Goal: Check status: Check status

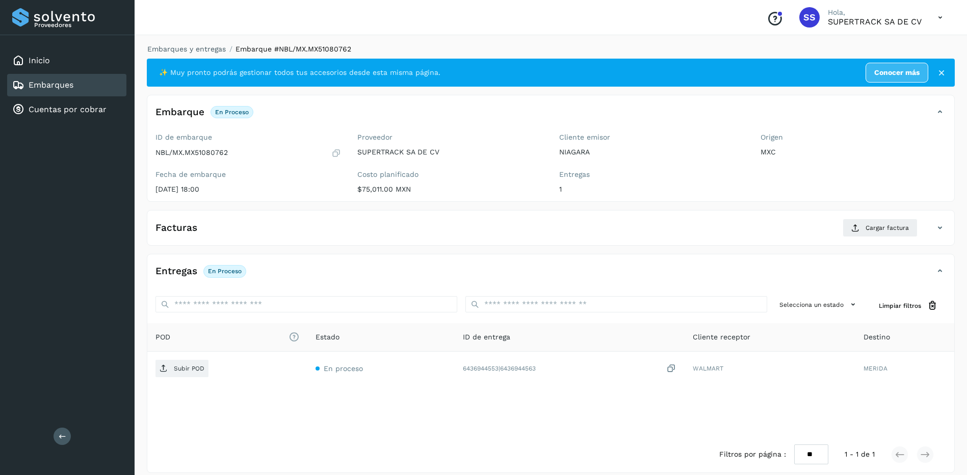
click at [209, 59] on div "✨ Muy pronto podrás gestionar todos tus accesorios desde esta misma página. Con…" at bounding box center [551, 73] width 808 height 28
click at [204, 54] on li "Embarques y entregas" at bounding box center [183, 49] width 85 height 11
click at [183, 47] on link "Embarques y entregas" at bounding box center [186, 49] width 78 height 8
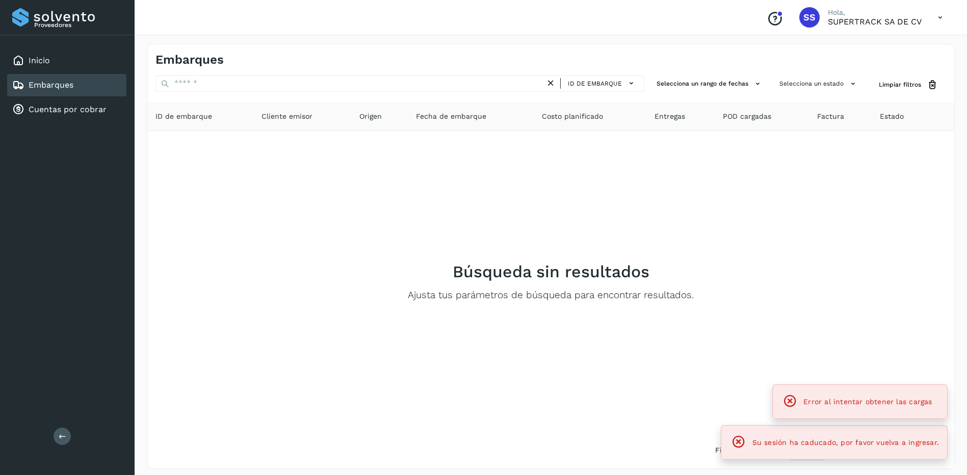
click at [224, 75] on div "Embarques ID de embarque Selecciona un rango de fechas Selecciona un estado Lim…" at bounding box center [551, 256] width 808 height 425
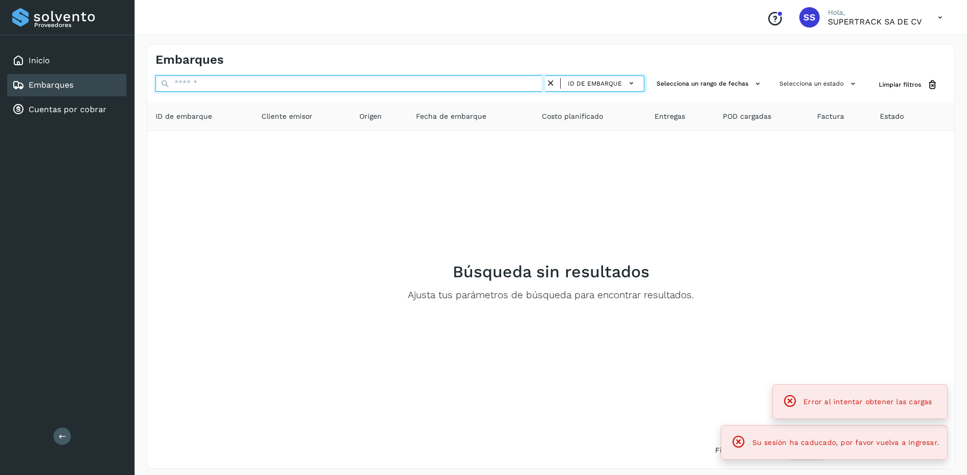
click at [220, 82] on input "text" at bounding box center [350, 83] width 390 height 16
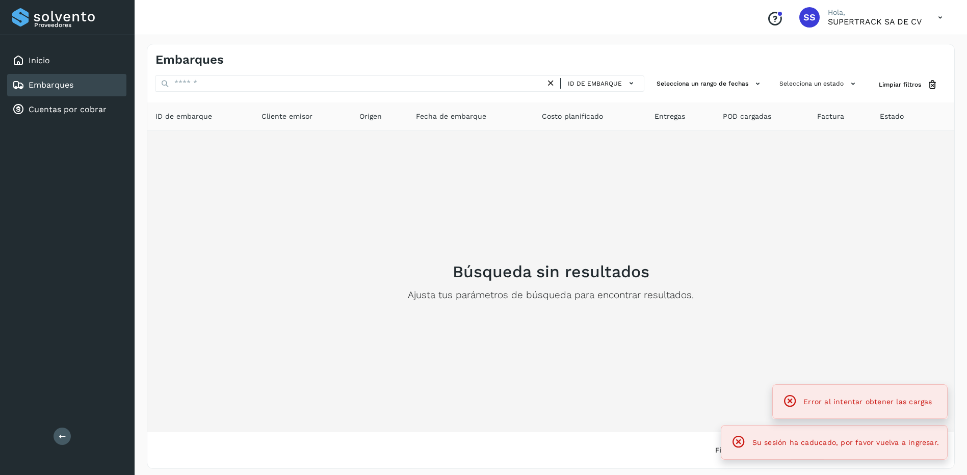
click at [312, 295] on div "Búsqueda sin resultados Ajusta tus parámetros de búsqueda para encontrar result…" at bounding box center [550, 281] width 790 height 285
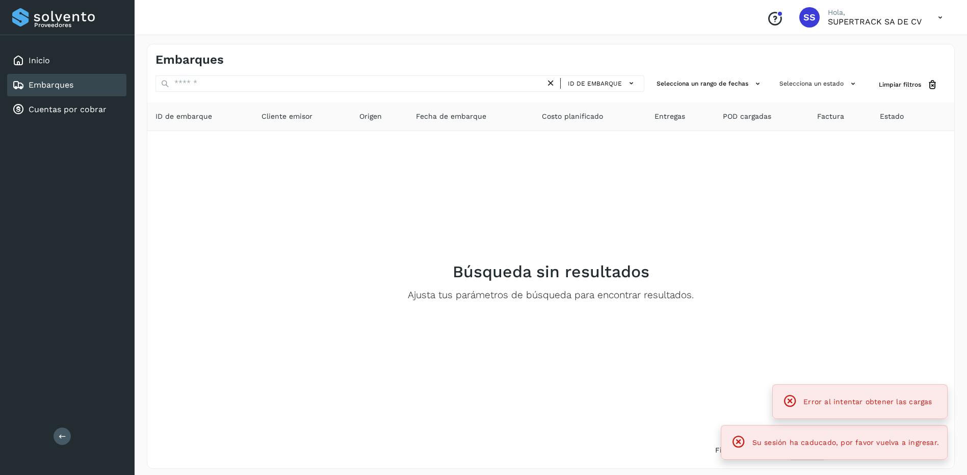
click at [298, 69] on div "Embarques ID de embarque Selecciona un rango de fechas Selecciona un estado Lim…" at bounding box center [551, 256] width 808 height 425
click at [742, 86] on button "Selecciona un rango de fechas" at bounding box center [709, 83] width 115 height 17
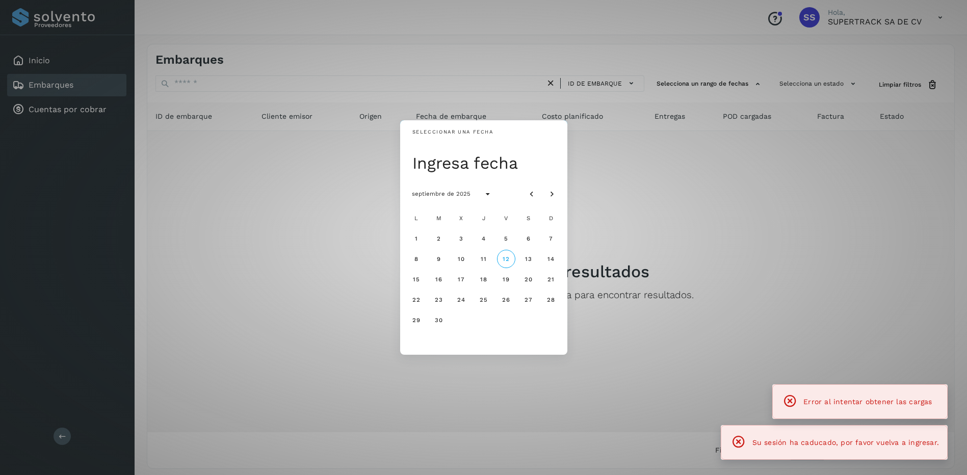
drag, startPoint x: 745, startPoint y: 173, endPoint x: 748, endPoint y: 180, distance: 7.6
click at [748, 179] on div "Seleccionar una fecha Ingresa fecha septiembre de 2025 L M X J V S D 1 2 3 4 5 …" at bounding box center [483, 237] width 967 height 475
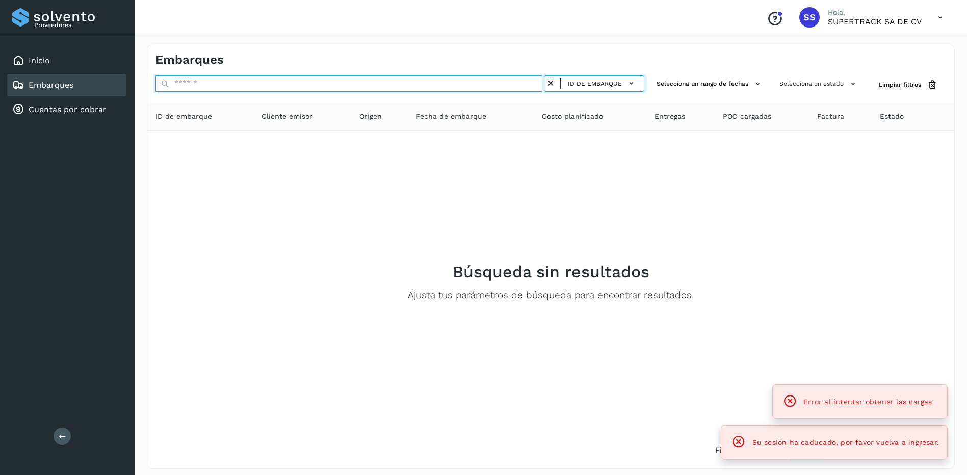
click at [281, 87] on input "text" at bounding box center [350, 83] width 390 height 16
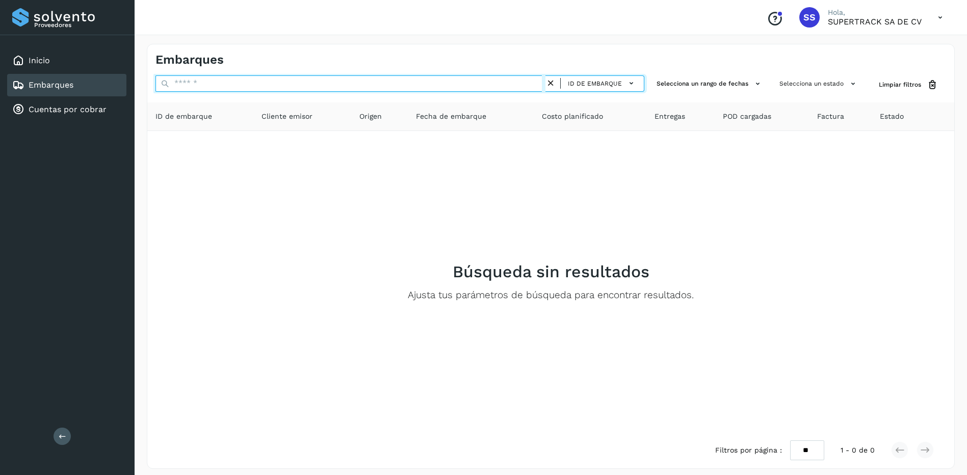
paste input "**********"
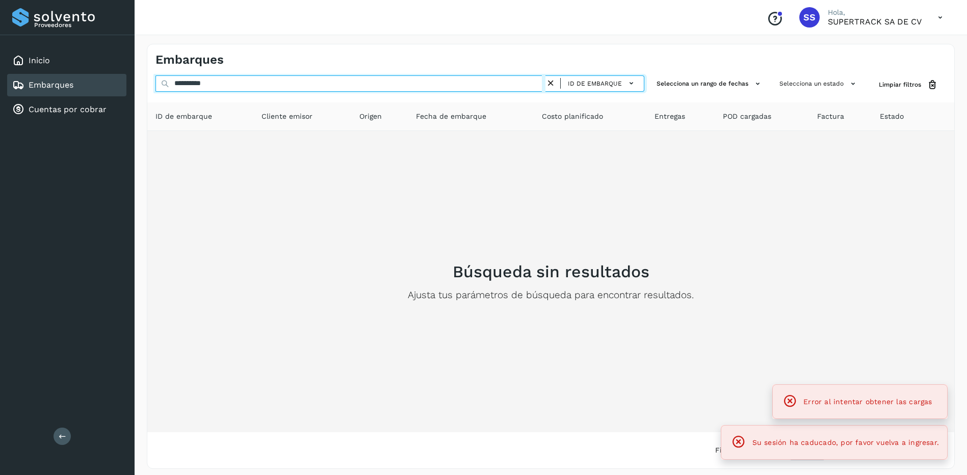
type input "**********"
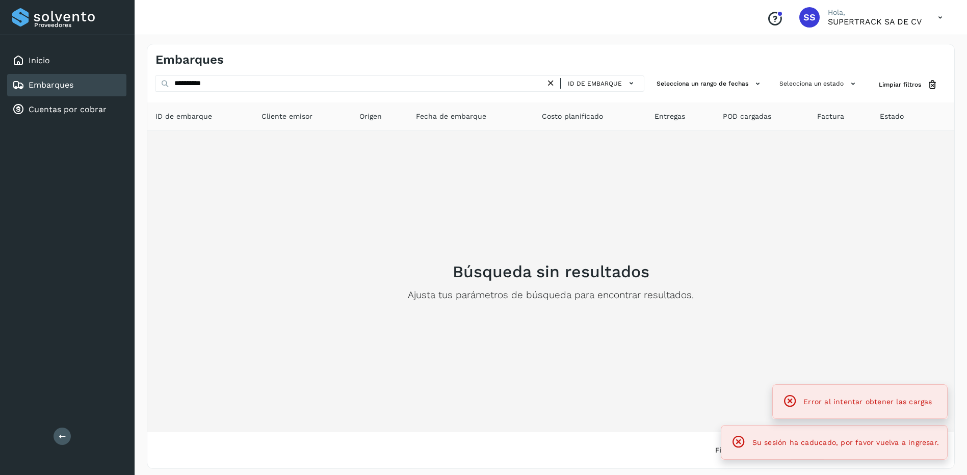
click at [614, 196] on div "Búsqueda sin resultados Ajusta tus parámetros de búsqueda para encontrar result…" at bounding box center [550, 281] width 790 height 285
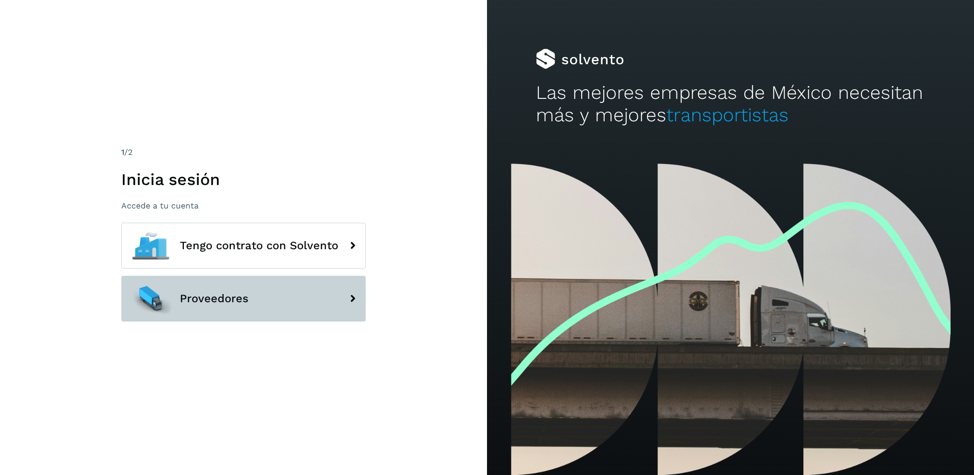
click at [259, 301] on button "Proveedores" at bounding box center [243, 299] width 245 height 46
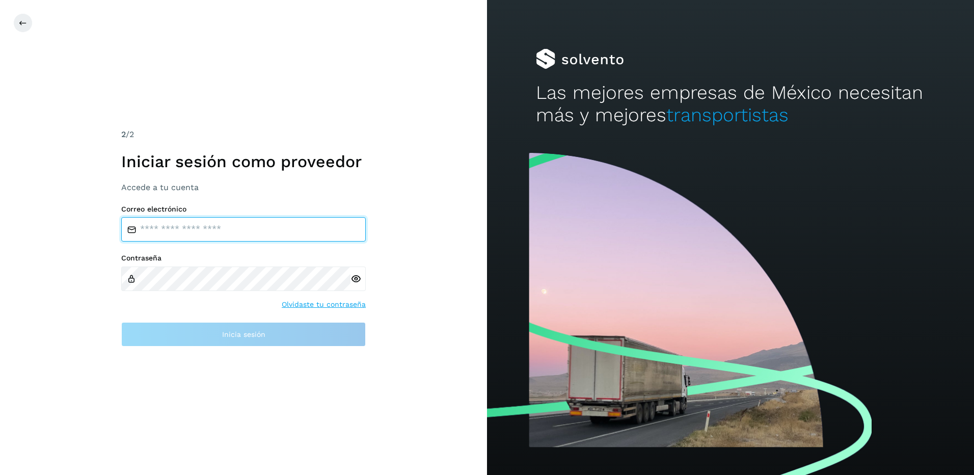
type input "**********"
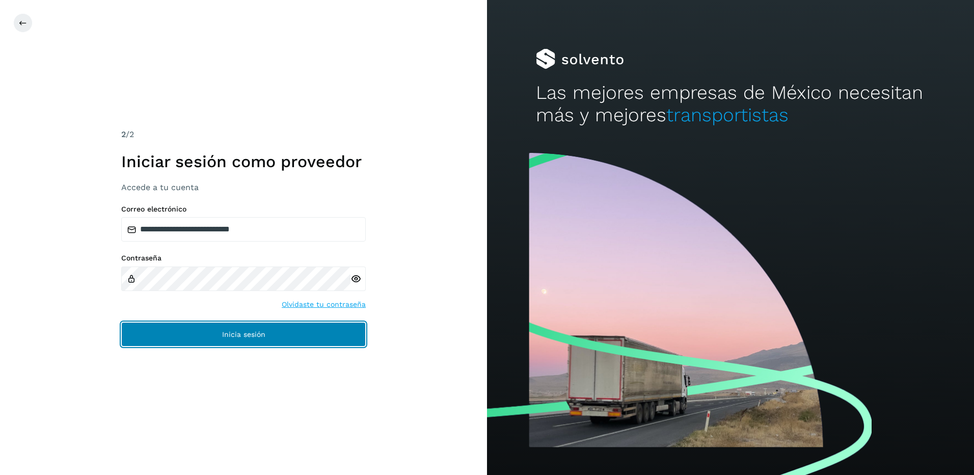
click at [284, 331] on button "Inicia sesión" at bounding box center [243, 334] width 245 height 24
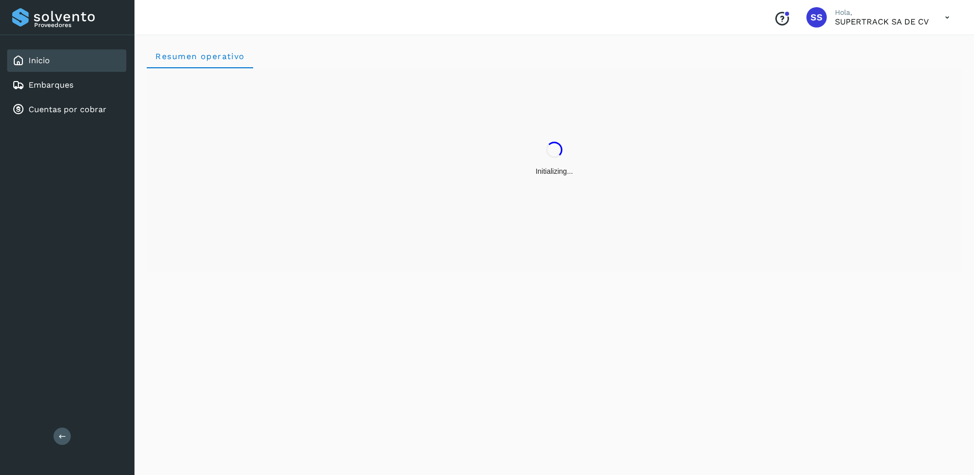
click at [293, 329] on div "Resumen operativo" at bounding box center [555, 253] width 840 height 443
click at [59, 86] on link "Embarques" at bounding box center [51, 85] width 45 height 10
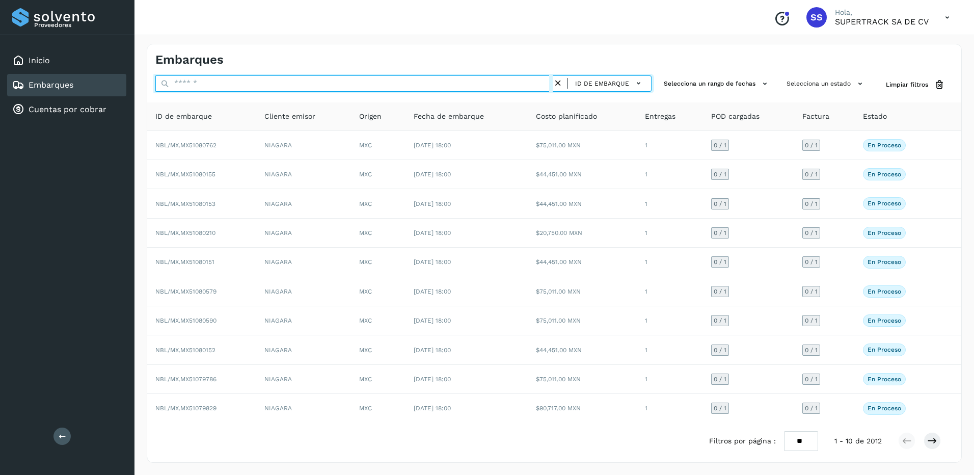
click at [198, 87] on input "text" at bounding box center [354, 83] width 398 height 16
paste input "**********"
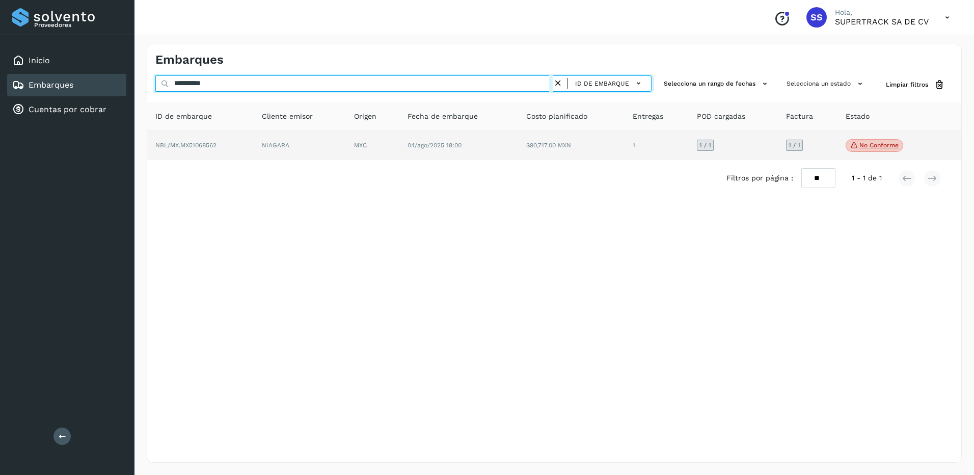
type input "**********"
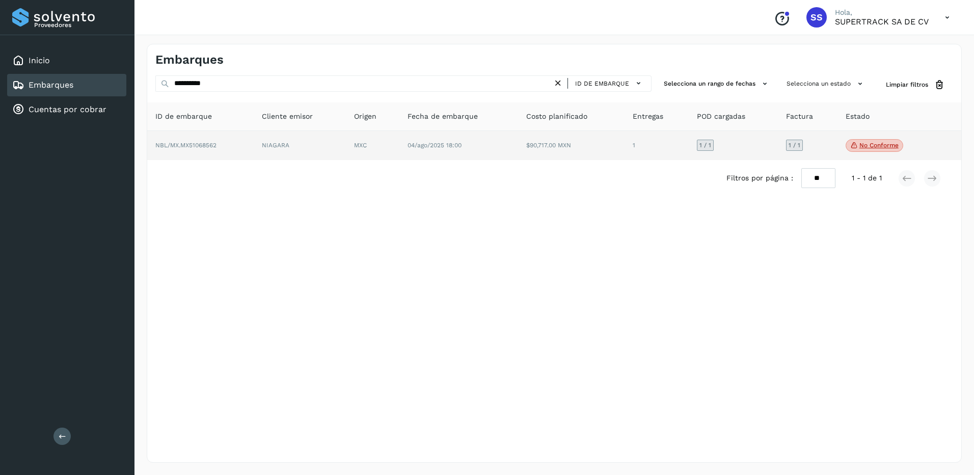
click at [311, 132] on td "NIAGARA" at bounding box center [300, 146] width 92 height 30
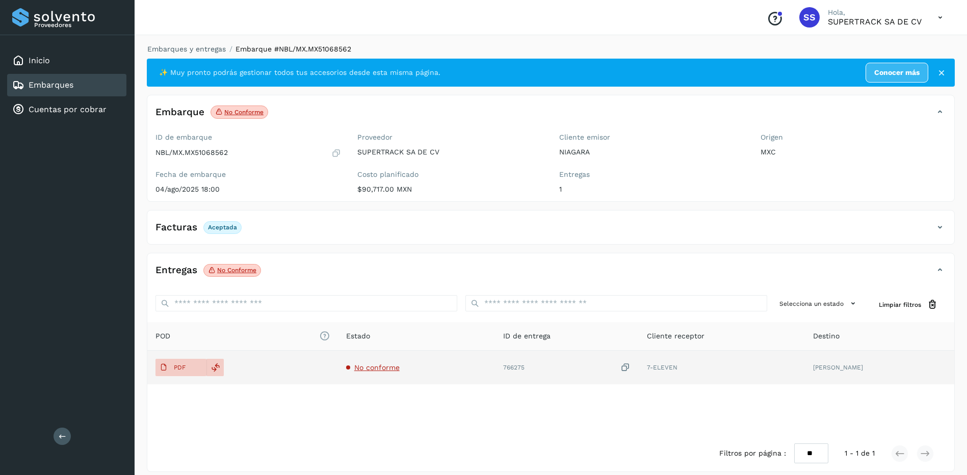
click at [378, 364] on span "No conforme" at bounding box center [376, 367] width 45 height 8
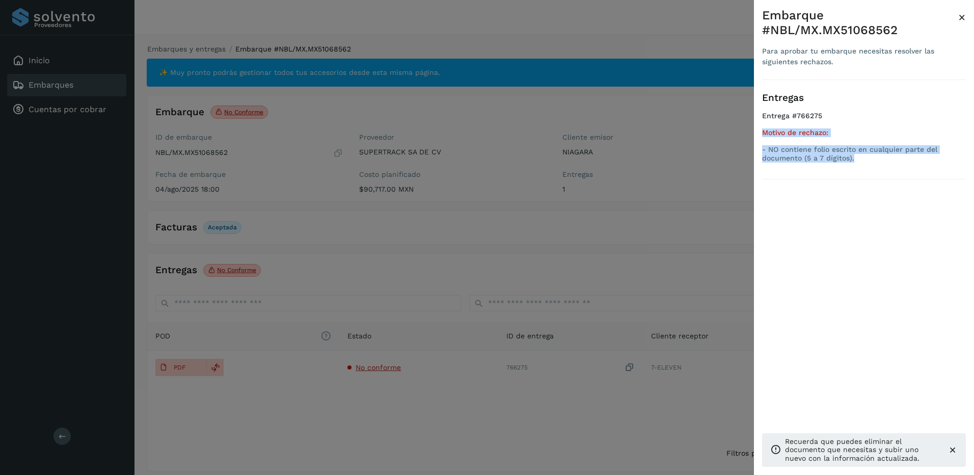
drag, startPoint x: 855, startPoint y: 157, endPoint x: 756, endPoint y: 136, distance: 101.8
click at [756, 136] on div "Embarque #NBL/MX.MX51068562 Para aprobar tu embarque necesitas resolver las sig…" at bounding box center [864, 245] width 220 height 491
copy div "Motivo de rechazo: - NO contiene folio escrito en cualquier parte del documento…"
click at [282, 120] on div at bounding box center [487, 237] width 974 height 475
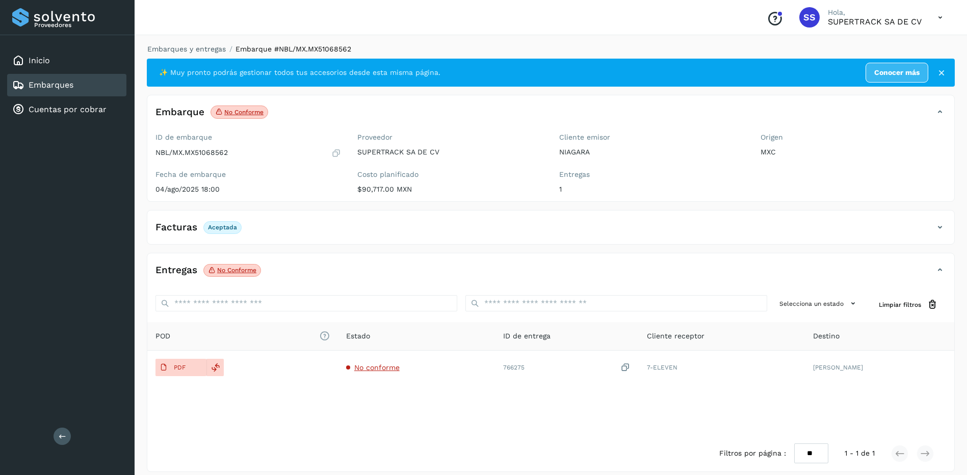
click at [179, 41] on div "Embarques y entregas Embarque #NBL/MX.MX51068562 Embarque #NBL/MX.MX51068562 Pa…" at bounding box center [551, 258] width 832 height 453
click at [188, 54] on li "Embarques y entregas" at bounding box center [183, 49] width 85 height 11
click at [190, 52] on link "Embarques y entregas" at bounding box center [186, 49] width 78 height 8
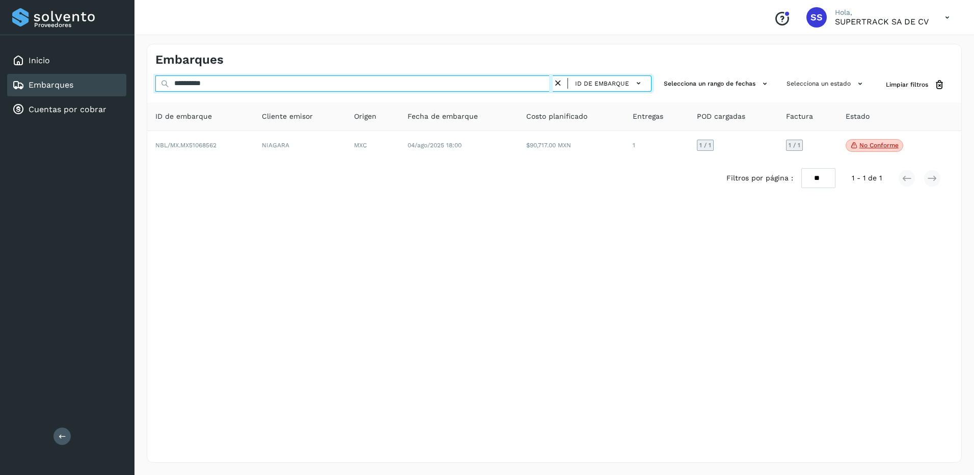
drag, startPoint x: 231, startPoint y: 78, endPoint x: 107, endPoint y: 77, distance: 123.9
click at [107, 77] on div "**********" at bounding box center [487, 237] width 974 height 475
paste input "text"
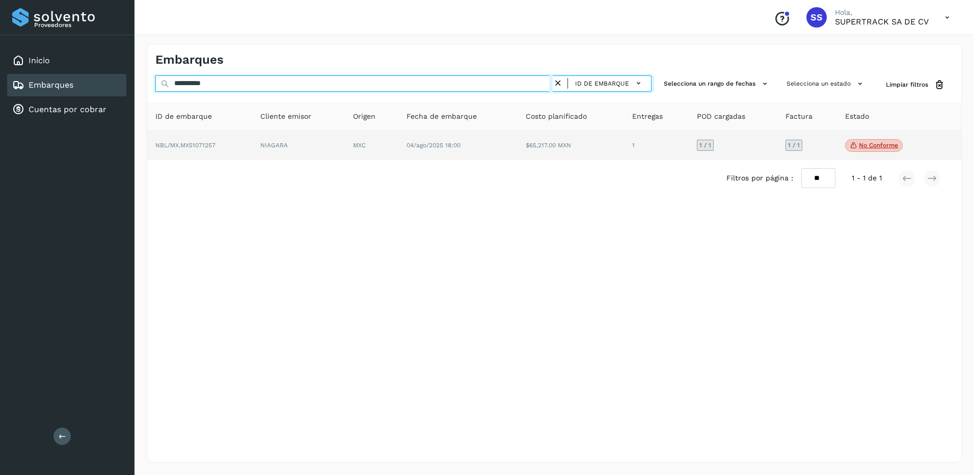
type input "**********"
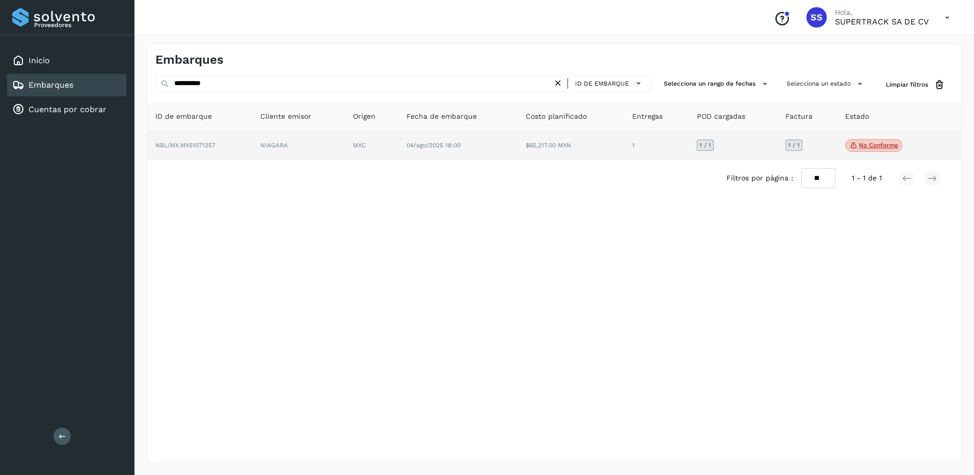
click at [345, 145] on tr "NBL/MX.MX51071257 NIAGARA MXC 04/ago/2025 18:00 $65,217.00 MXN 1 1 / 1 1 / 1 No…" at bounding box center [554, 146] width 814 height 30
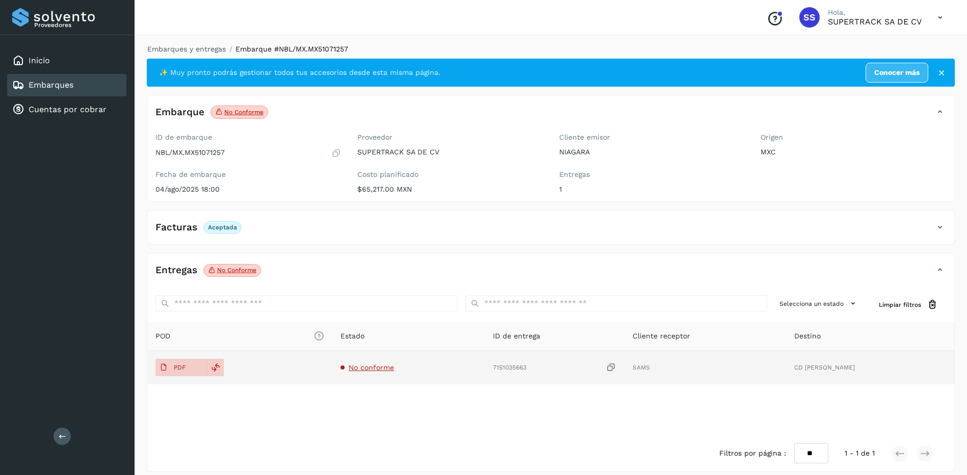
click at [377, 371] on span "No conforme" at bounding box center [371, 367] width 45 height 8
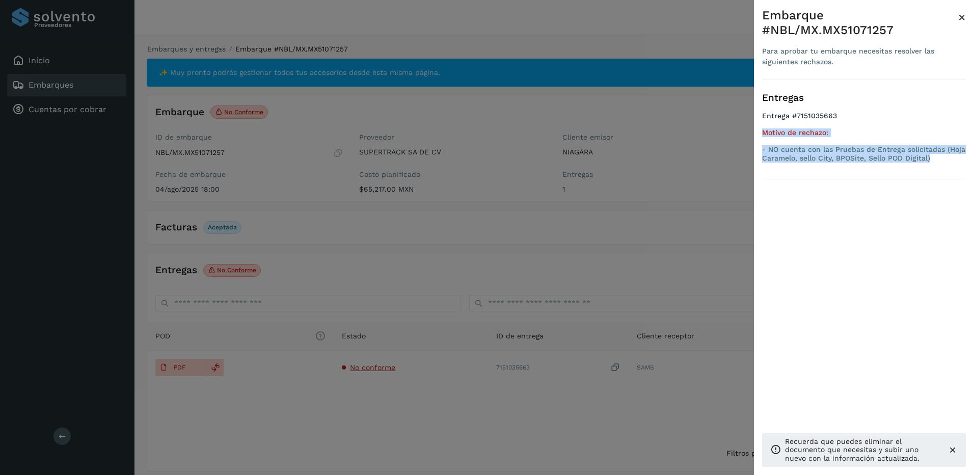
drag, startPoint x: 939, startPoint y: 141, endPoint x: 763, endPoint y: 122, distance: 176.3
click at [763, 128] on div "Motivo de rechazo: - NO cuenta con las Pruebas de Entrega solicitadas (Hoja Car…" at bounding box center [864, 145] width 204 height 34
copy div "Motivo de rechazo: - NO cuenta con las Pruebas de Entrega solicitadas (Hoja Car…"
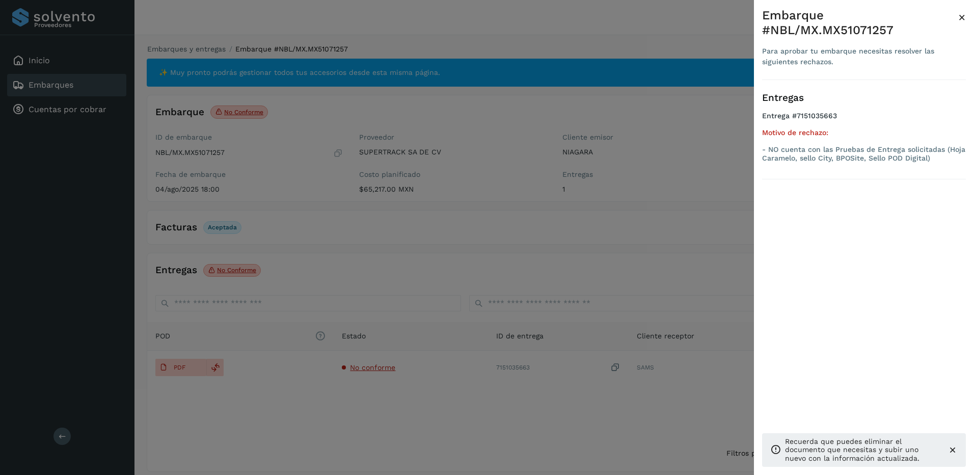
drag, startPoint x: 285, startPoint y: 91, endPoint x: 228, endPoint y: 36, distance: 79.7
click at [288, 90] on div at bounding box center [487, 237] width 974 height 475
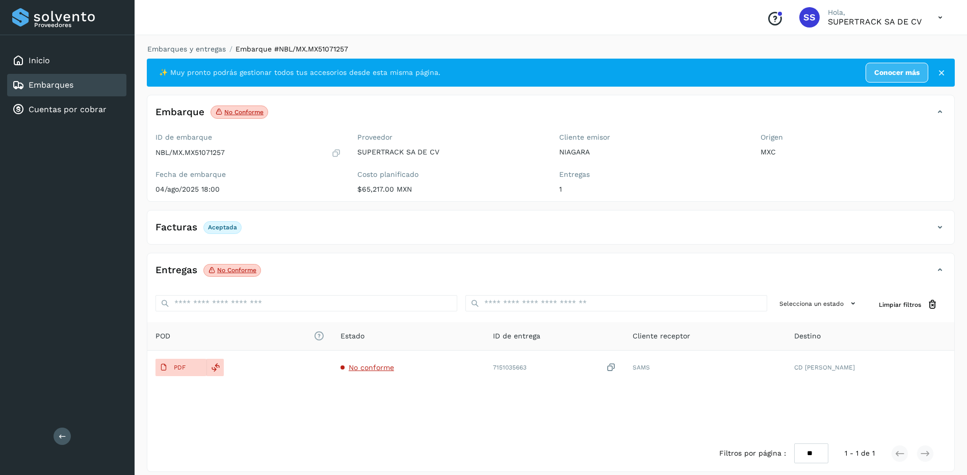
click at [183, 53] on li "Embarques y entregas" at bounding box center [183, 49] width 85 height 11
click at [189, 51] on link "Embarques y entregas" at bounding box center [186, 49] width 78 height 8
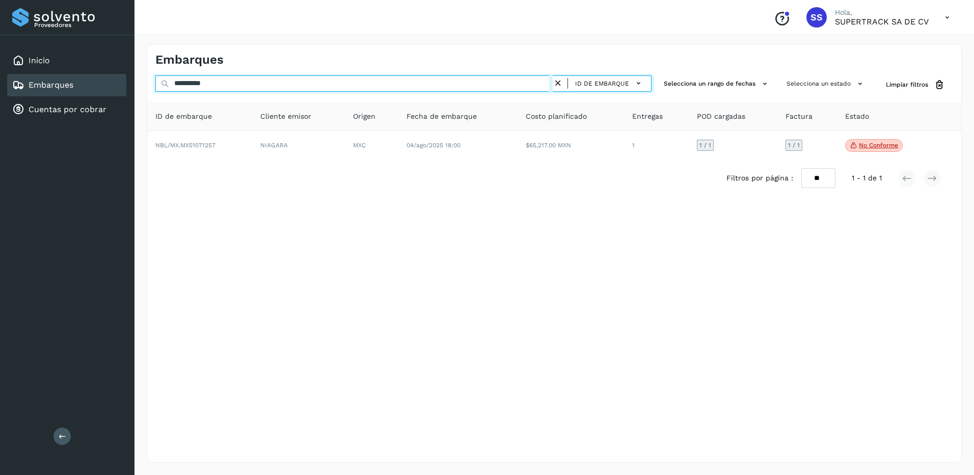
drag, startPoint x: 225, startPoint y: 88, endPoint x: 119, endPoint y: 85, distance: 105.5
click at [119, 85] on div "**********" at bounding box center [487, 237] width 974 height 475
paste input "text"
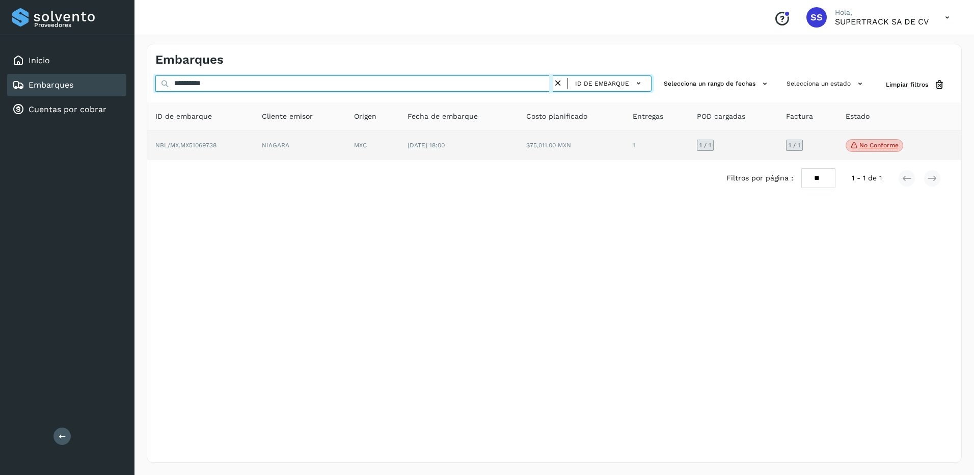
type input "**********"
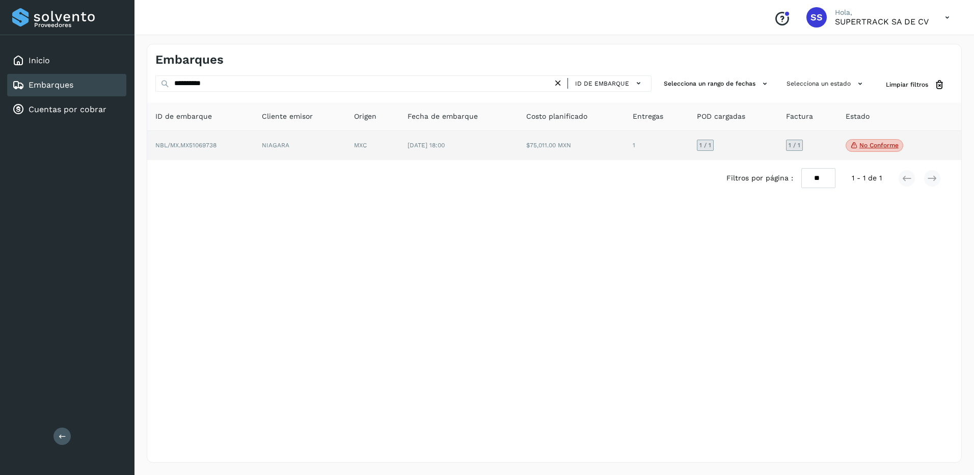
click at [372, 156] on td "MXC" at bounding box center [372, 146] width 53 height 30
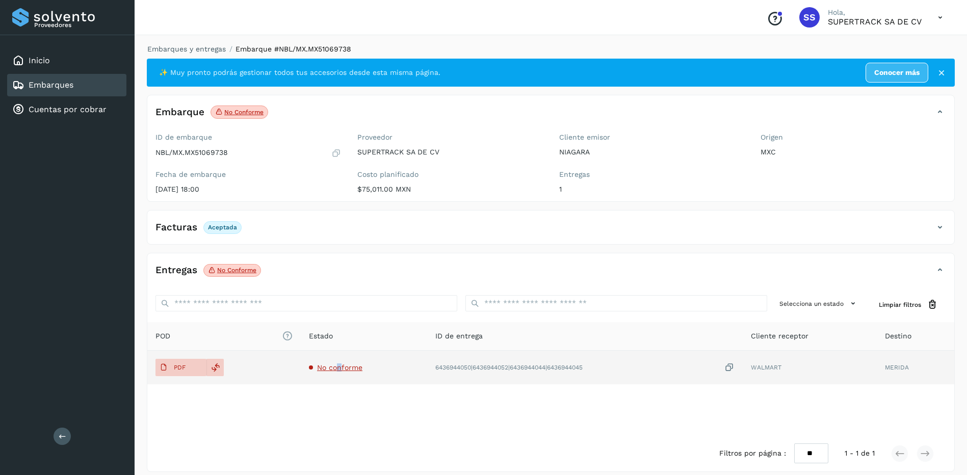
click at [338, 370] on span "No conforme" at bounding box center [339, 367] width 45 height 8
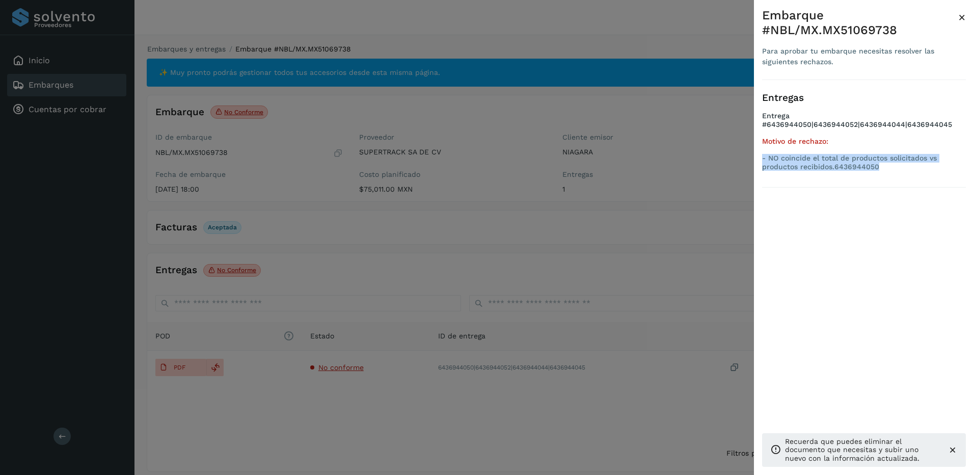
drag, startPoint x: 905, startPoint y: 170, endPoint x: 758, endPoint y: 157, distance: 146.8
click at [758, 157] on div "Embarque #NBL/MX.MX51069738 Para aprobar tu embarque necesitas resolver las sig…" at bounding box center [864, 245] width 220 height 491
copy p "- NO coincide el total de productos solicitados vs productos recibidos.64369440…"
click at [388, 209] on div at bounding box center [487, 237] width 974 height 475
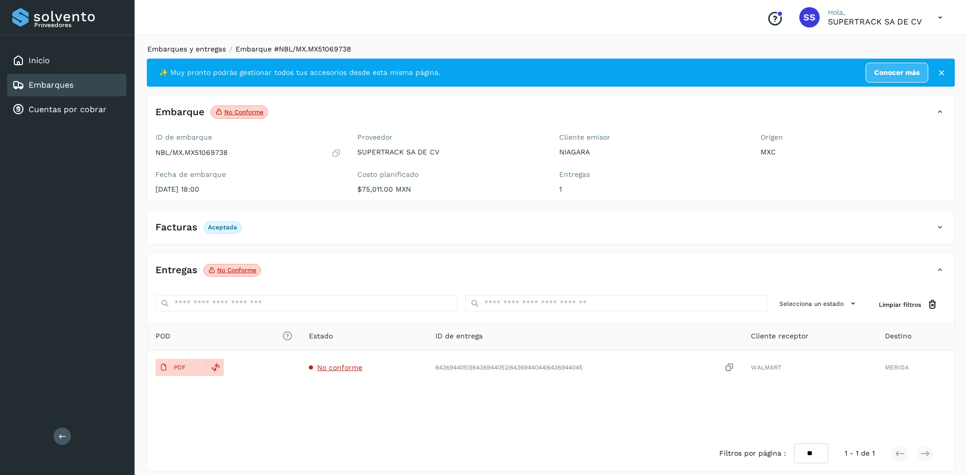
click at [192, 47] on link "Embarques y entregas" at bounding box center [186, 49] width 78 height 8
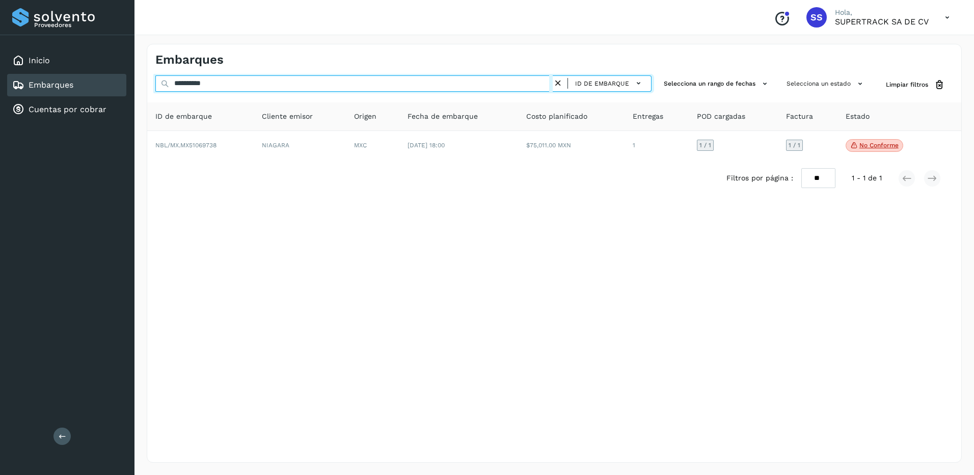
drag, startPoint x: 228, startPoint y: 84, endPoint x: 20, endPoint y: 84, distance: 207.4
click at [20, 84] on div "**********" at bounding box center [487, 237] width 974 height 475
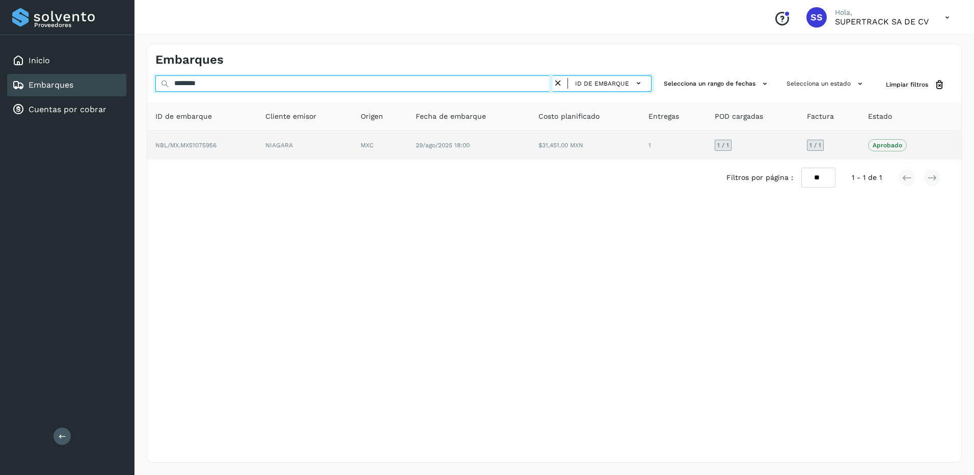
type input "********"
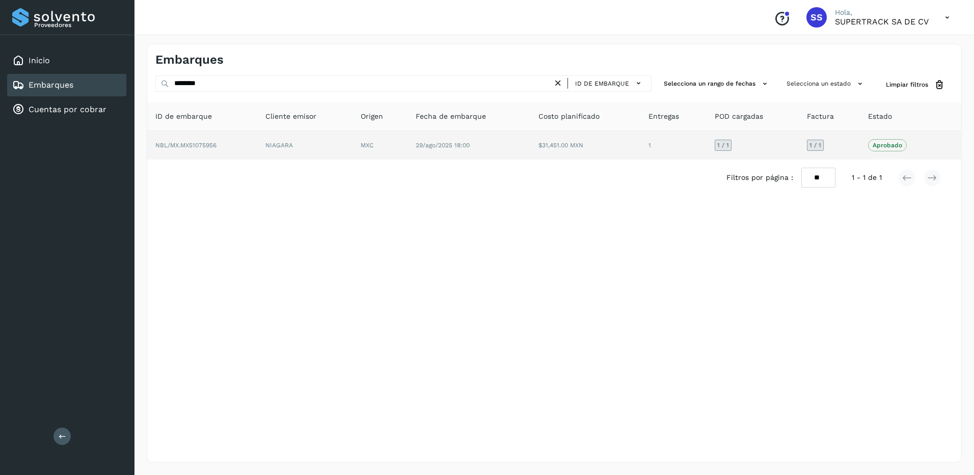
click at [315, 139] on td "NIAGARA" at bounding box center [304, 145] width 95 height 29
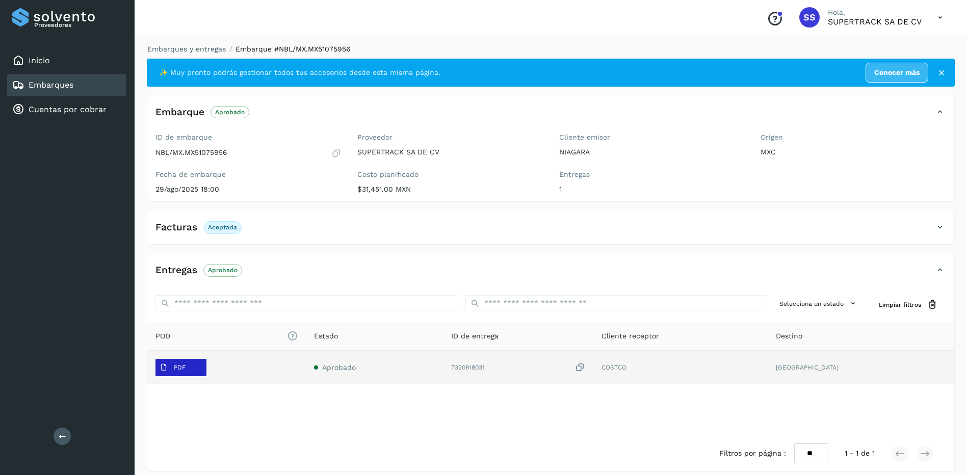
click at [192, 362] on button "PDF" at bounding box center [180, 367] width 51 height 17
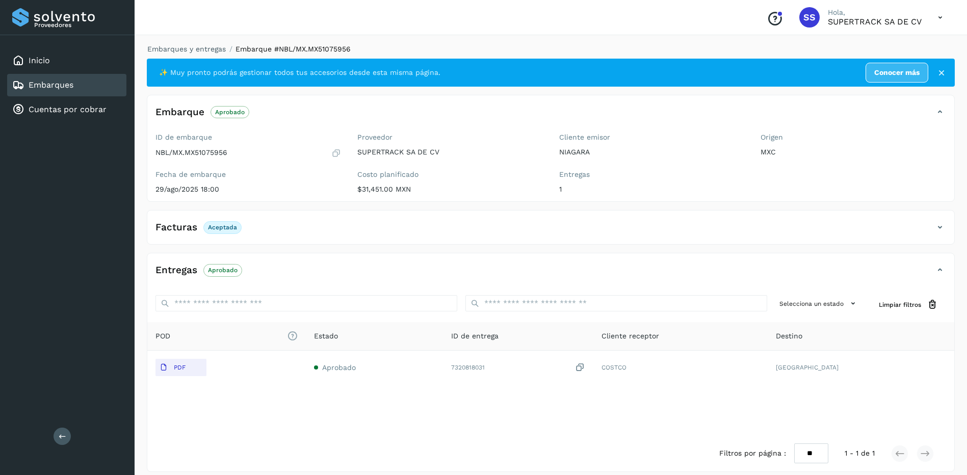
click at [202, 43] on div "Embarques y entregas Embarque #NBL/MX.MX51075956 ✨ Muy pronto podrás gestionar …" at bounding box center [551, 258] width 832 height 453
click at [204, 51] on link "Embarques y entregas" at bounding box center [186, 49] width 78 height 8
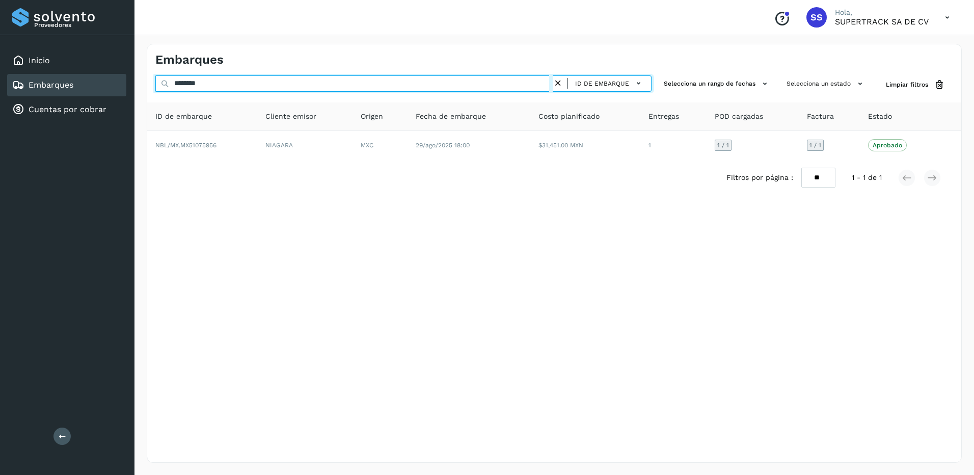
drag, startPoint x: 218, startPoint y: 87, endPoint x: 113, endPoint y: 84, distance: 105.0
click at [113, 84] on div "Proveedores Inicio Embarques Cuentas por cobrar Salir Conoce nuestros beneficio…" at bounding box center [487, 237] width 974 height 475
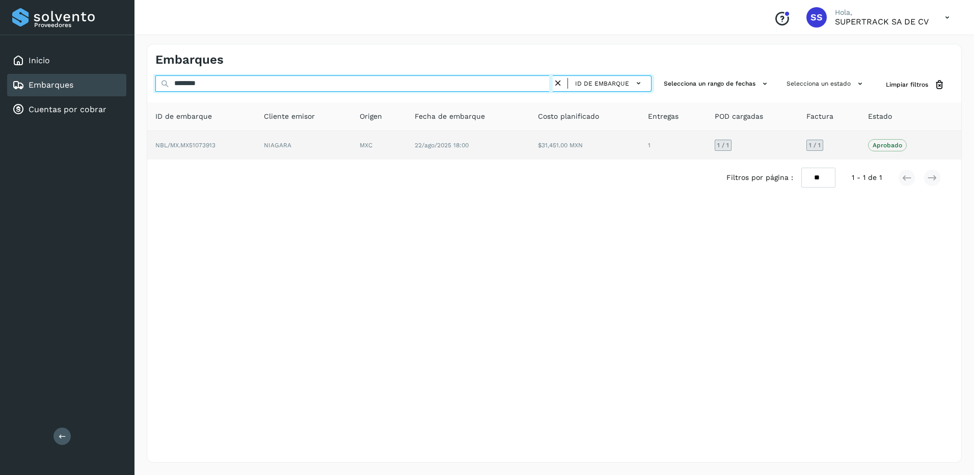
type input "********"
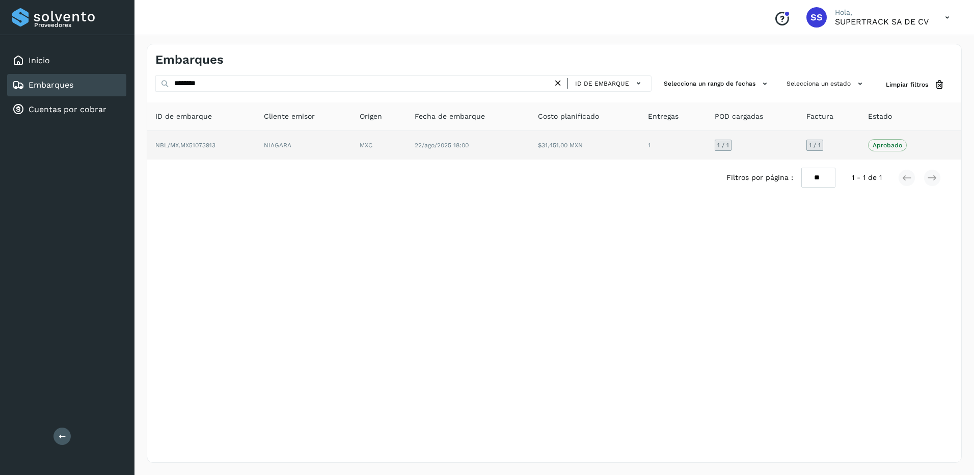
click at [478, 151] on td "22/ago/2025 18:00" at bounding box center [468, 145] width 123 height 29
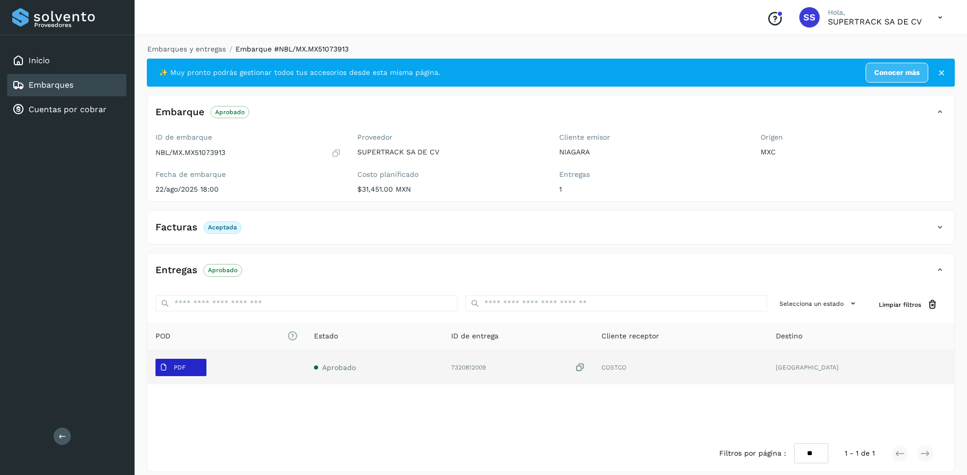
click at [167, 363] on icon at bounding box center [164, 367] width 8 height 8
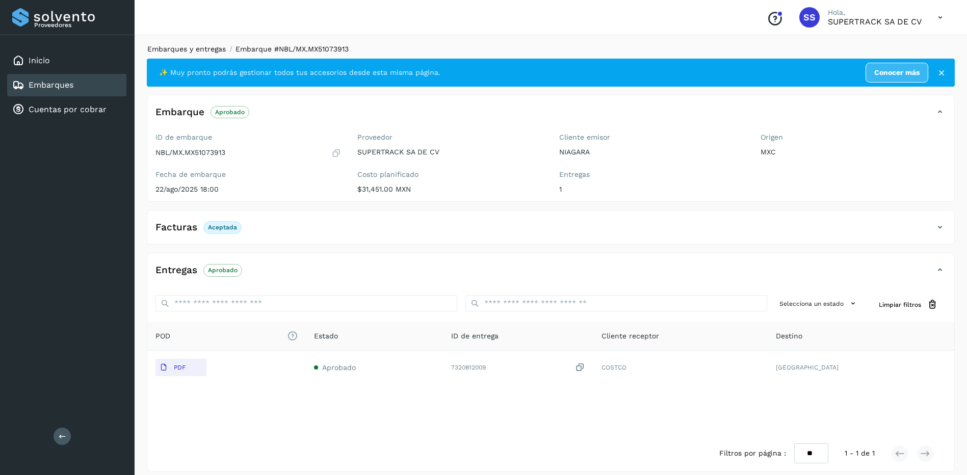
click at [197, 47] on link "Embarques y entregas" at bounding box center [186, 49] width 78 height 8
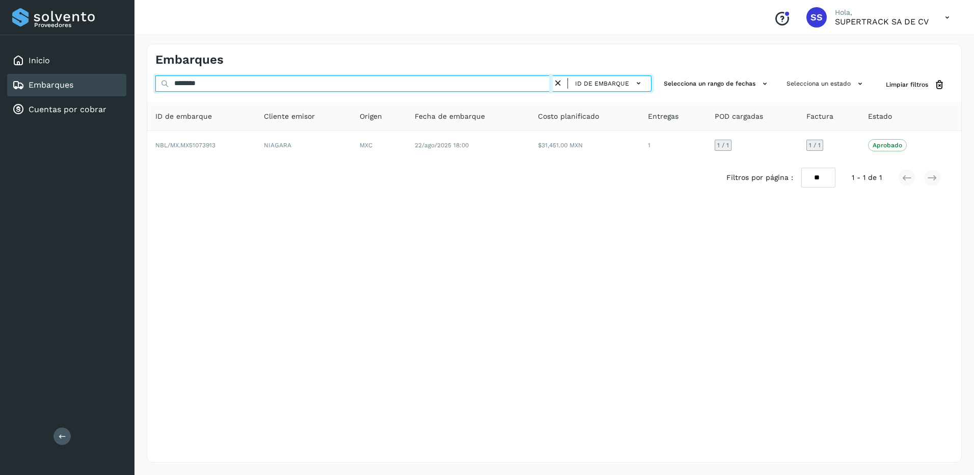
drag, startPoint x: 209, startPoint y: 90, endPoint x: 5, endPoint y: 62, distance: 205.7
click at [5, 63] on div "Proveedores Inicio Embarques Cuentas por cobrar Salir Conoce nuestros beneficio…" at bounding box center [487, 237] width 974 height 475
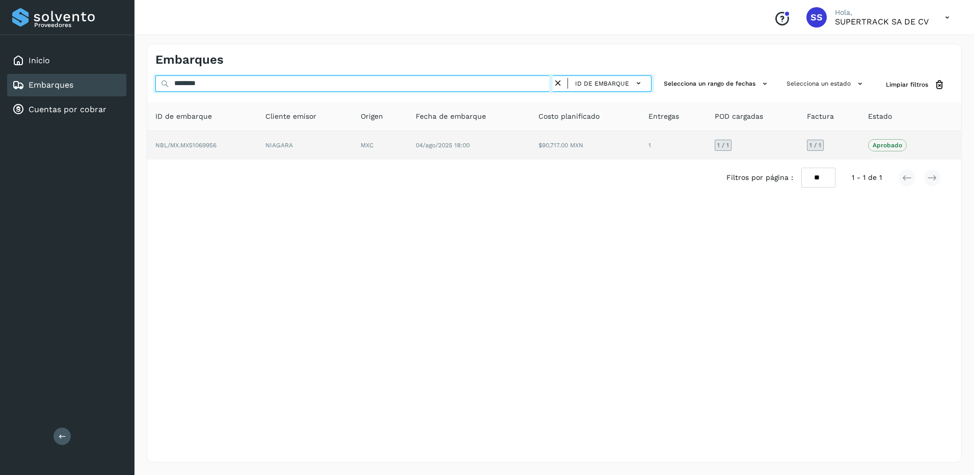
type input "********"
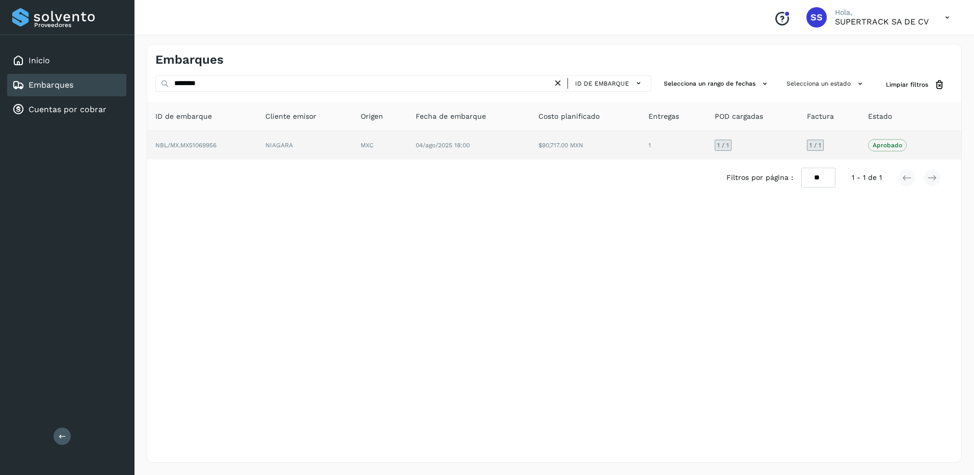
click at [367, 149] on td "MXC" at bounding box center [380, 145] width 55 height 29
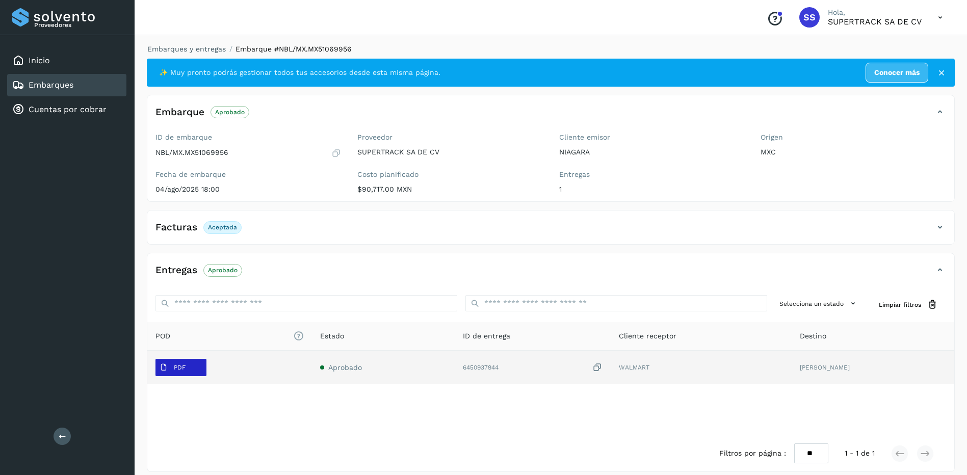
click at [171, 372] on span "PDF" at bounding box center [172, 367] width 34 height 16
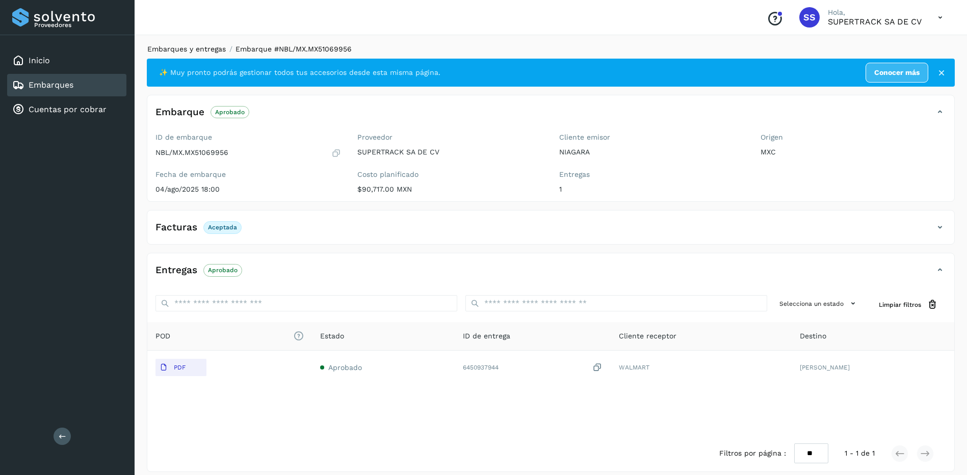
click at [215, 51] on link "Embarques y entregas" at bounding box center [186, 49] width 78 height 8
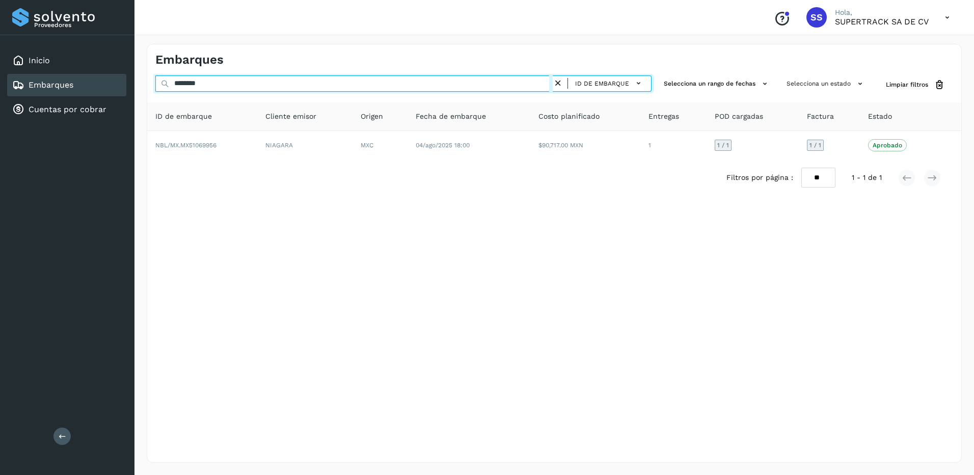
drag, startPoint x: 219, startPoint y: 83, endPoint x: 99, endPoint y: 84, distance: 119.3
click at [99, 84] on div "Proveedores Inicio Embarques Cuentas por cobrar Salir Conoce nuestros beneficio…" at bounding box center [487, 237] width 974 height 475
paste input "**"
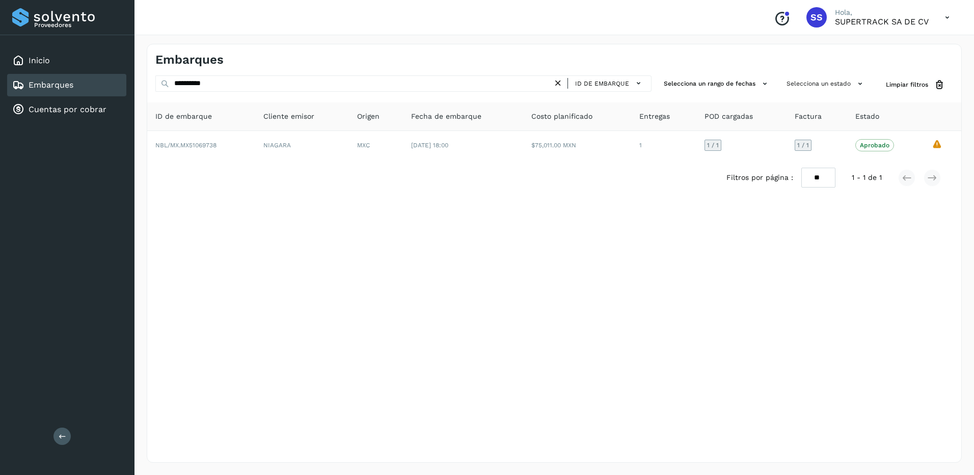
click at [535, 222] on div "**********" at bounding box center [554, 253] width 815 height 419
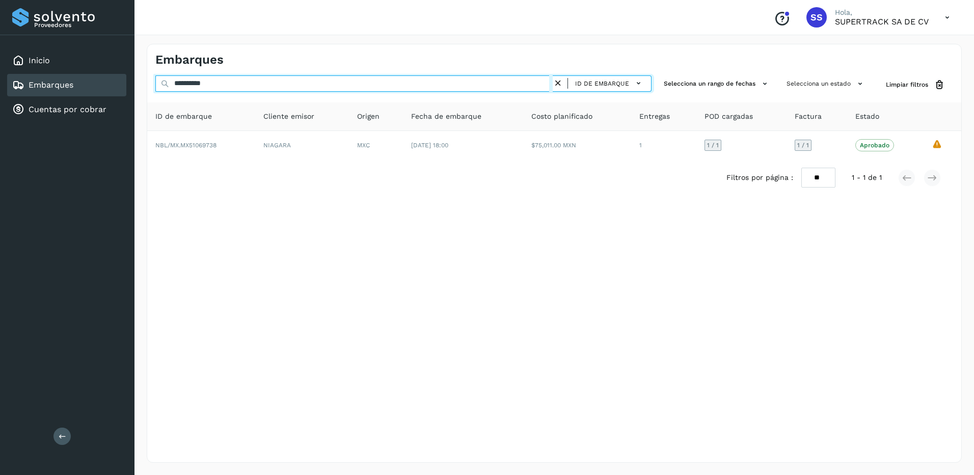
drag, startPoint x: 227, startPoint y: 89, endPoint x: 97, endPoint y: 81, distance: 130.3
click at [98, 81] on div "**********" at bounding box center [487, 237] width 974 height 475
drag, startPoint x: 223, startPoint y: 83, endPoint x: 83, endPoint y: 83, distance: 140.2
click at [83, 83] on div "**********" at bounding box center [487, 237] width 974 height 475
paste input "text"
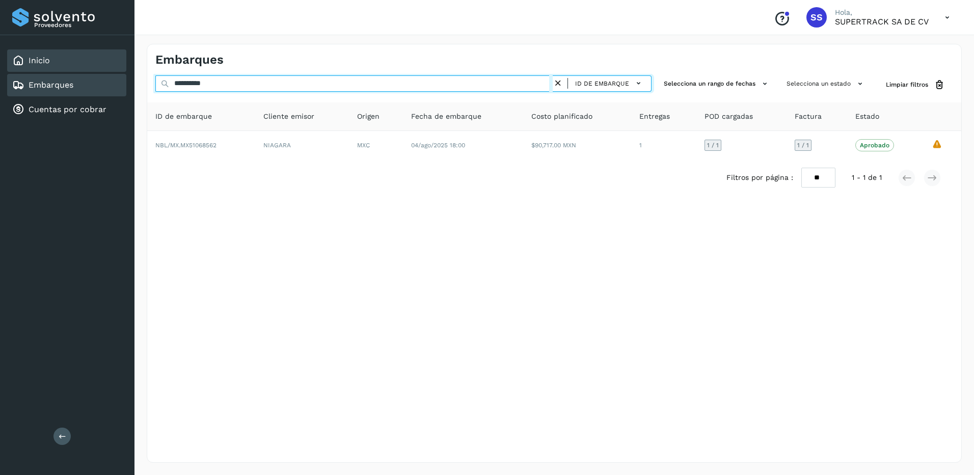
drag, startPoint x: 203, startPoint y: 82, endPoint x: 125, endPoint y: 71, distance: 78.1
click at [125, 71] on div "**********" at bounding box center [487, 237] width 974 height 475
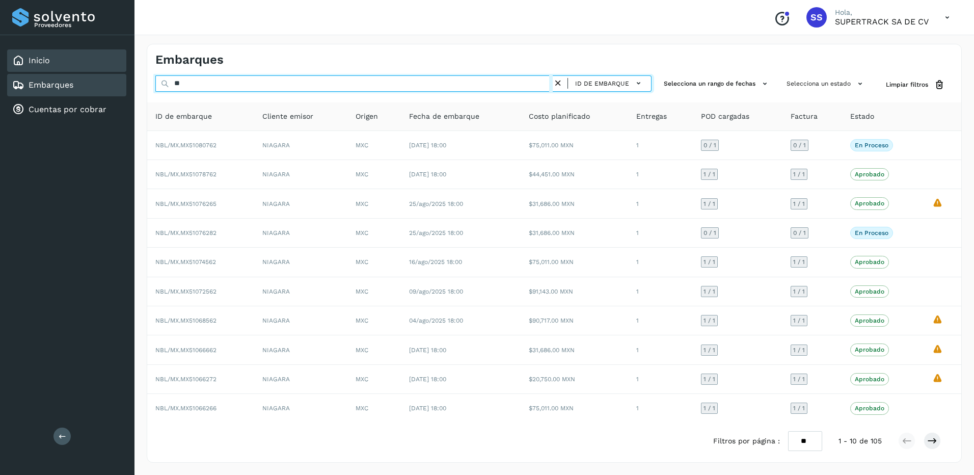
type input "*"
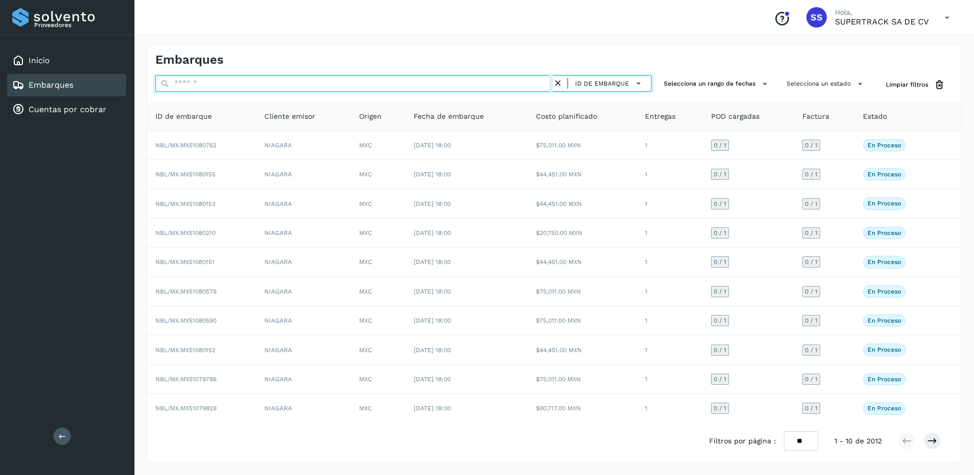
click at [203, 78] on input "text" at bounding box center [354, 83] width 398 height 16
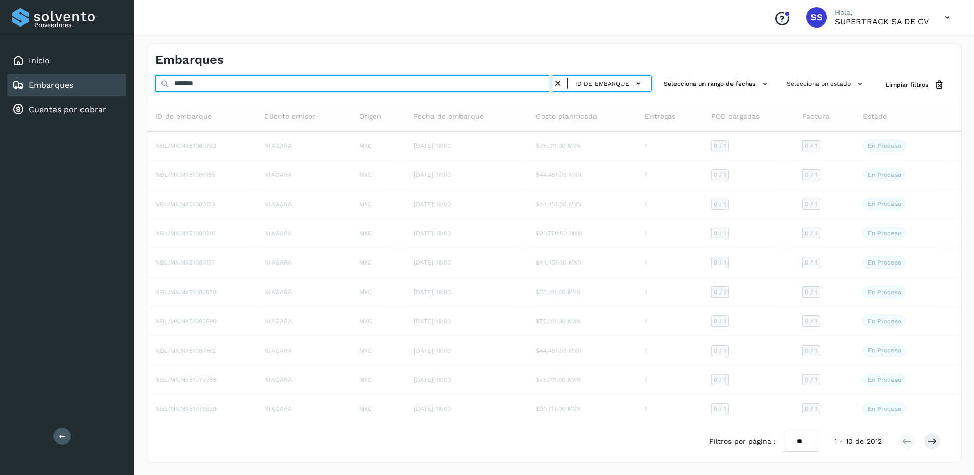
type input "********"
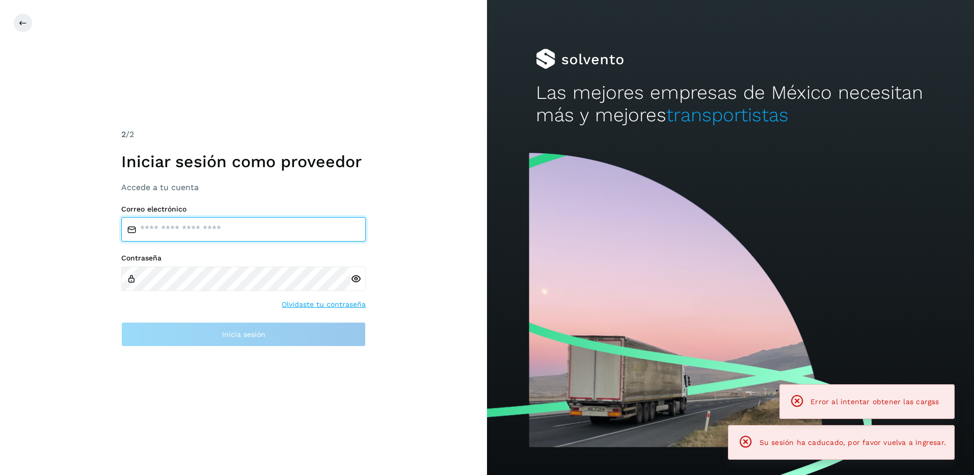
type input "**********"
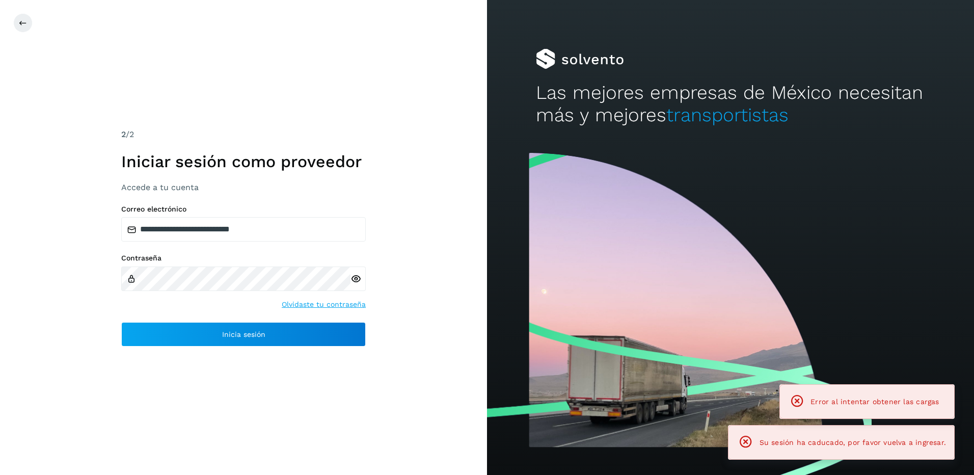
click at [204, 349] on div "**********" at bounding box center [243, 237] width 487 height 475
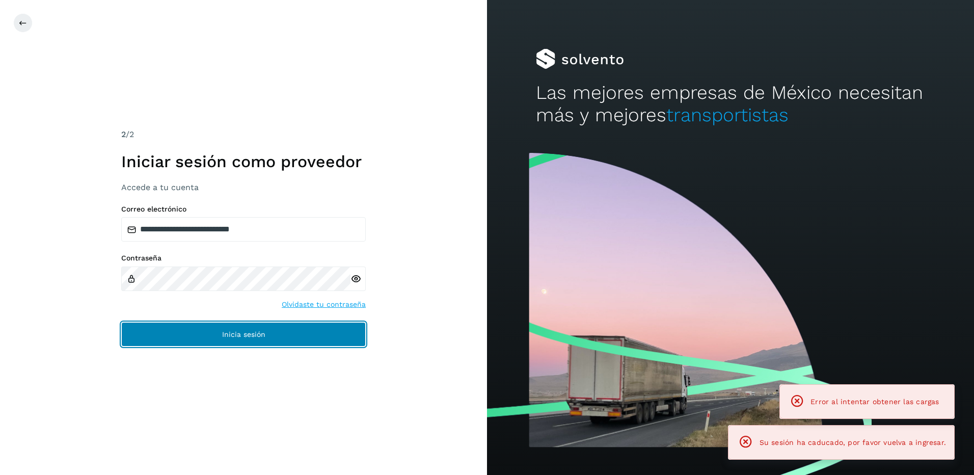
click at [216, 345] on button "Inicia sesión" at bounding box center [243, 334] width 245 height 24
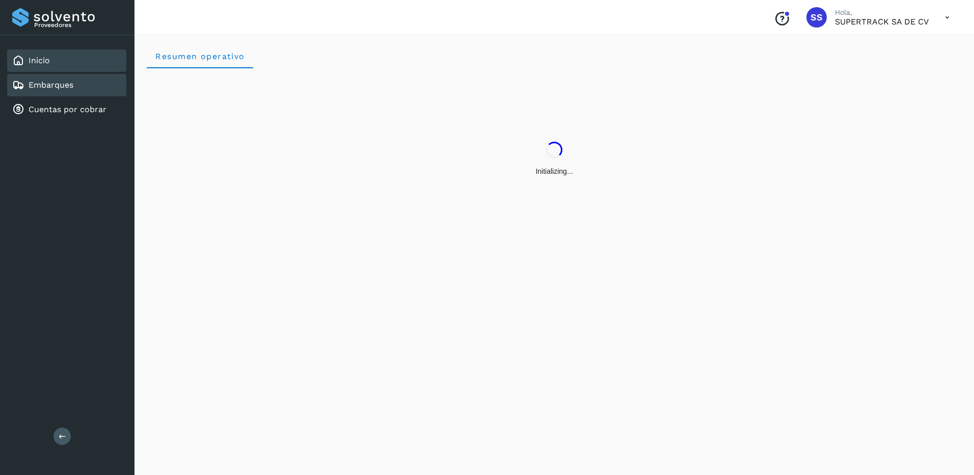
click at [84, 82] on div "Embarques" at bounding box center [66, 85] width 119 height 22
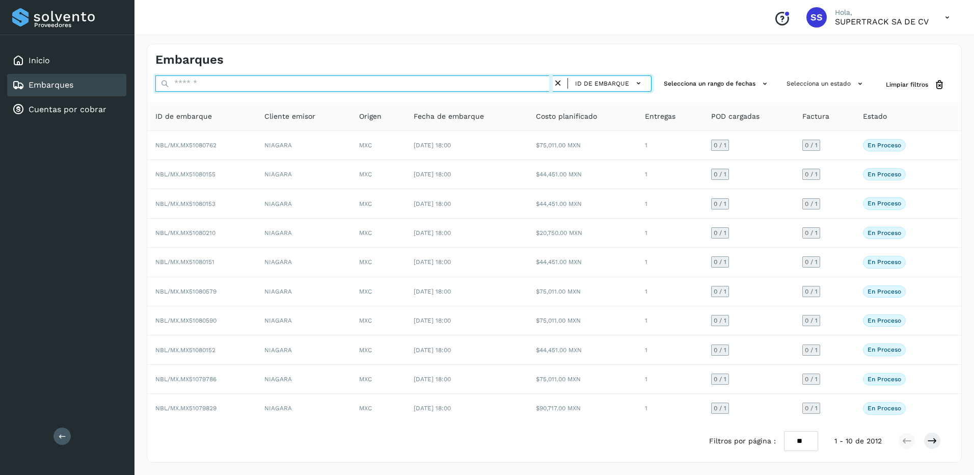
click at [196, 89] on input "text" at bounding box center [354, 83] width 398 height 16
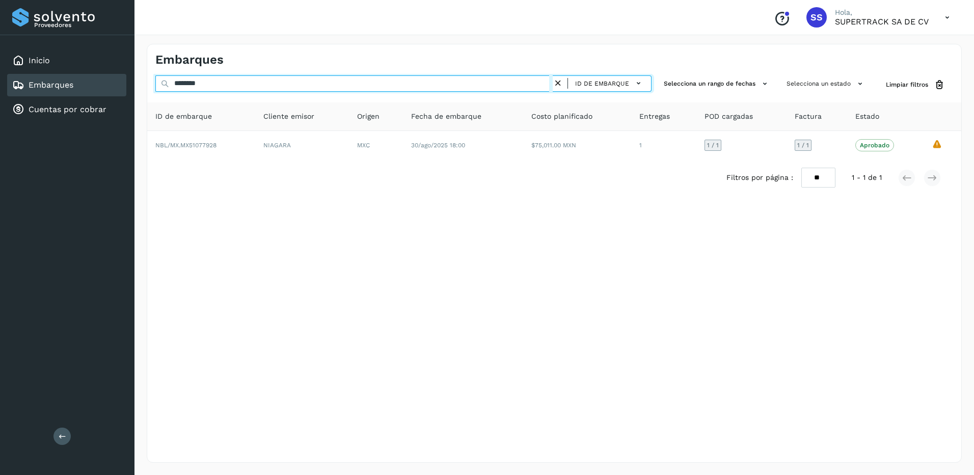
drag, startPoint x: 207, startPoint y: 80, endPoint x: 50, endPoint y: 94, distance: 157.6
click at [50, 94] on div "Proveedores Inicio Embarques Cuentas por cobrar Salir Conoce nuestros beneficio…" at bounding box center [487, 237] width 974 height 475
type input "*"
drag, startPoint x: 210, startPoint y: 85, endPoint x: 67, endPoint y: 76, distance: 144.0
click at [67, 76] on div "Proveedores Inicio Embarques Cuentas por cobrar Salir Conoce nuestros beneficio…" at bounding box center [487, 237] width 974 height 475
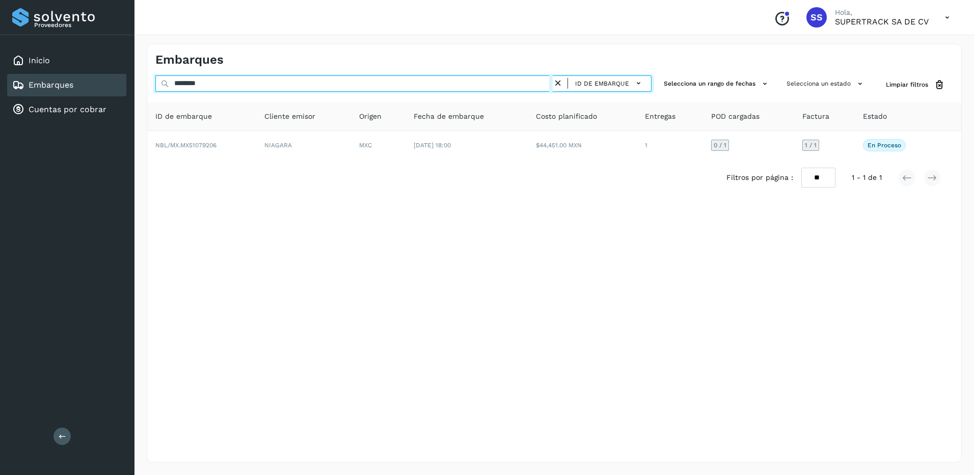
type input "********"
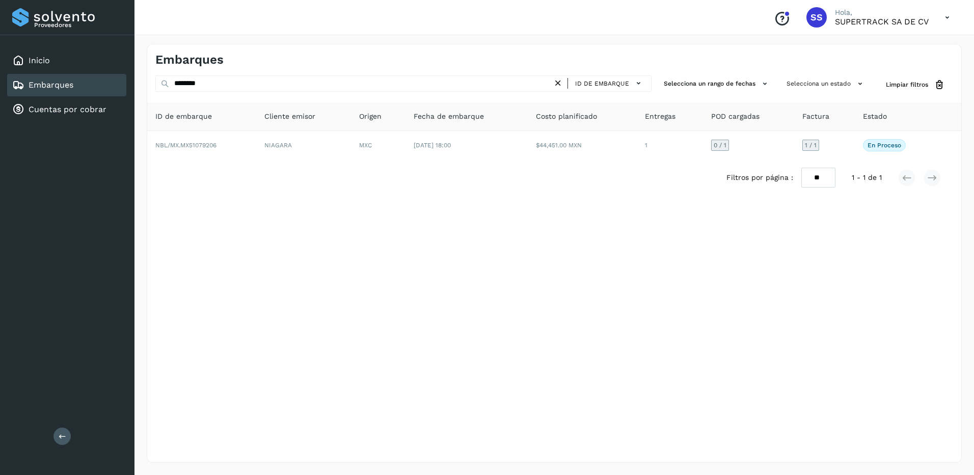
click at [240, 124] on th "ID de embarque" at bounding box center [201, 116] width 109 height 29
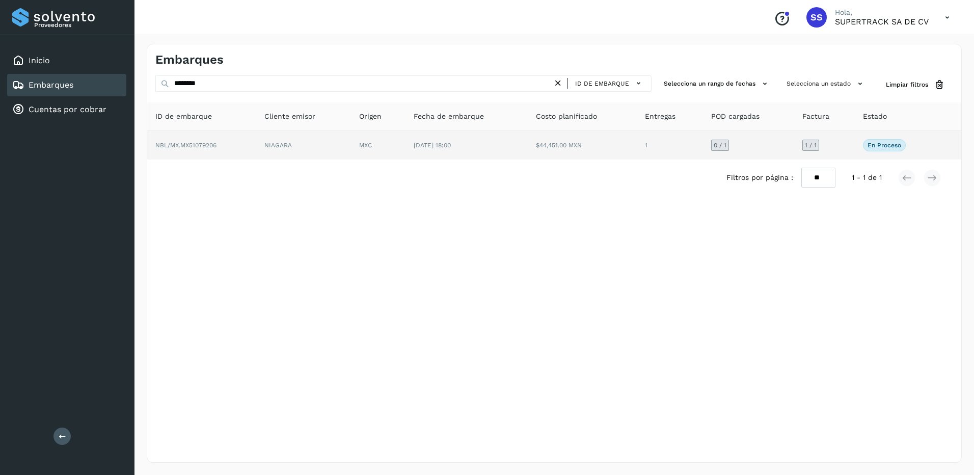
click at [247, 138] on td "NBL/MX.MX51079206" at bounding box center [201, 145] width 109 height 29
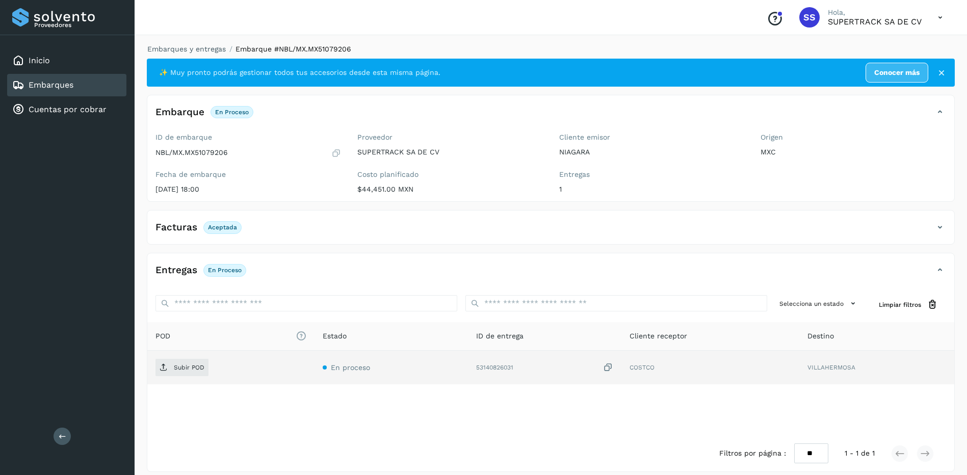
click at [507, 374] on td "53140826031" at bounding box center [544, 368] width 153 height 34
click at [183, 370] on p "Subir POD" at bounding box center [189, 367] width 31 height 7
click at [181, 366] on p "PDF" at bounding box center [180, 367] width 12 height 7
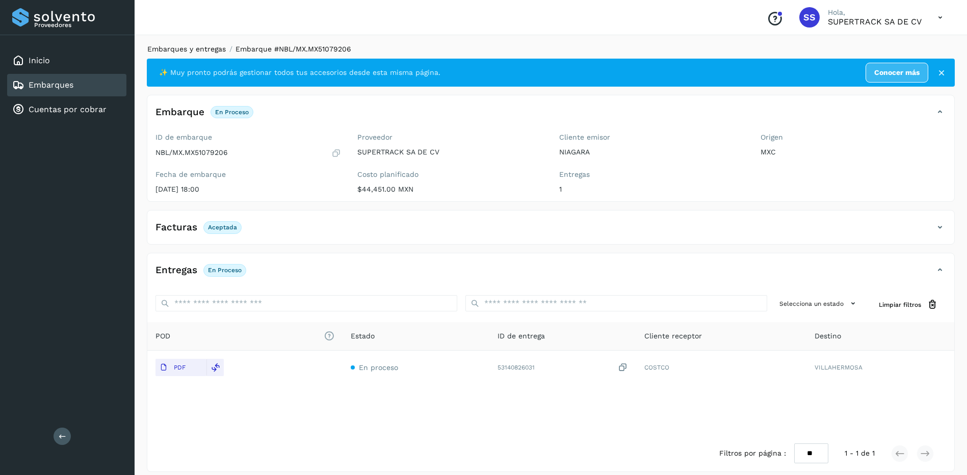
click at [199, 46] on link "Embarques y entregas" at bounding box center [186, 49] width 78 height 8
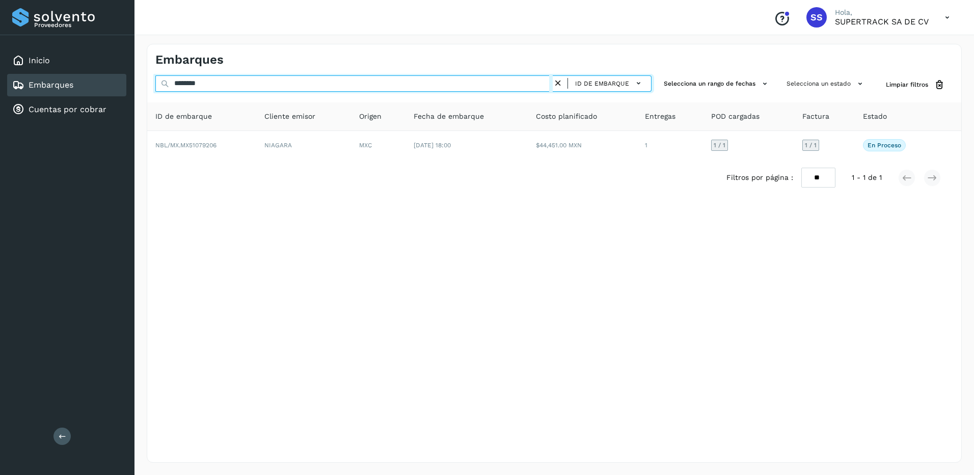
drag, startPoint x: 226, startPoint y: 84, endPoint x: 120, endPoint y: 80, distance: 105.6
click at [120, 80] on div "Proveedores Inicio Embarques Cuentas por cobrar Salir Conoce nuestros beneficio…" at bounding box center [487, 237] width 974 height 475
type input "*"
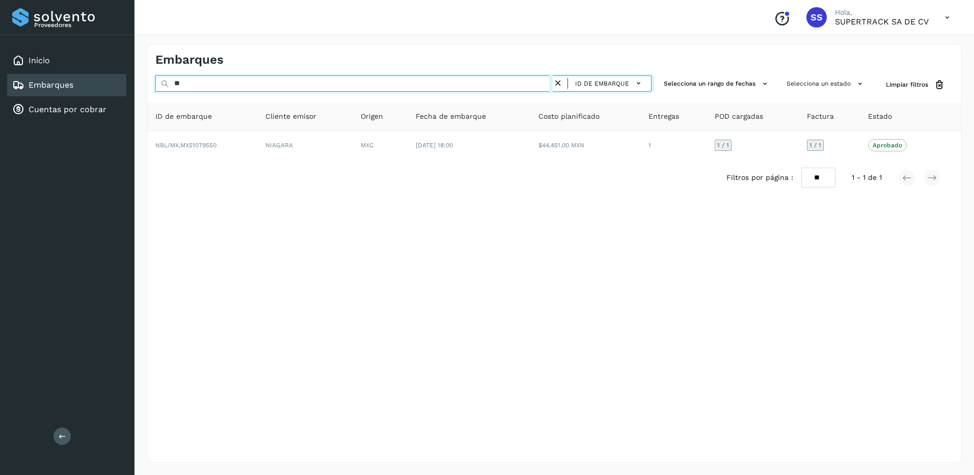
type input "*"
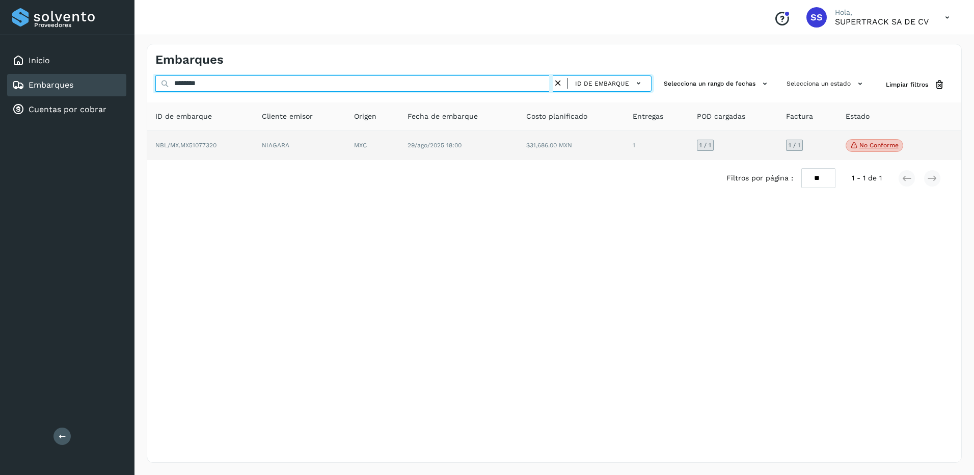
type input "********"
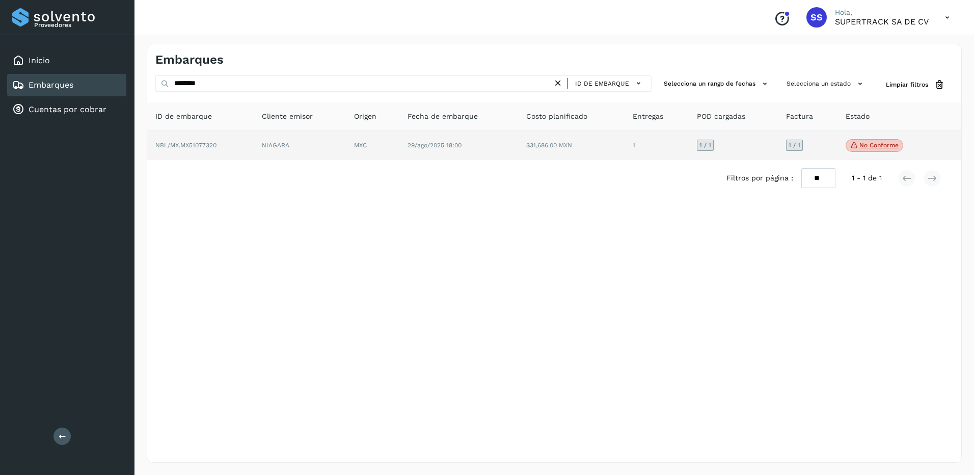
click at [301, 152] on td "NIAGARA" at bounding box center [300, 146] width 92 height 30
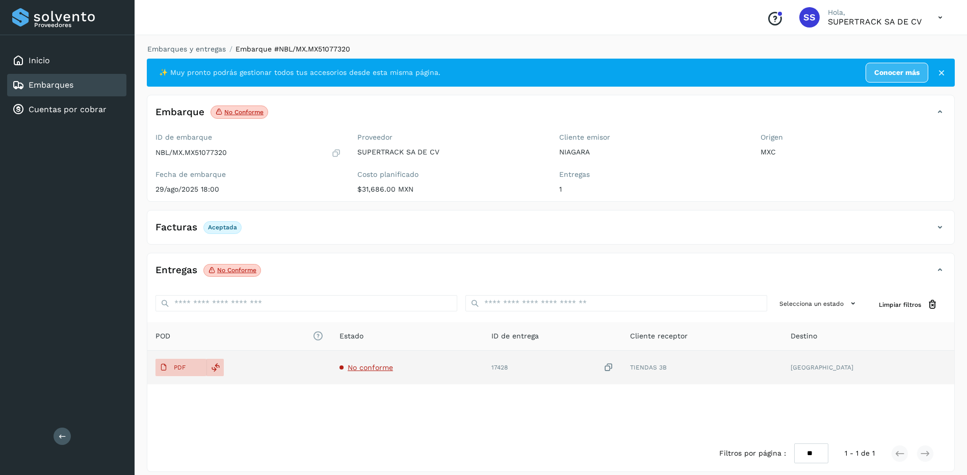
click at [384, 370] on span "No conforme" at bounding box center [370, 367] width 45 height 8
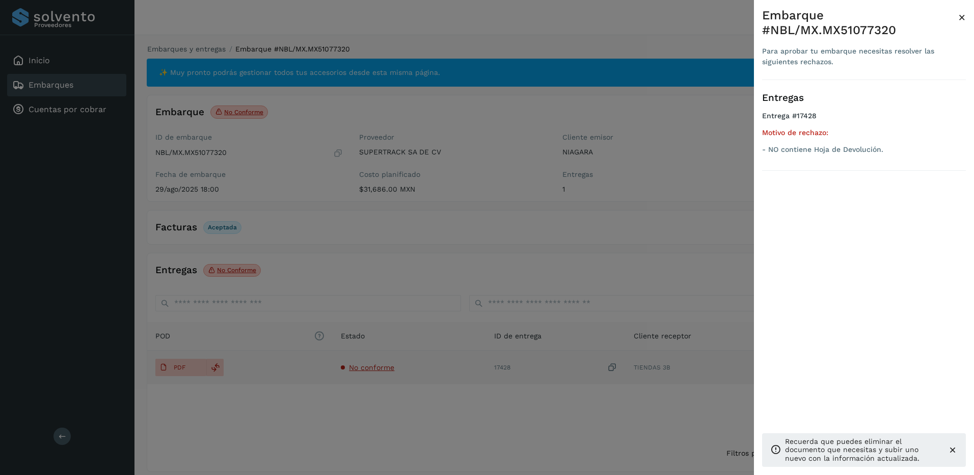
click at [384, 366] on div at bounding box center [487, 237] width 974 height 475
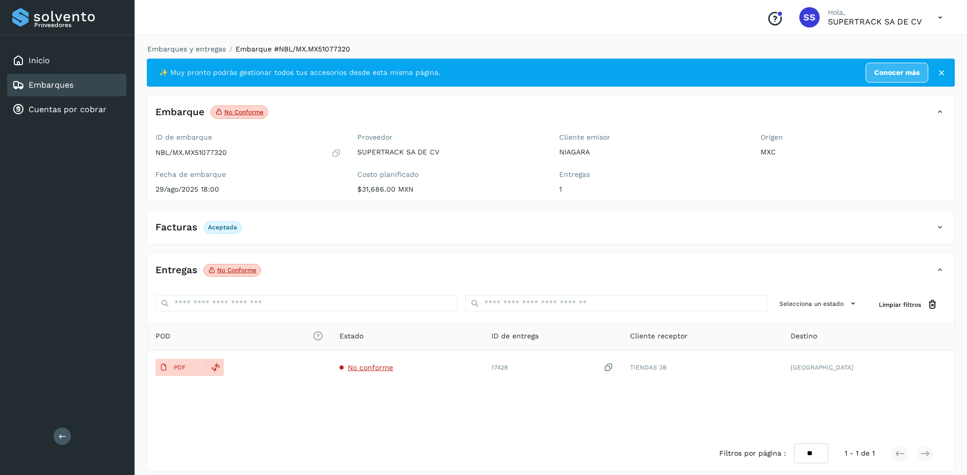
drag, startPoint x: 175, startPoint y: 42, endPoint x: 190, endPoint y: 59, distance: 22.8
click at [176, 42] on div "Embarques y entregas Embarque #NBL/MX.MX51077320 ✨ Muy pronto podrás gestionar …" at bounding box center [551, 258] width 832 height 453
drag, startPoint x: 190, startPoint y: 59, endPoint x: 191, endPoint y: 54, distance: 5.2
click at [191, 59] on div "✨ Muy pronto podrás gestionar todos tus accesorios desde esta misma página. Con…" at bounding box center [551, 73] width 808 height 28
click at [191, 54] on li "Embarques y entregas" at bounding box center [183, 49] width 85 height 11
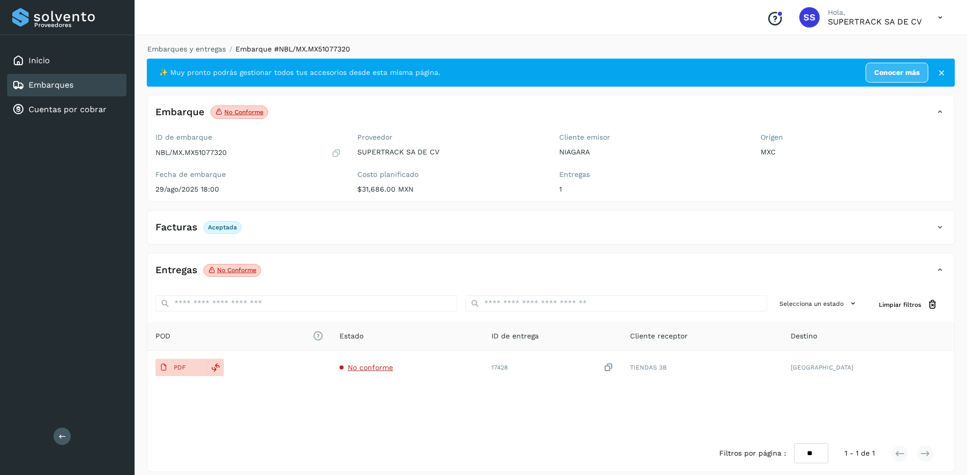
click at [206, 44] on li "Embarques y entregas" at bounding box center [183, 49] width 85 height 11
click at [207, 50] on link "Embarques y entregas" at bounding box center [186, 49] width 78 height 8
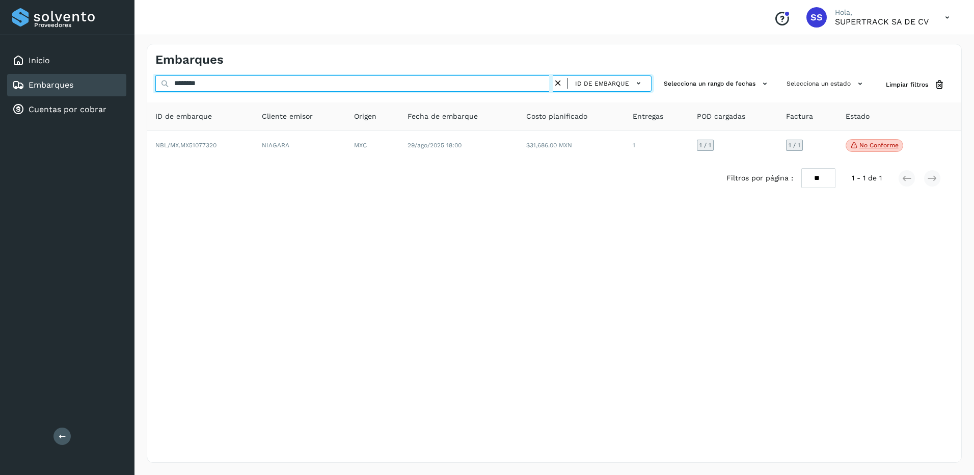
drag, startPoint x: 176, startPoint y: 78, endPoint x: 0, endPoint y: 49, distance: 178.7
click at [0, 50] on html "Proveedores Inicio Embarques Cuentas por cobrar Salir Conoce nuestros beneficio…" at bounding box center [487, 237] width 974 height 475
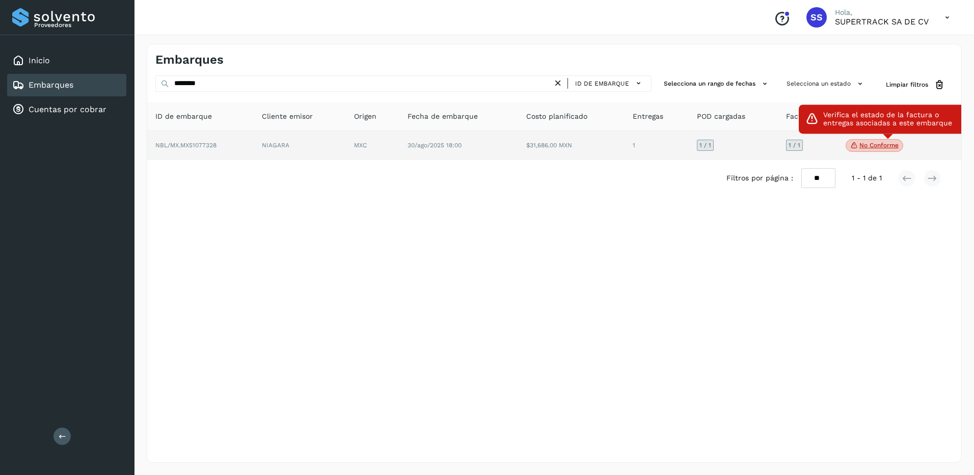
click at [851, 141] on icon at bounding box center [855, 145] width 8 height 9
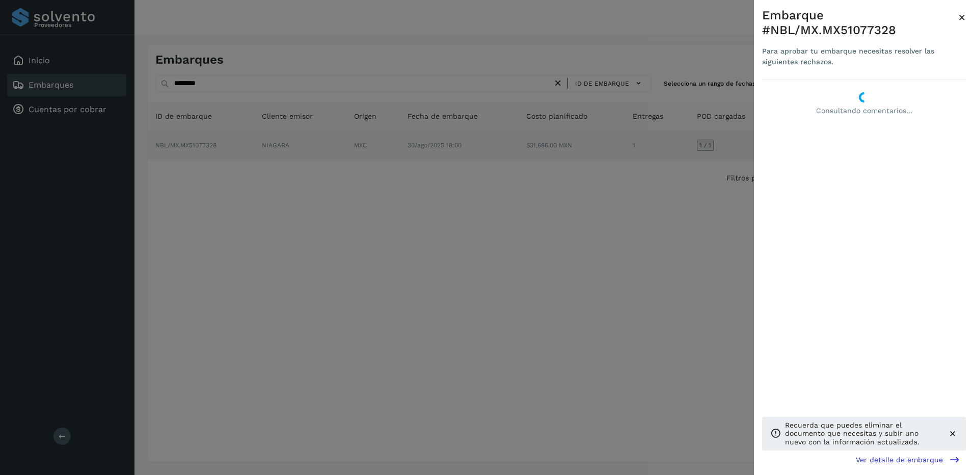
click at [852, 141] on div "Embarque #NBL/MX.MX51077328 Para aprobar tu embarque necesitas resolver las sig…" at bounding box center [487, 237] width 974 height 475
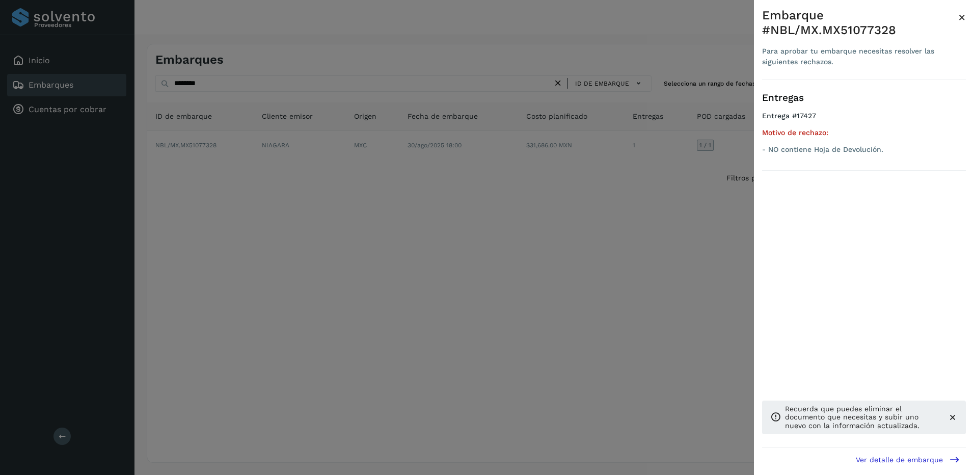
click at [560, 248] on div at bounding box center [487, 237] width 974 height 475
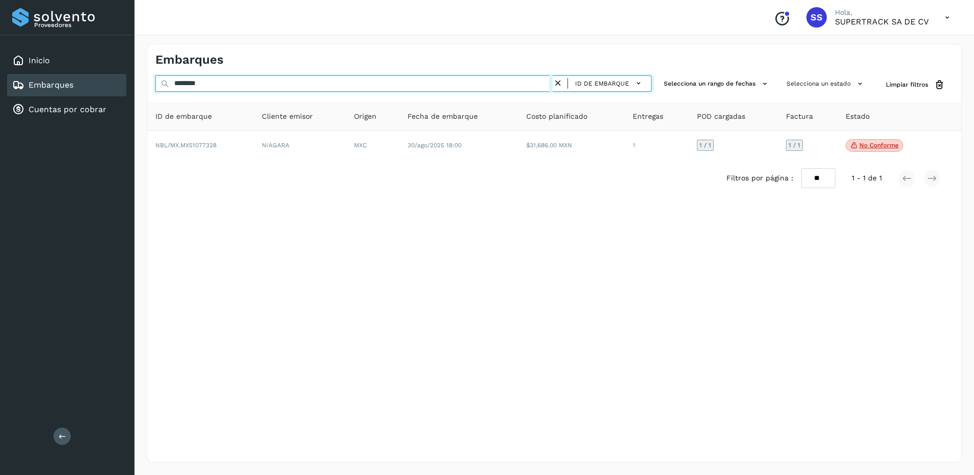
drag, startPoint x: 223, startPoint y: 84, endPoint x: 98, endPoint y: 83, distance: 124.9
click at [98, 83] on div "Proveedores Inicio Embarques Cuentas por cobrar Salir Conoce nuestros beneficio…" at bounding box center [487, 237] width 974 height 475
paste input "*****"
click at [187, 85] on input "**********" at bounding box center [354, 83] width 398 height 16
click at [240, 86] on input "**********" at bounding box center [354, 83] width 398 height 16
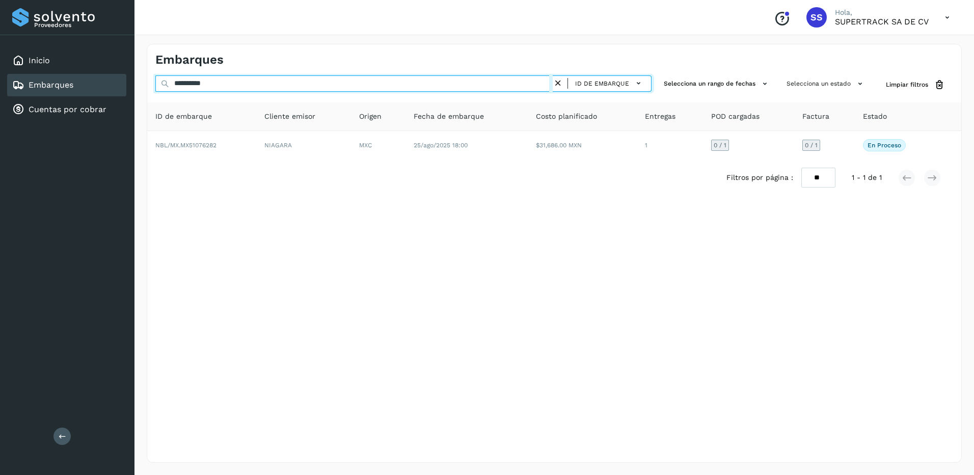
drag, startPoint x: 224, startPoint y: 87, endPoint x: 143, endPoint y: 87, distance: 80.5
click at [144, 87] on div "**********" at bounding box center [555, 253] width 840 height 443
click at [123, 80] on div "**********" at bounding box center [487, 237] width 974 height 475
paste input "text"
type input "**********"
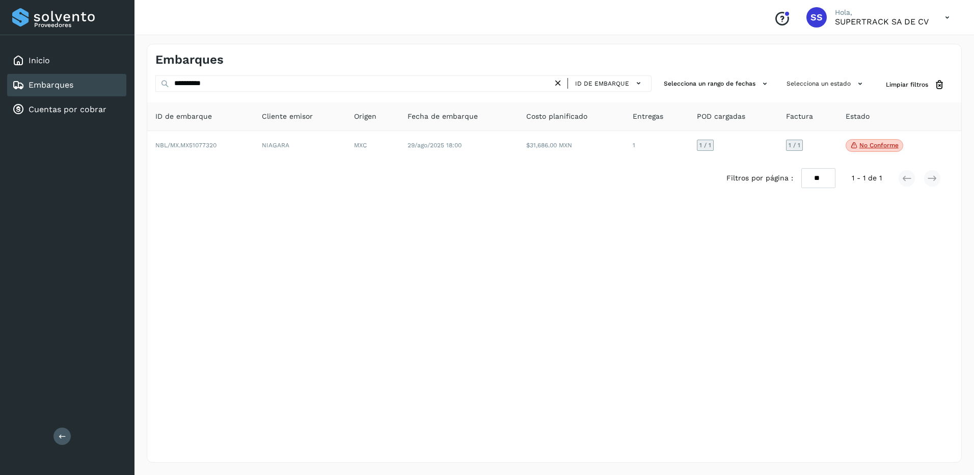
click at [479, 162] on div "Filtros por página : ** ** ** 1 - 1 de 1" at bounding box center [554, 178] width 814 height 36
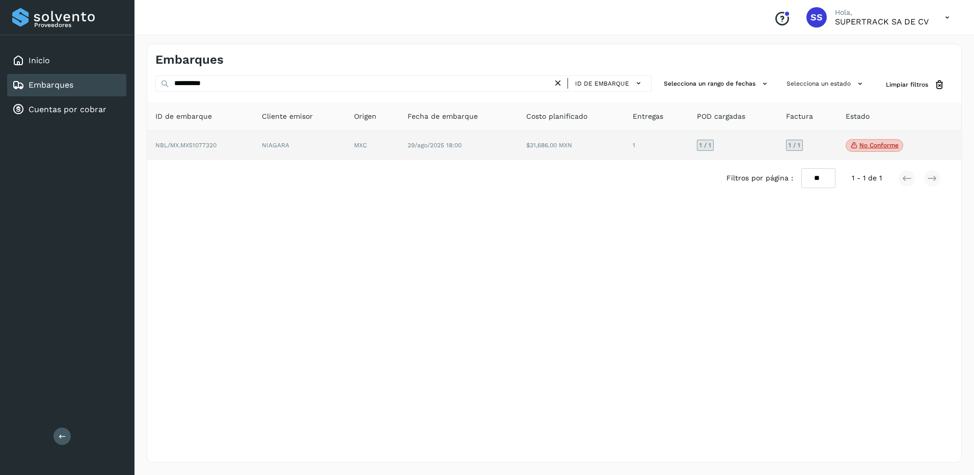
click at [470, 150] on td "29/ago/2025 18:00" at bounding box center [459, 146] width 119 height 30
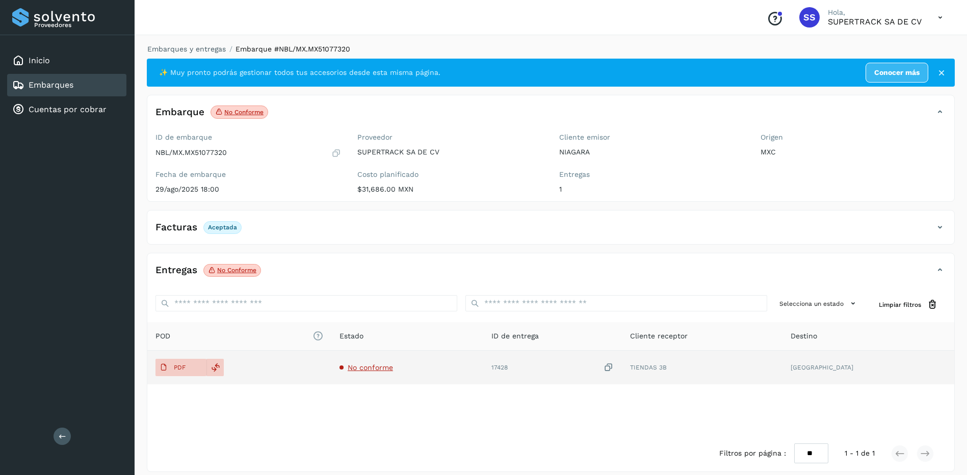
click at [377, 368] on span "No conforme" at bounding box center [370, 367] width 45 height 8
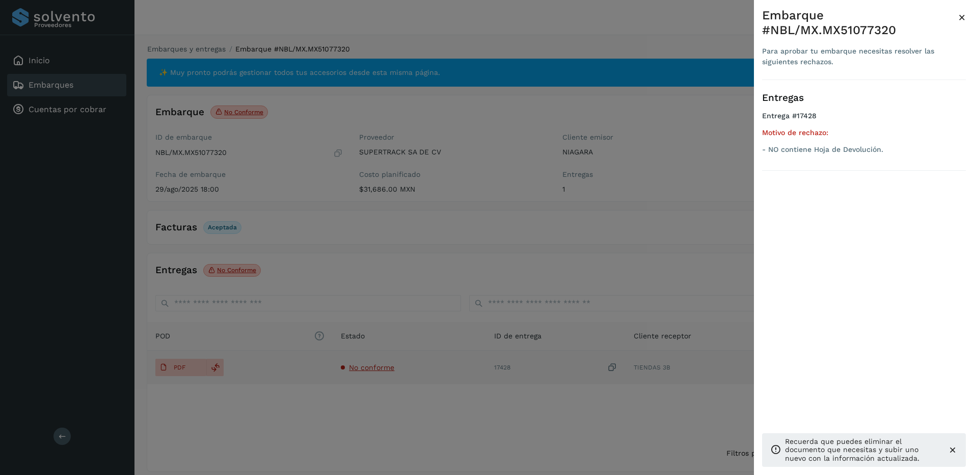
click at [378, 366] on div at bounding box center [487, 237] width 974 height 475
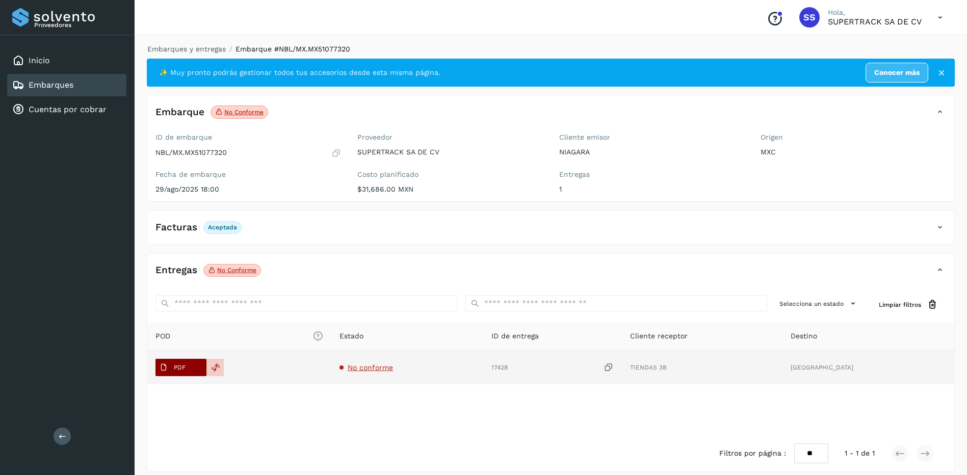
click at [202, 366] on button "PDF" at bounding box center [180, 367] width 51 height 17
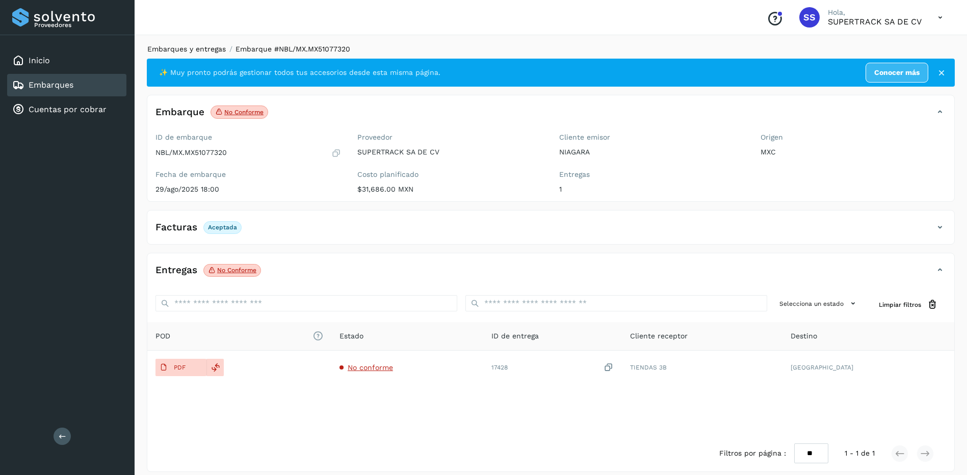
click at [211, 49] on link "Embarques y entregas" at bounding box center [186, 49] width 78 height 8
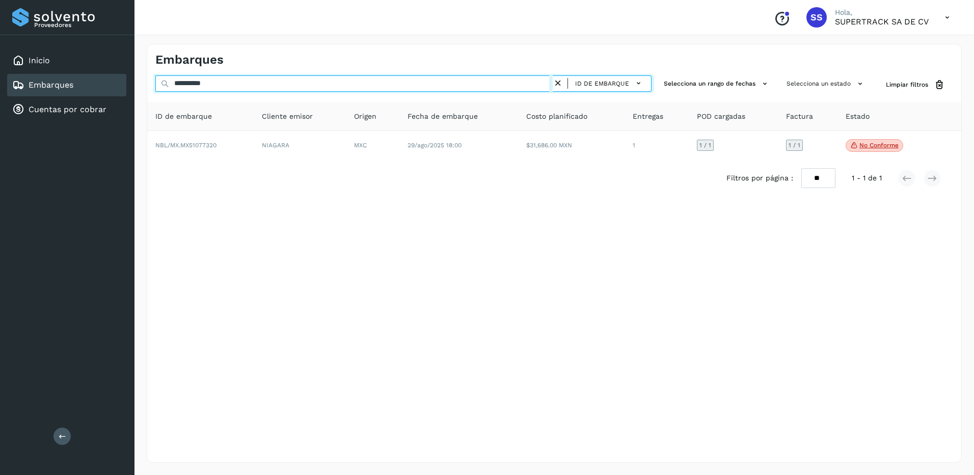
drag, startPoint x: 122, startPoint y: 82, endPoint x: 102, endPoint y: 82, distance: 19.4
click at [102, 82] on div "**********" at bounding box center [487, 237] width 974 height 475
paste input "text"
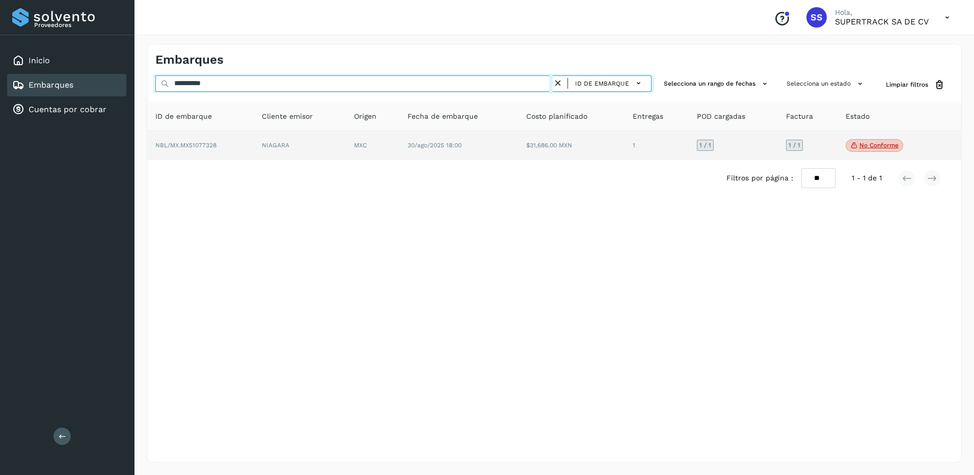
type input "**********"
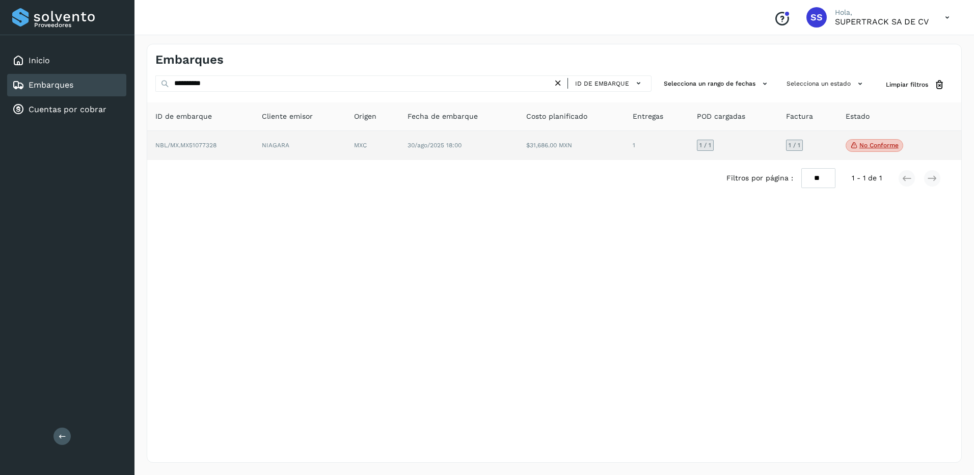
click at [475, 136] on td "30/ago/2025 18:00" at bounding box center [459, 146] width 119 height 30
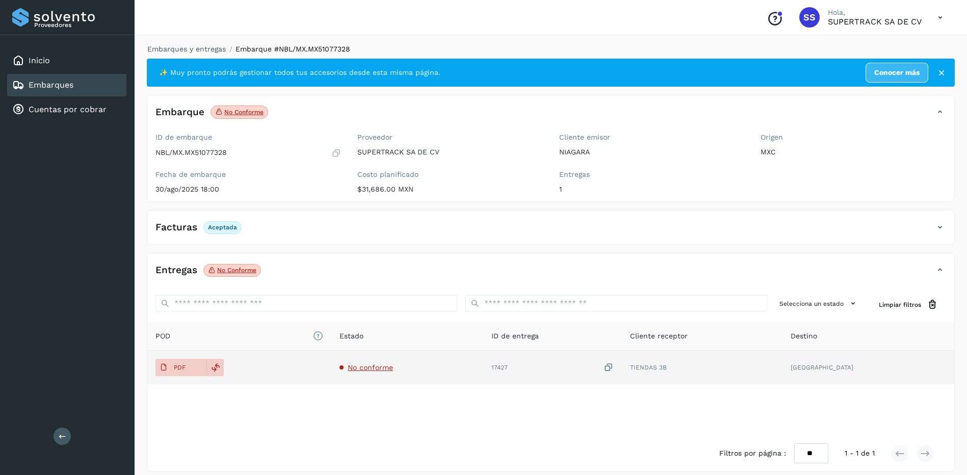
click at [393, 364] on span "No conforme" at bounding box center [370, 367] width 45 height 8
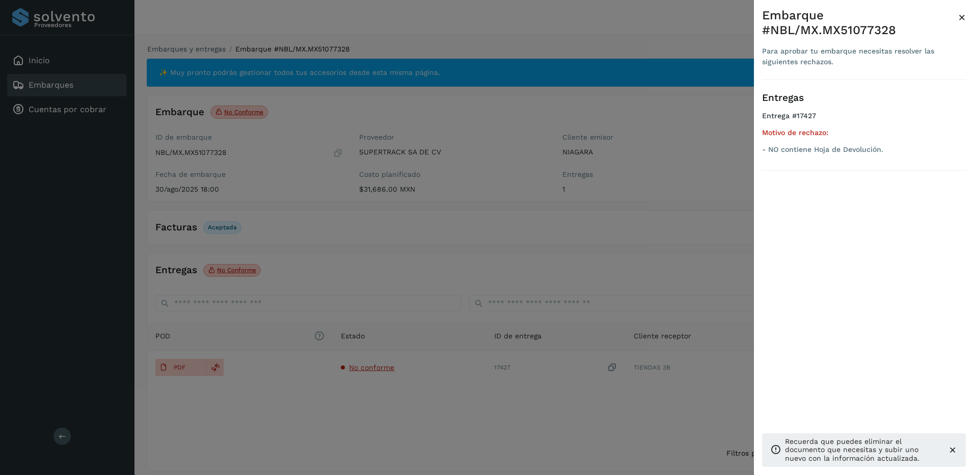
click at [323, 374] on div at bounding box center [487, 237] width 974 height 475
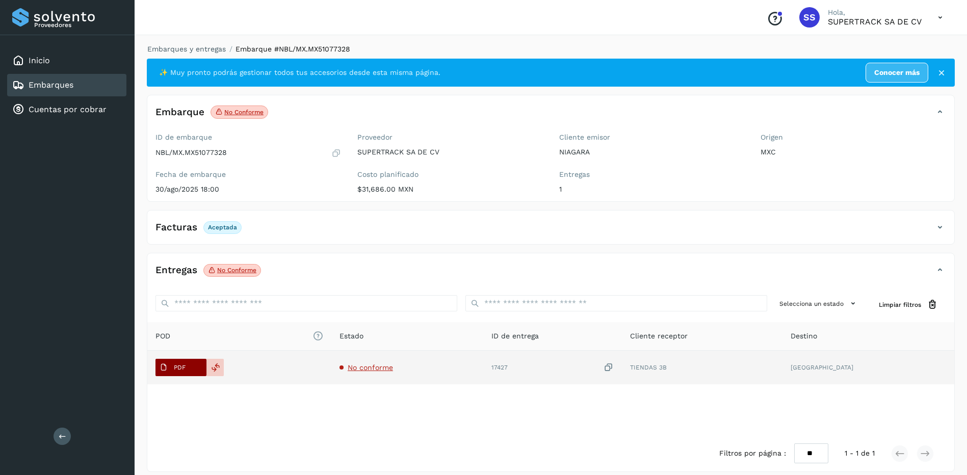
click at [194, 365] on button "PDF" at bounding box center [180, 367] width 51 height 17
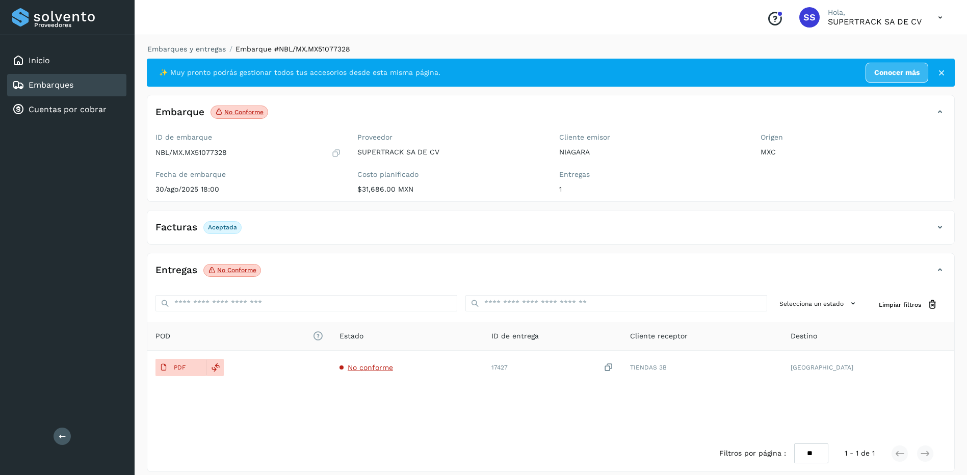
drag, startPoint x: 188, startPoint y: 29, endPoint x: 188, endPoint y: 37, distance: 7.7
click at [188, 34] on div "Conoce nuestros beneficios SS Hola, SUPERTRACK SA DE CV" at bounding box center [551, 17] width 832 height 35
drag, startPoint x: 190, startPoint y: 39, endPoint x: 192, endPoint y: 44, distance: 5.5
click at [190, 40] on div "Embarques y entregas Embarque #NBL/MX.MX51077328 ✨ Muy pronto podrás gestionar …" at bounding box center [551, 258] width 832 height 453
click at [193, 46] on link "Embarques y entregas" at bounding box center [186, 49] width 78 height 8
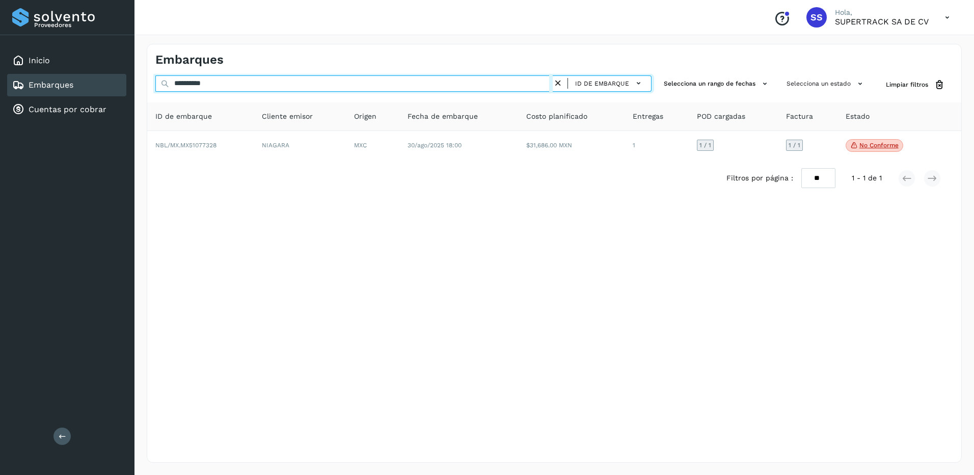
drag, startPoint x: 226, startPoint y: 90, endPoint x: 147, endPoint y: 70, distance: 81.5
click at [147, 70] on div "**********" at bounding box center [554, 253] width 815 height 419
paste input "text"
drag, startPoint x: 216, startPoint y: 86, endPoint x: 147, endPoint y: 84, distance: 68.3
click at [147, 84] on div "**********" at bounding box center [554, 84] width 814 height 19
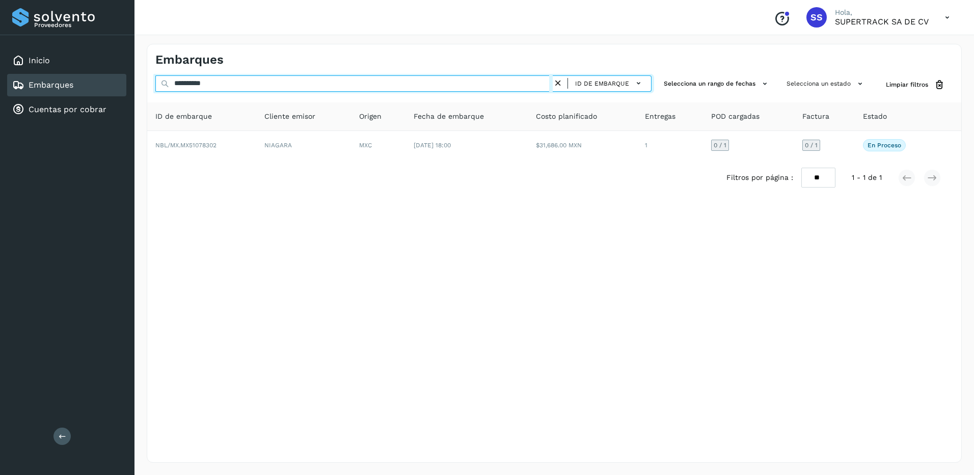
paste input "text"
drag, startPoint x: 235, startPoint y: 90, endPoint x: 127, endPoint y: 87, distance: 108.1
click at [127, 87] on div "**********" at bounding box center [487, 237] width 974 height 475
paste input "text"
type input "**********"
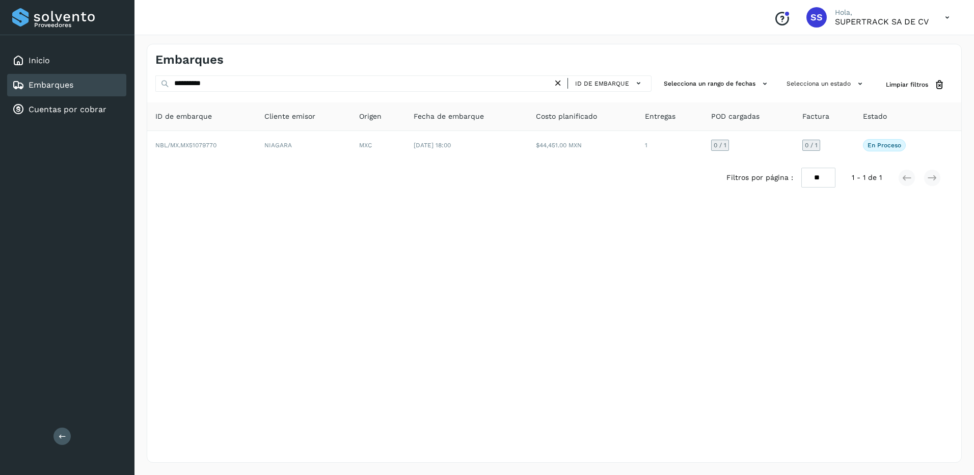
click at [555, 88] on icon at bounding box center [558, 83] width 11 height 11
click at [558, 87] on icon at bounding box center [558, 83] width 11 height 11
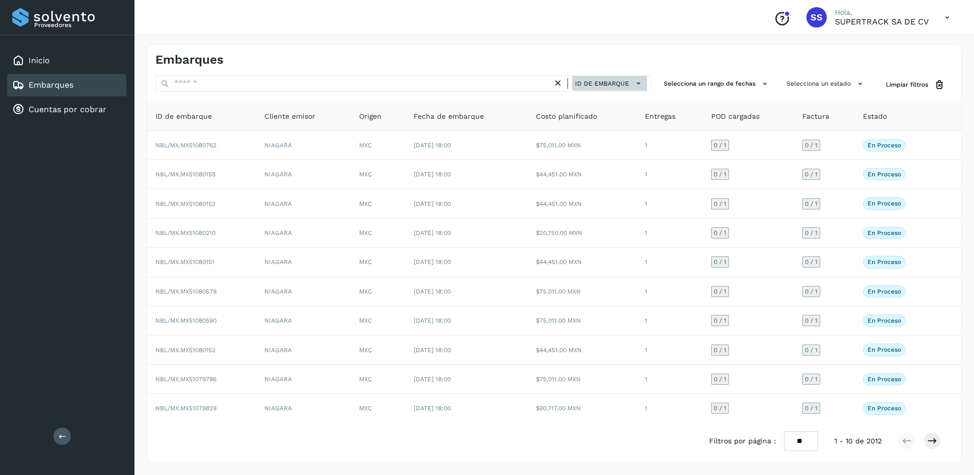
click at [639, 87] on icon at bounding box center [639, 83] width 11 height 11
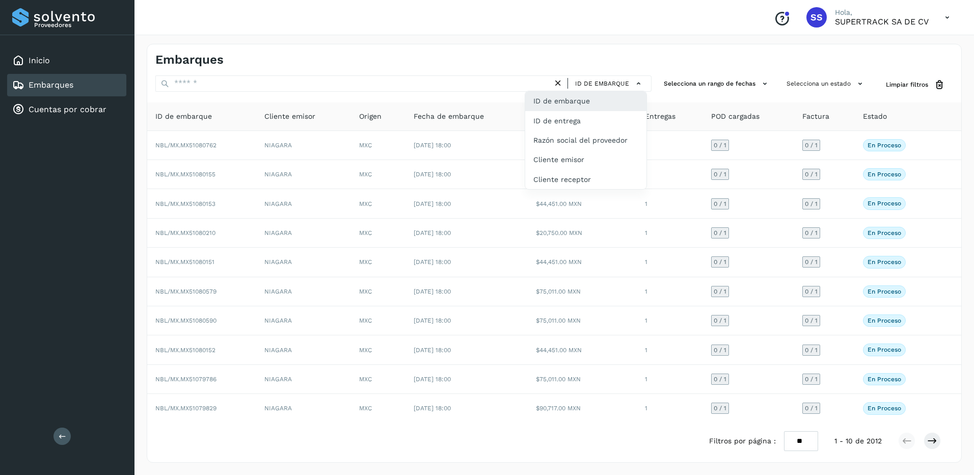
click at [636, 85] on div at bounding box center [487, 237] width 974 height 475
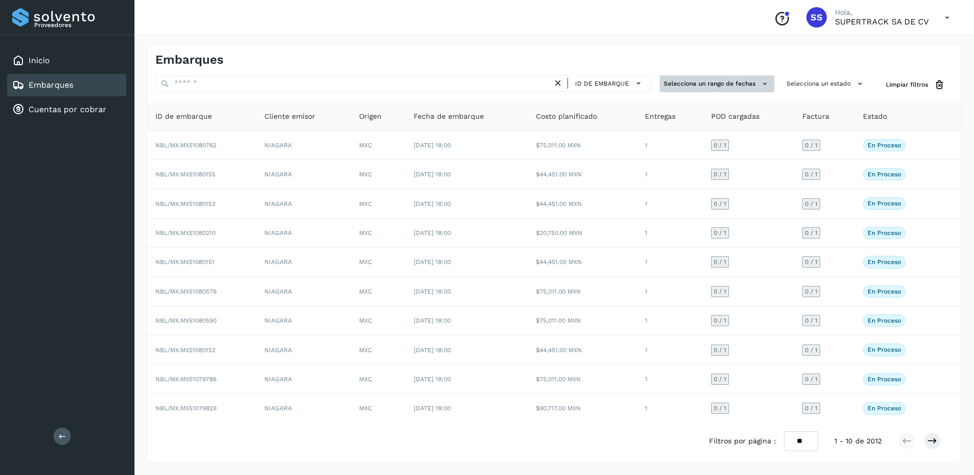
click at [707, 84] on button "Selecciona un rango de fechas" at bounding box center [717, 83] width 115 height 17
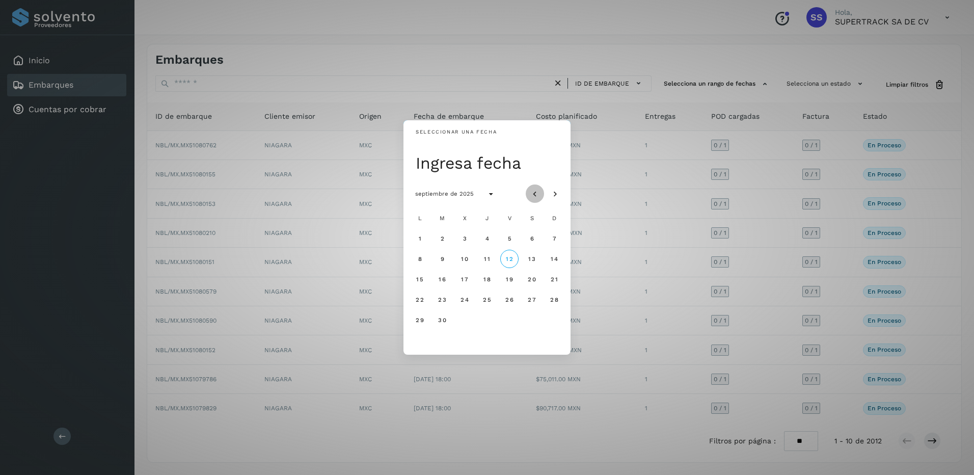
click at [538, 192] on icon "Mes anterior" at bounding box center [535, 194] width 10 height 10
click at [514, 237] on button "1" at bounding box center [509, 238] width 18 height 18
click at [558, 320] on span "31" at bounding box center [554, 320] width 8 height 7
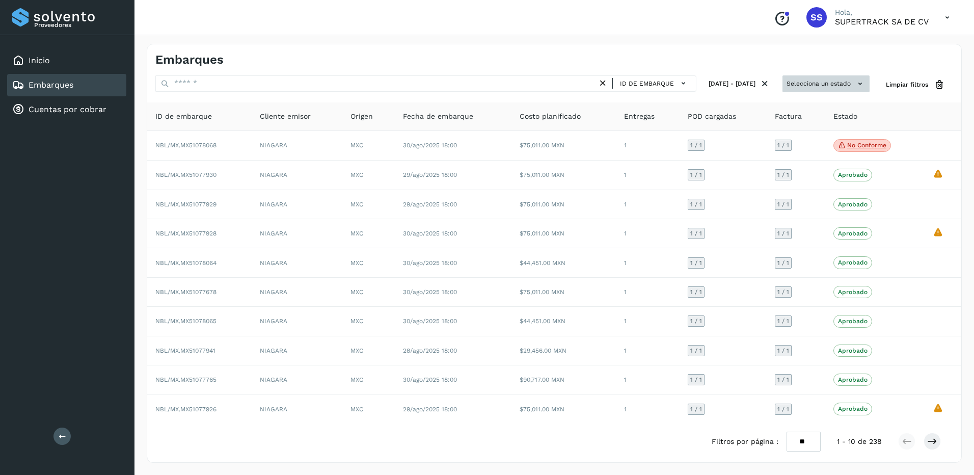
click at [815, 86] on button "Selecciona un estado" at bounding box center [826, 83] width 87 height 17
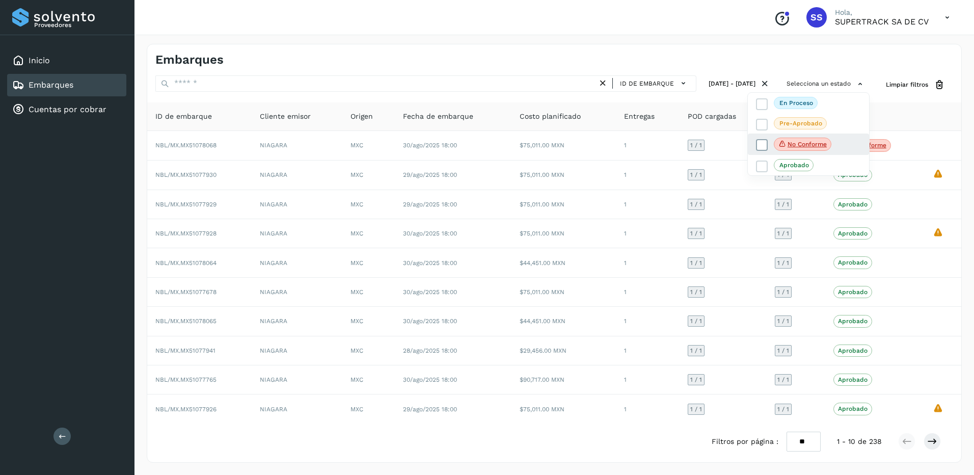
click at [797, 149] on span "No conforme" at bounding box center [803, 144] width 58 height 13
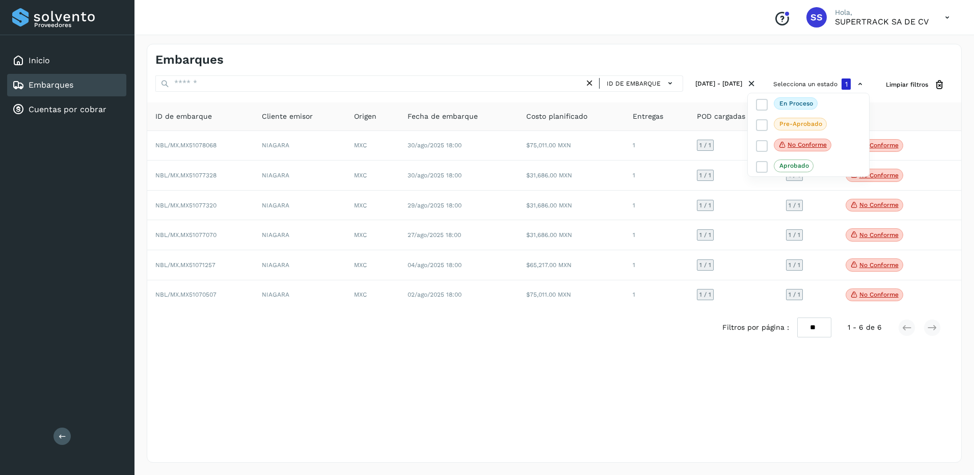
click at [729, 362] on div at bounding box center [487, 237] width 974 height 475
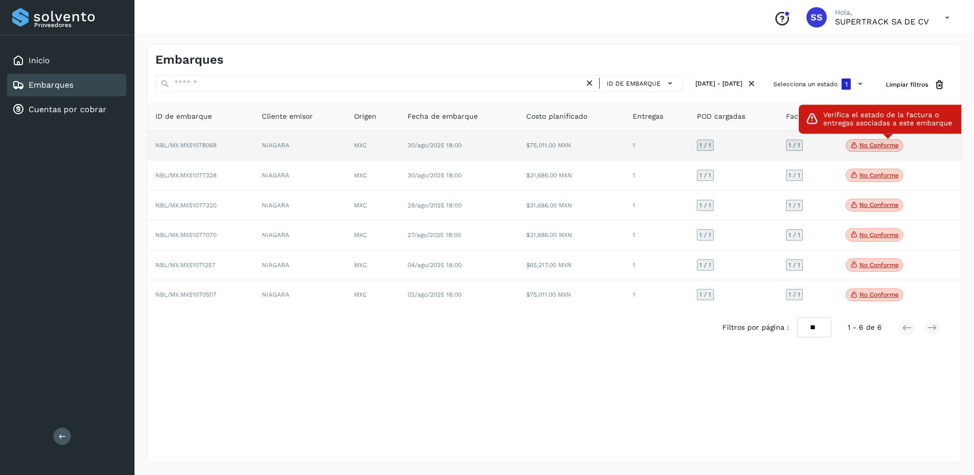
click at [858, 148] on span "No conforme" at bounding box center [875, 145] width 58 height 13
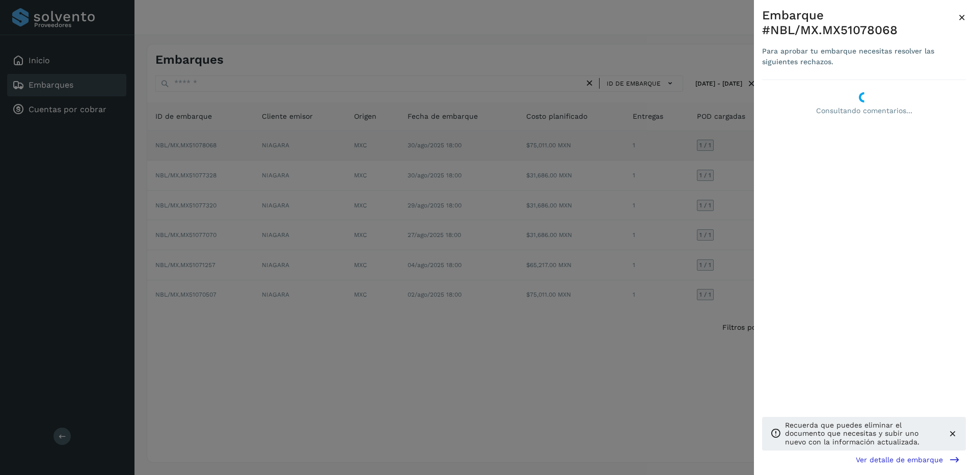
click at [858, 148] on div "Embarque #NBL/MX.MX51078068 Para aprobar tu embarque necesitas resolver las sig…" at bounding box center [487, 237] width 974 height 475
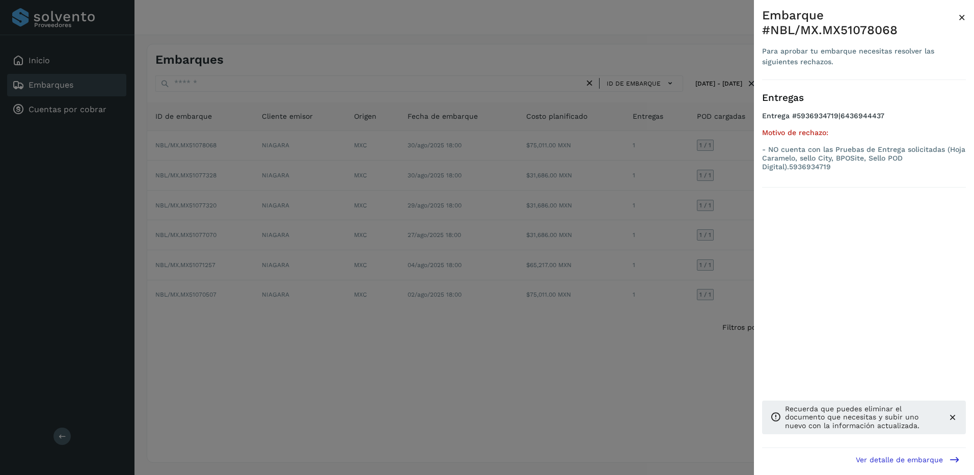
click at [678, 300] on div at bounding box center [487, 237] width 974 height 475
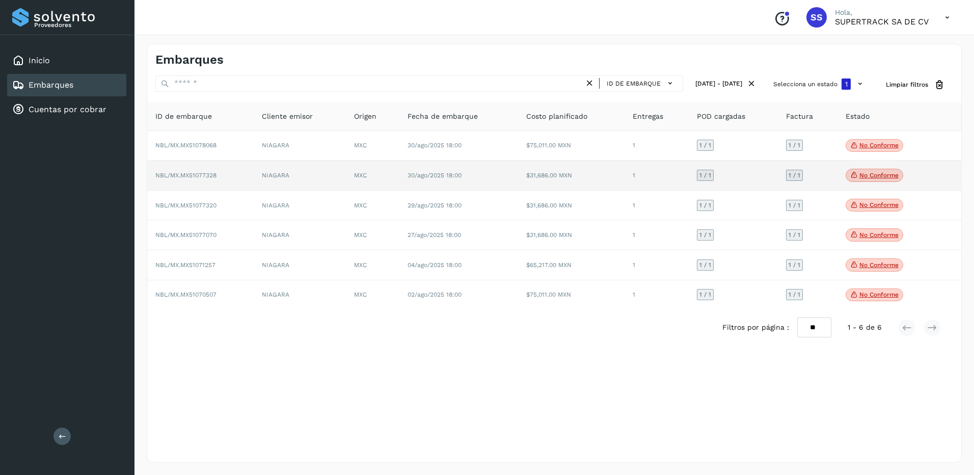
click at [866, 174] on p "No conforme" at bounding box center [879, 175] width 39 height 7
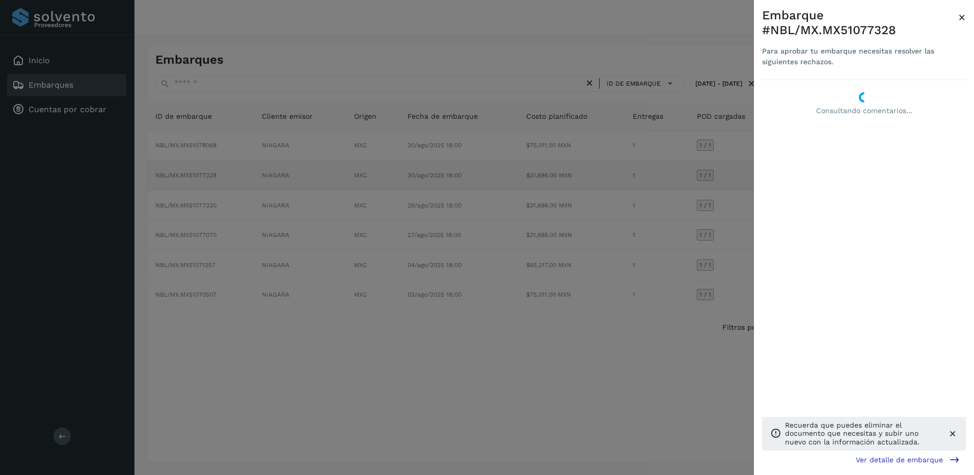
click at [866, 174] on div "Embarque #NBL/MX.MX51077328 Para aprobar tu embarque necesitas resolver las sig…" at bounding box center [487, 237] width 974 height 475
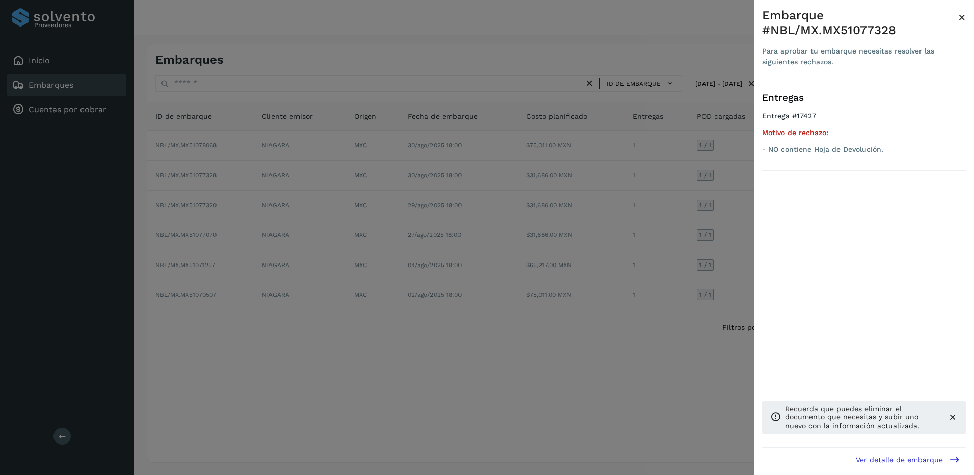
drag, startPoint x: 667, startPoint y: 288, endPoint x: 818, endPoint y: 179, distance: 185.7
click at [669, 288] on div at bounding box center [487, 237] width 974 height 475
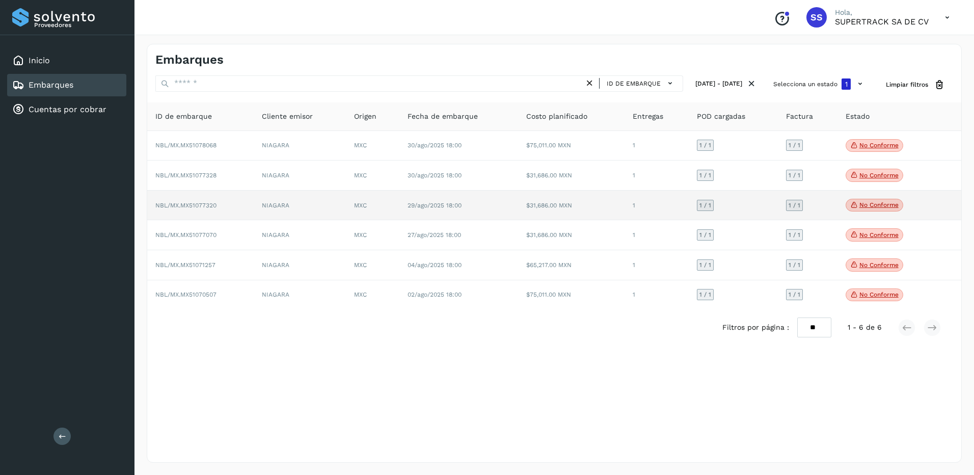
click at [855, 202] on icon at bounding box center [855, 204] width 8 height 9
click at [0, 0] on div at bounding box center [0, 0] width 0 height 0
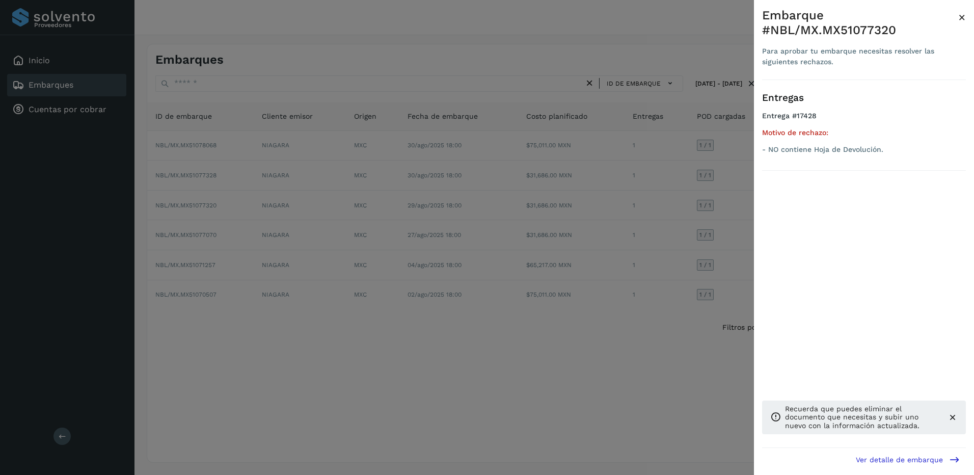
click at [699, 256] on div at bounding box center [487, 237] width 974 height 475
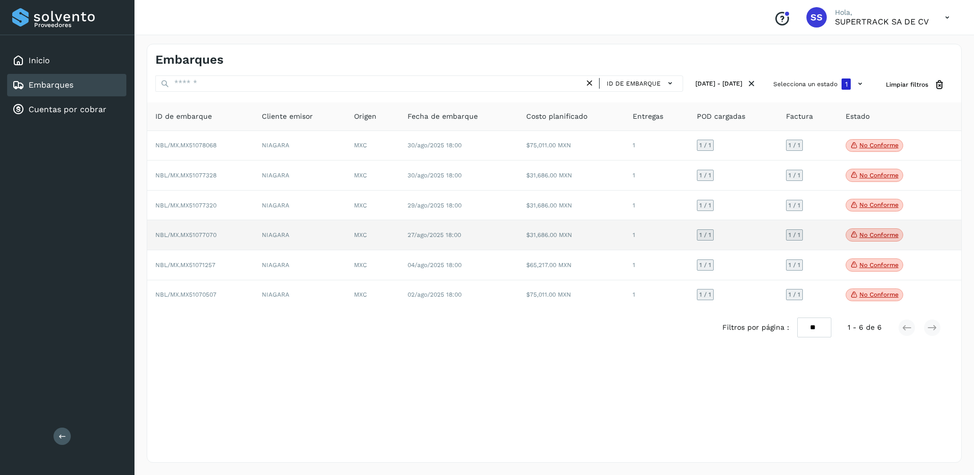
click at [869, 232] on p "No conforme" at bounding box center [879, 234] width 39 height 7
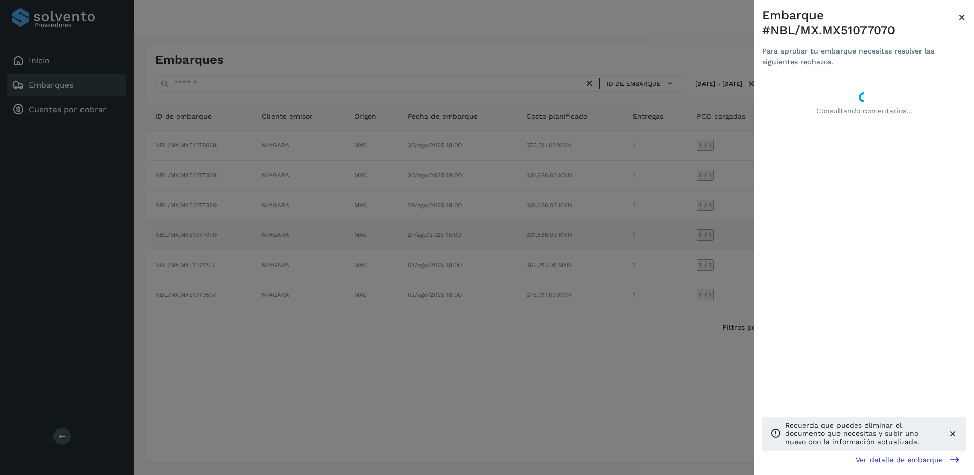
click at [869, 232] on div "Embarque #NBL/MX.MX51077070 Para aprobar tu embarque necesitas resolver las sig…" at bounding box center [487, 237] width 974 height 475
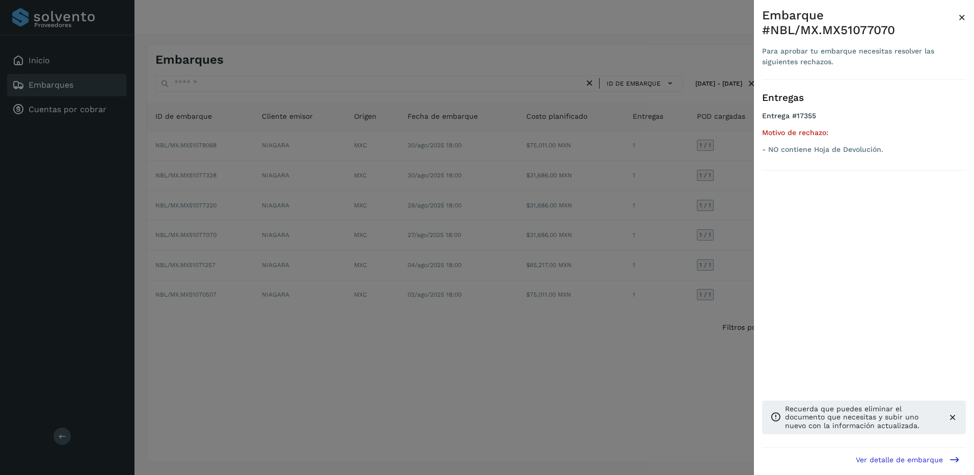
click at [699, 265] on div at bounding box center [487, 237] width 974 height 475
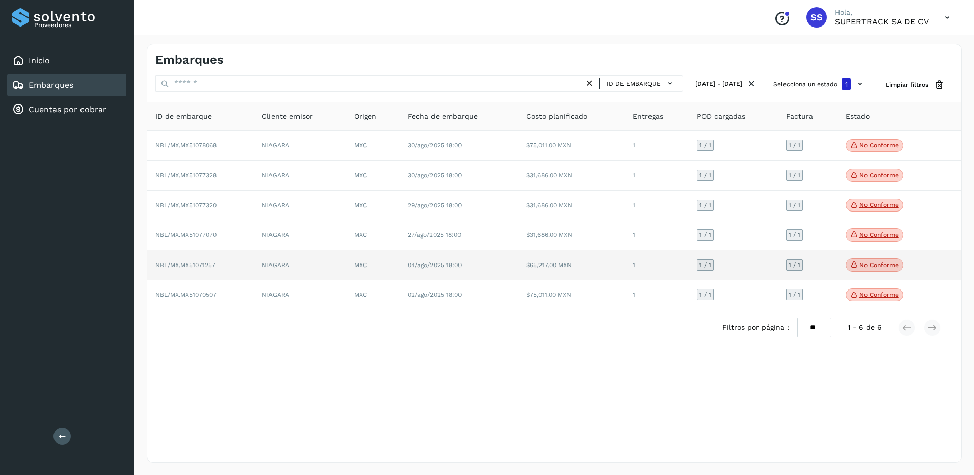
click at [877, 261] on span "No conforme" at bounding box center [875, 264] width 58 height 13
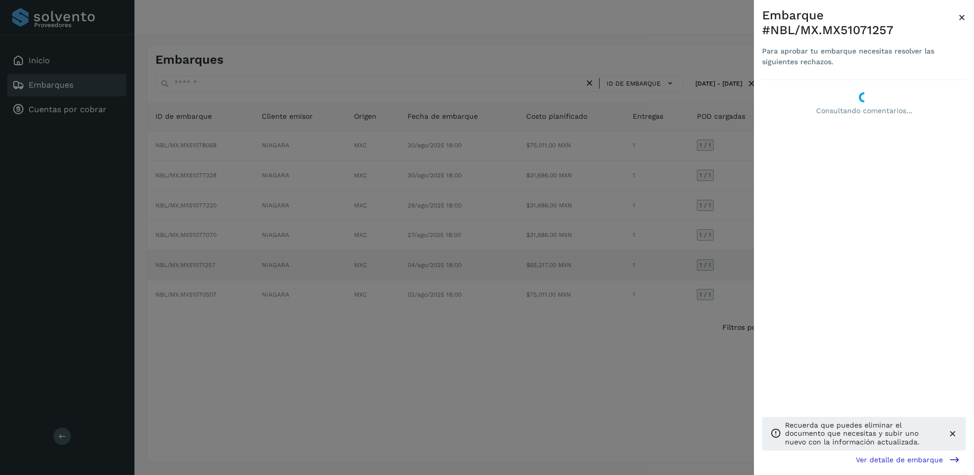
click at [877, 261] on div "Embarque #NBL/MX.MX51071257 Para aprobar tu embarque necesitas resolver las sig…" at bounding box center [487, 237] width 974 height 475
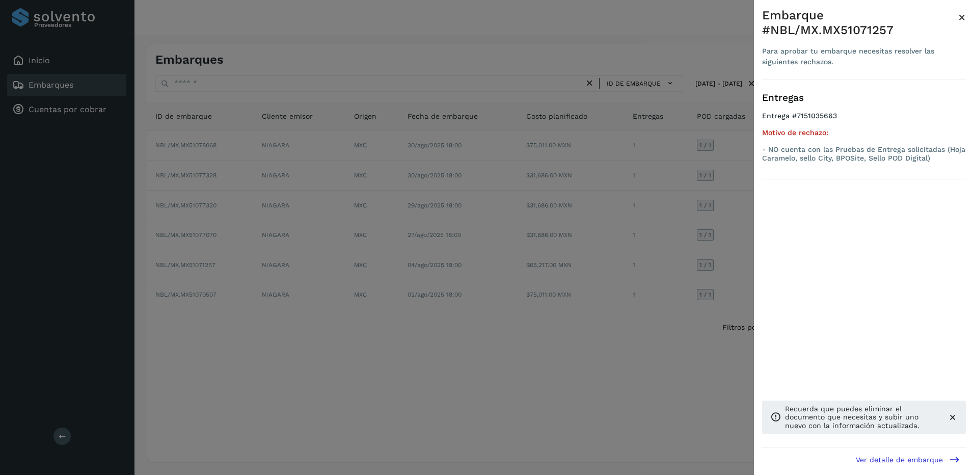
click at [672, 262] on div at bounding box center [487, 237] width 974 height 475
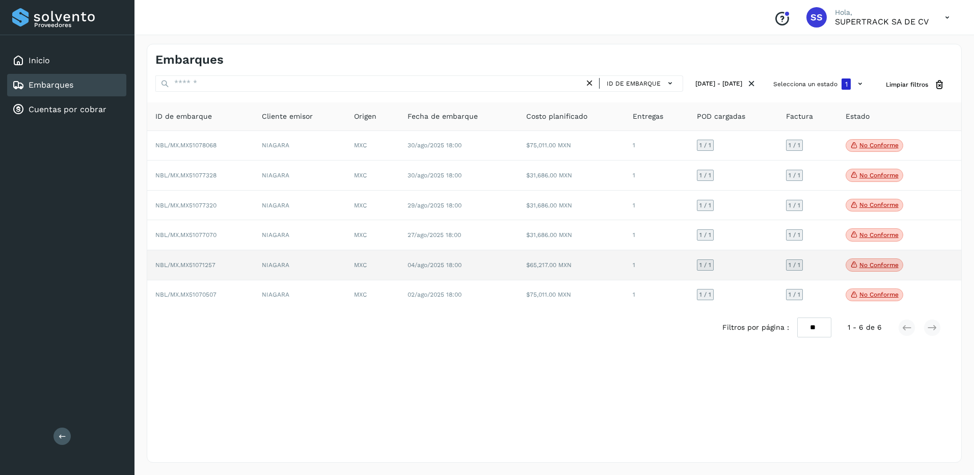
click at [863, 258] on td "No conforme Verifica el estado de la factura o entregas asociadas a este embarq…" at bounding box center [888, 265] width 101 height 30
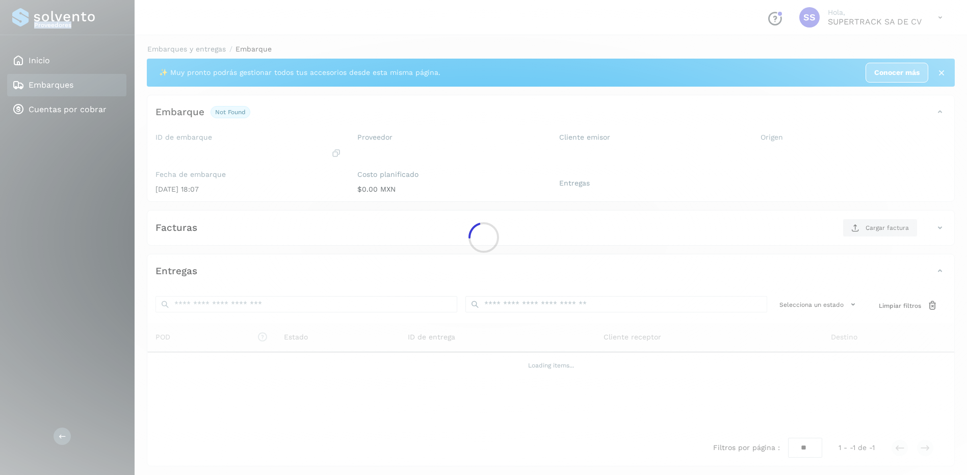
click at [863, 258] on div at bounding box center [483, 237] width 967 height 475
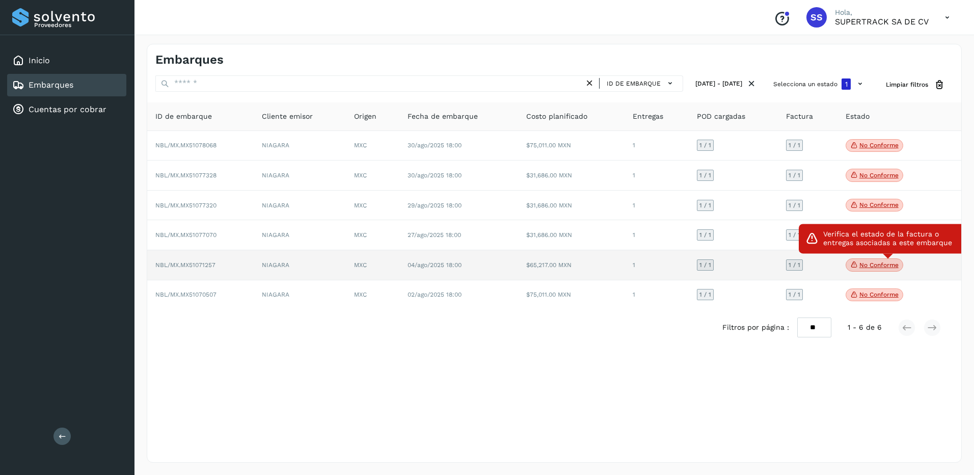
click at [859, 261] on span "No conforme" at bounding box center [875, 264] width 58 height 13
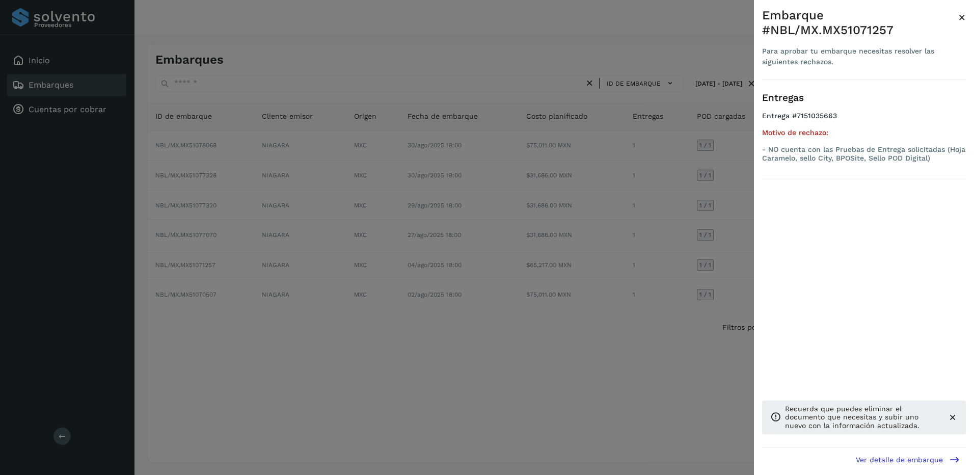
click at [643, 352] on div at bounding box center [487, 237] width 974 height 475
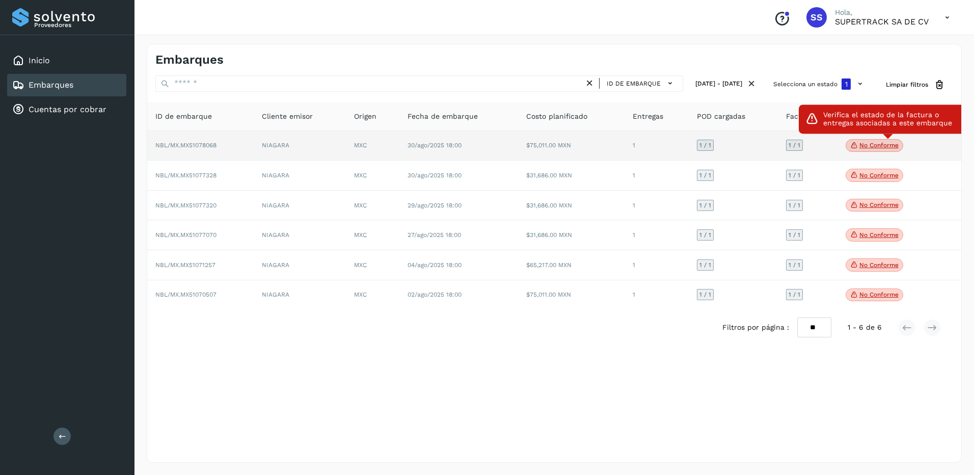
click at [882, 143] on p "No conforme" at bounding box center [879, 145] width 39 height 7
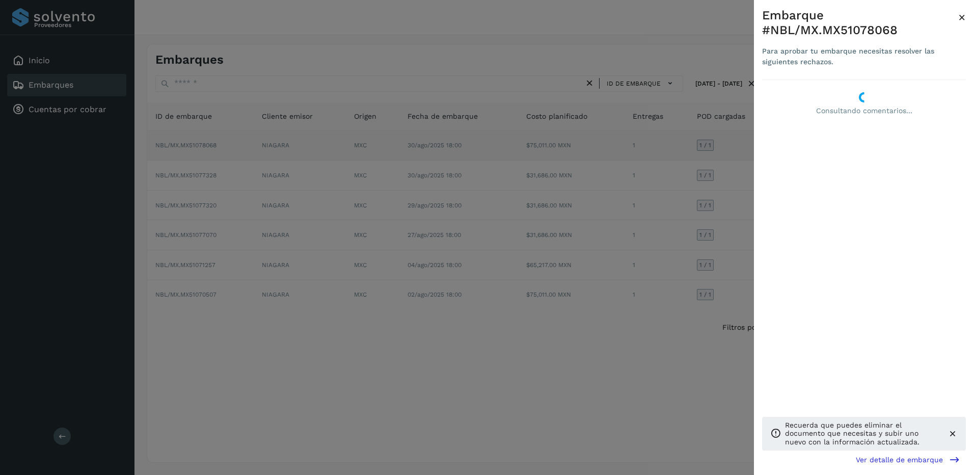
click at [882, 143] on div "Embarque #NBL/MX.MX51078068 Para aprobar tu embarque necesitas resolver las sig…" at bounding box center [487, 237] width 974 height 475
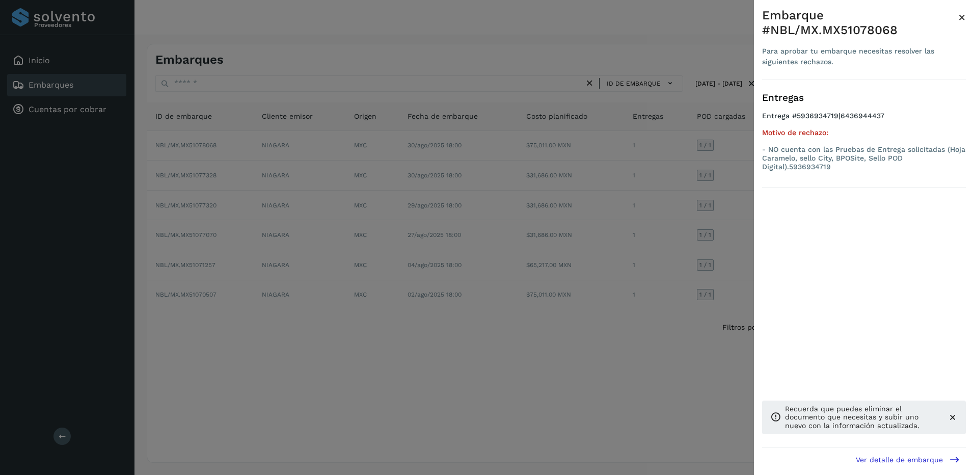
drag, startPoint x: 480, startPoint y: 145, endPoint x: 371, endPoint y: 151, distance: 109.2
click at [478, 145] on div at bounding box center [487, 237] width 974 height 475
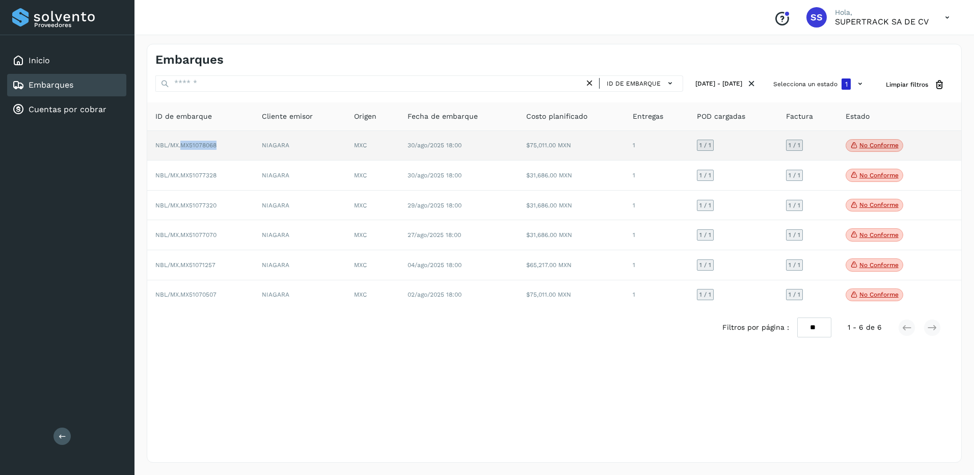
drag, startPoint x: 217, startPoint y: 146, endPoint x: 181, endPoint y: 146, distance: 35.7
click at [181, 146] on span "NBL/MX.MX51078068" at bounding box center [185, 145] width 61 height 7
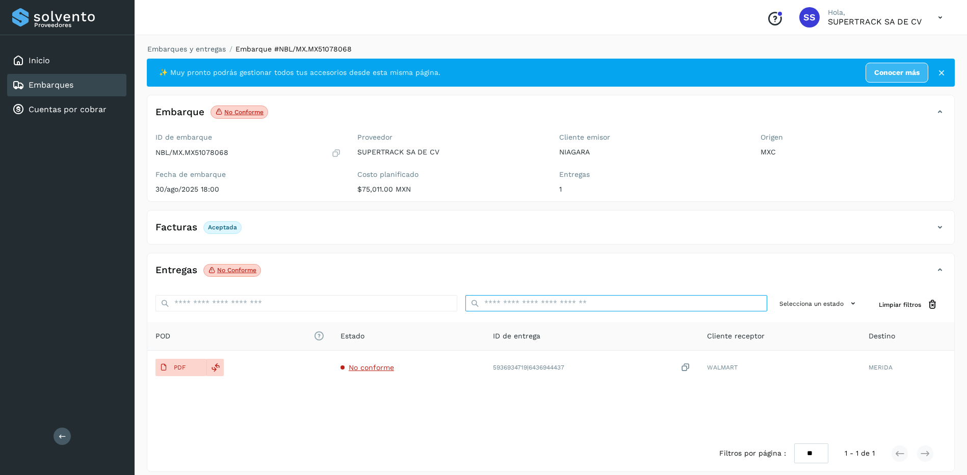
drag, startPoint x: 192, startPoint y: 144, endPoint x: 604, endPoint y: 234, distance: 421.6
click at [638, 305] on input "ID de embarque" at bounding box center [616, 303] width 302 height 16
click at [177, 44] on li "Embarques y entregas" at bounding box center [183, 49] width 85 height 11
click at [180, 48] on link "Embarques y entregas" at bounding box center [186, 49] width 78 height 8
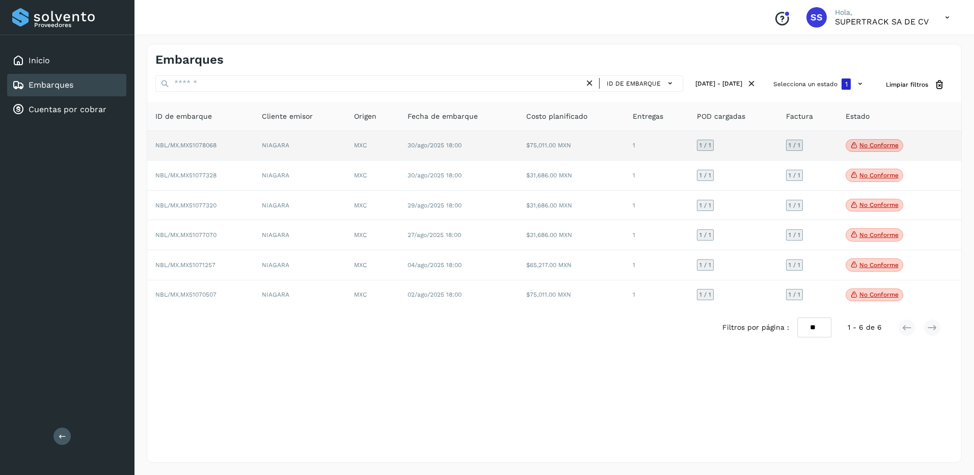
click at [429, 149] on span "30/ago/2025 18:00" at bounding box center [435, 145] width 54 height 7
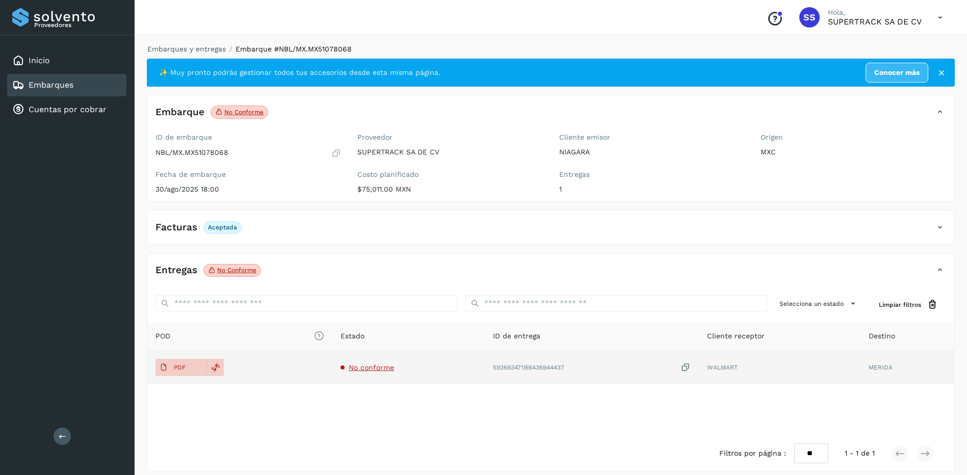
click at [177, 377] on td "PDF" at bounding box center [239, 368] width 185 height 34
click at [184, 364] on p "PDF" at bounding box center [180, 367] width 12 height 7
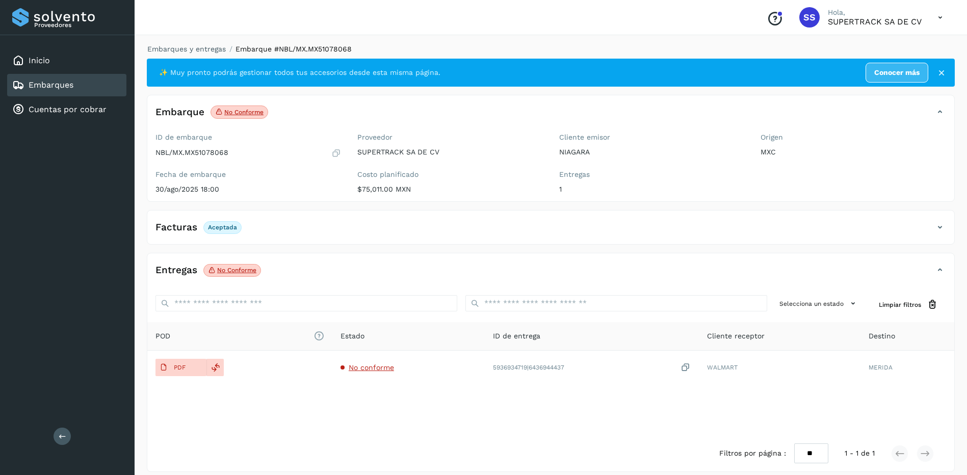
click at [205, 38] on div "Embarques y entregas Embarque #NBL/MX.MX51078068 ✨ Muy pronto podrás gestionar …" at bounding box center [551, 258] width 832 height 453
click at [202, 44] on li "Embarques y entregas" at bounding box center [183, 49] width 85 height 11
click at [204, 51] on link "Embarques y entregas" at bounding box center [186, 49] width 78 height 8
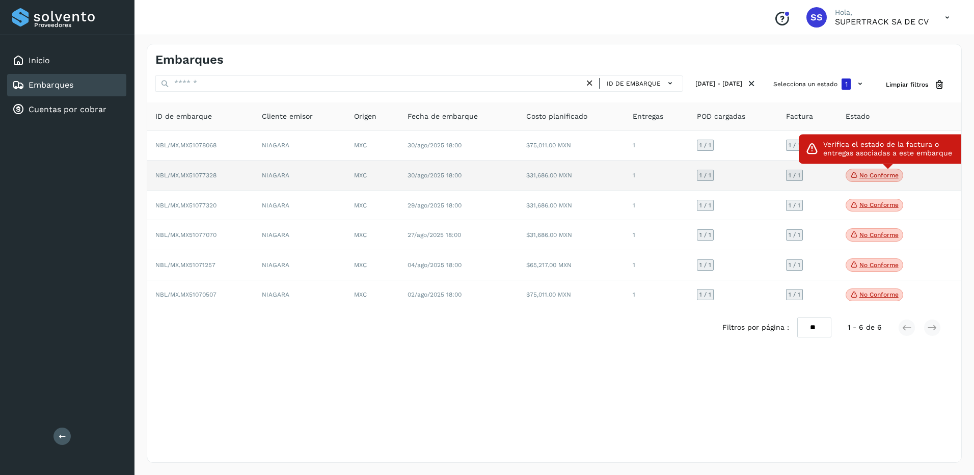
click at [884, 172] on p "No conforme" at bounding box center [879, 175] width 39 height 7
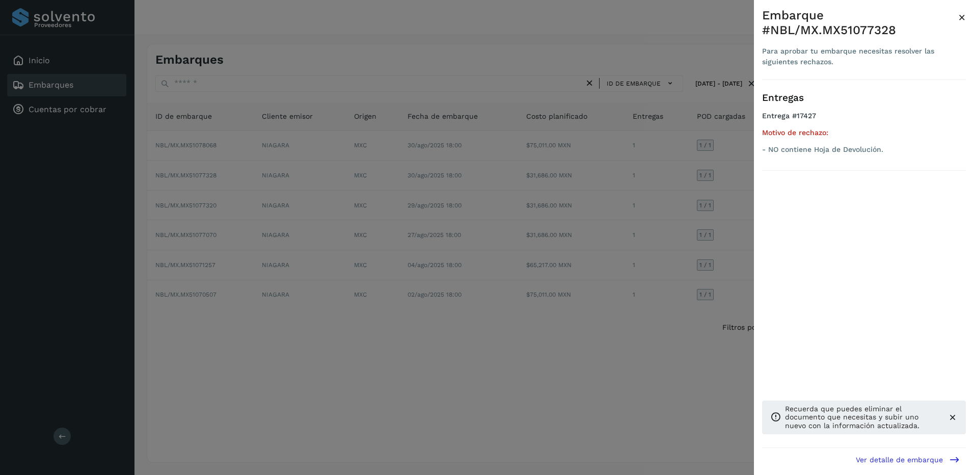
click at [691, 182] on div at bounding box center [487, 237] width 974 height 475
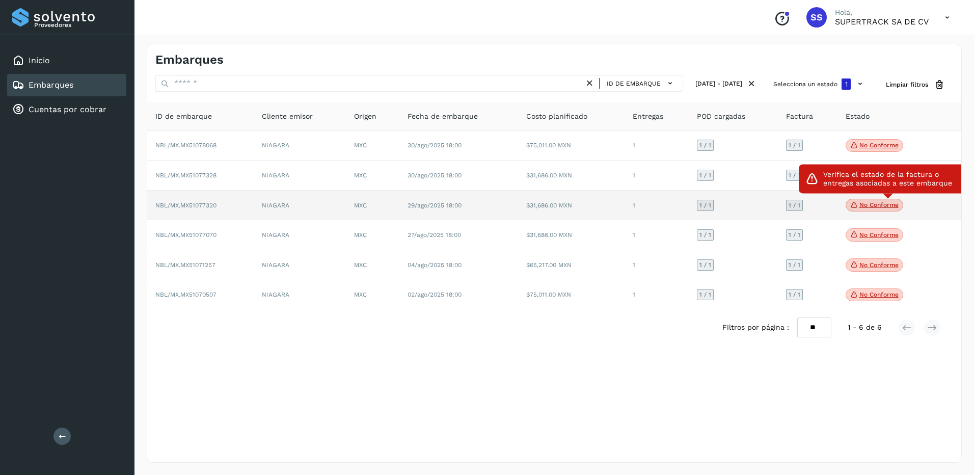
click at [871, 199] on span "No conforme" at bounding box center [875, 205] width 58 height 13
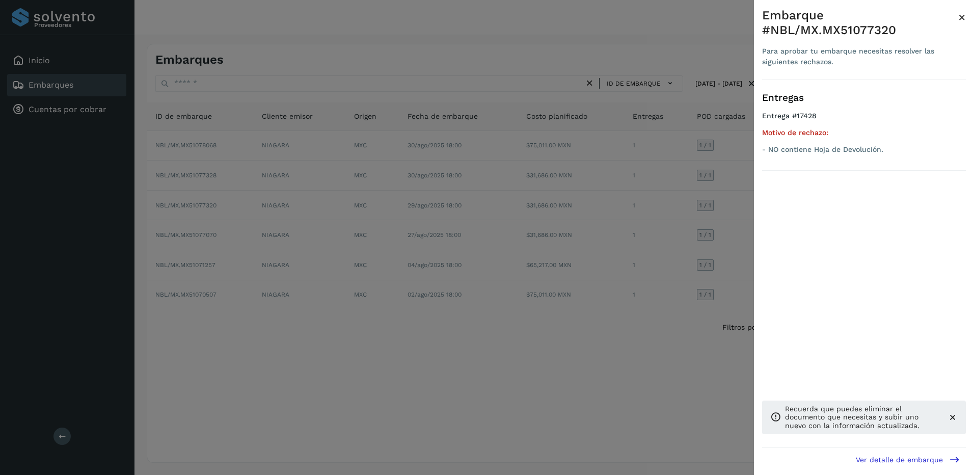
click at [681, 209] on div at bounding box center [487, 237] width 974 height 475
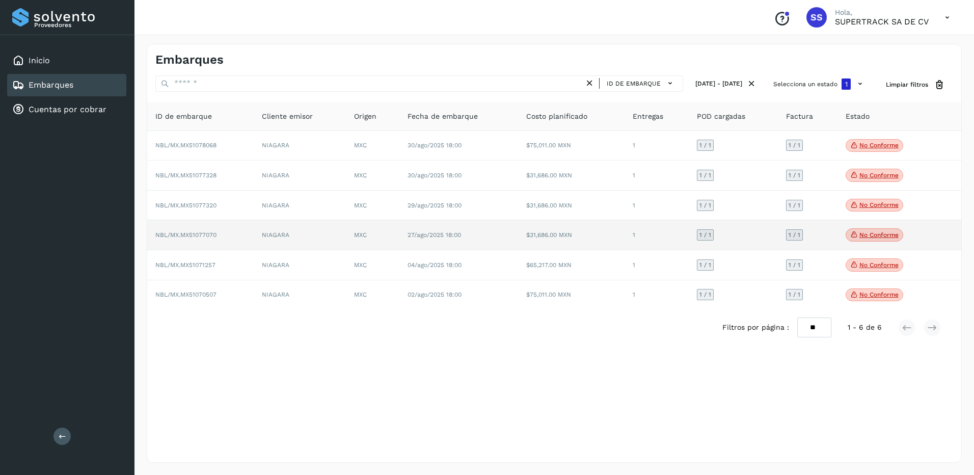
click at [878, 241] on span "No conforme" at bounding box center [875, 234] width 58 height 13
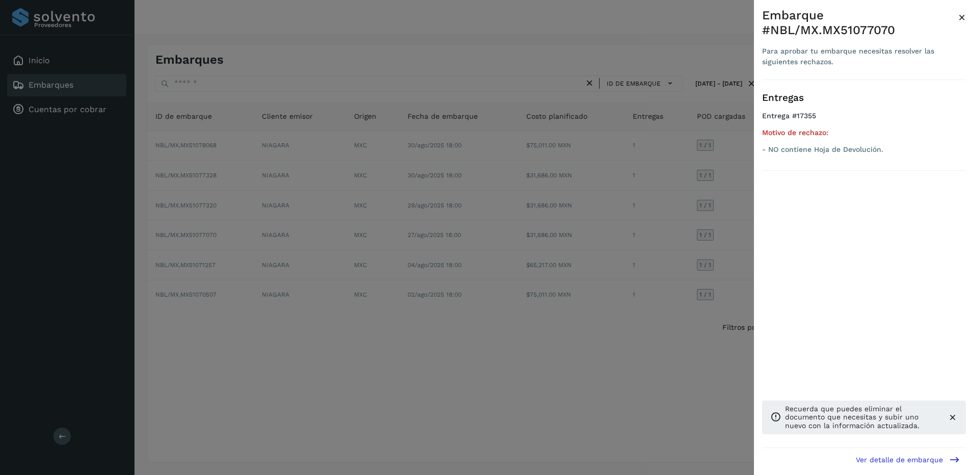
drag, startPoint x: 570, startPoint y: 217, endPoint x: 708, endPoint y: 224, distance: 137.8
click at [577, 218] on div at bounding box center [487, 237] width 974 height 475
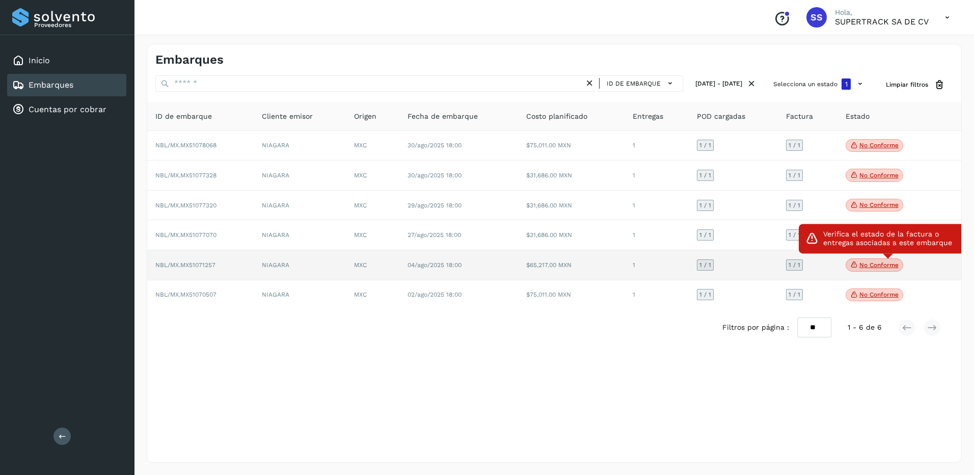
click at [885, 265] on p "No conforme" at bounding box center [879, 264] width 39 height 7
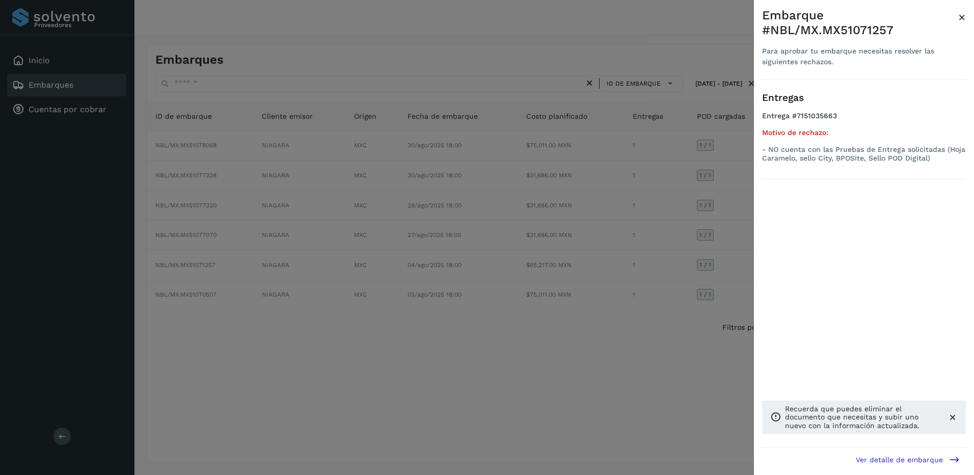
click at [641, 271] on div at bounding box center [487, 237] width 974 height 475
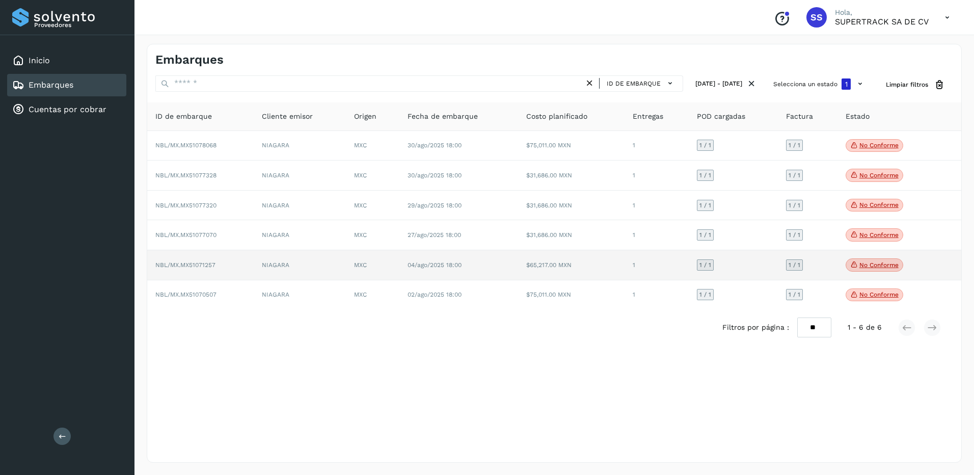
click at [695, 268] on td "1 / 1" at bounding box center [733, 265] width 89 height 30
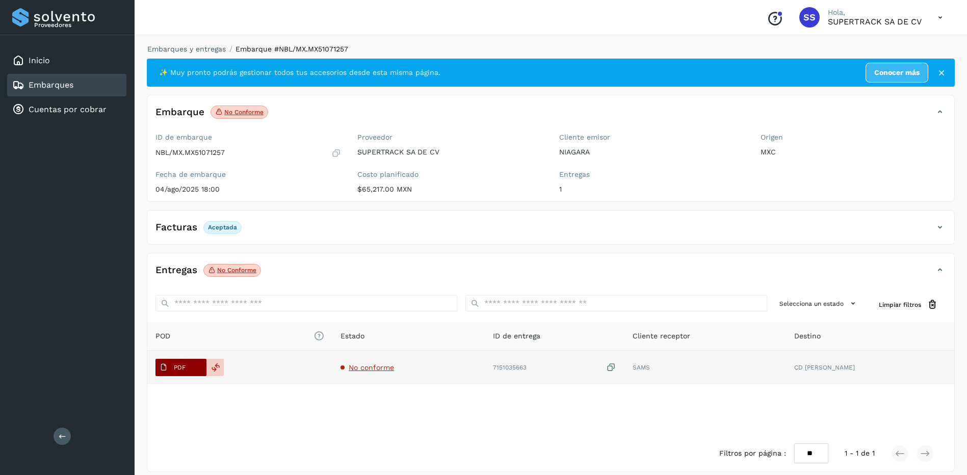
click at [186, 363] on span "PDF" at bounding box center [172, 367] width 34 height 16
drag, startPoint x: 186, startPoint y: 363, endPoint x: 198, endPoint y: 357, distance: 13.7
click at [186, 363] on span "PDF" at bounding box center [172, 367] width 34 height 16
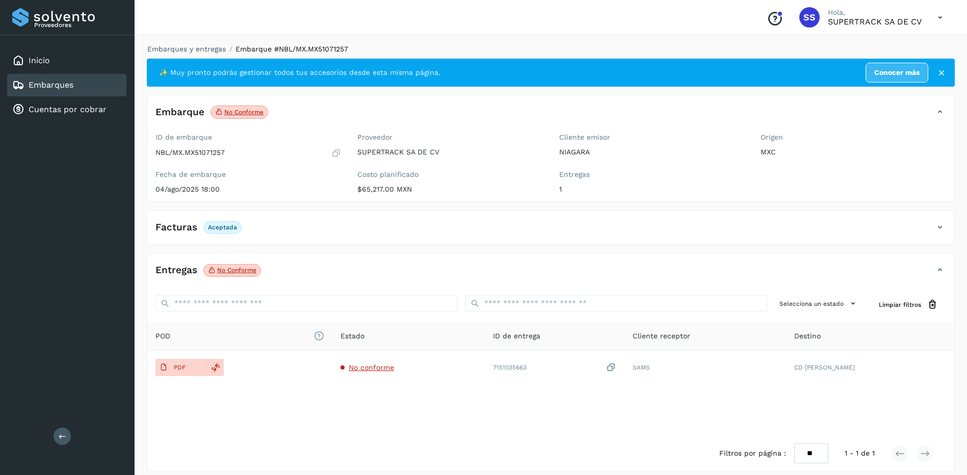
click at [190, 44] on li "Embarques y entregas" at bounding box center [183, 49] width 85 height 11
click at [179, 54] on li "Embarques y entregas" at bounding box center [183, 49] width 85 height 11
click at [188, 49] on link "Embarques y entregas" at bounding box center [186, 49] width 78 height 8
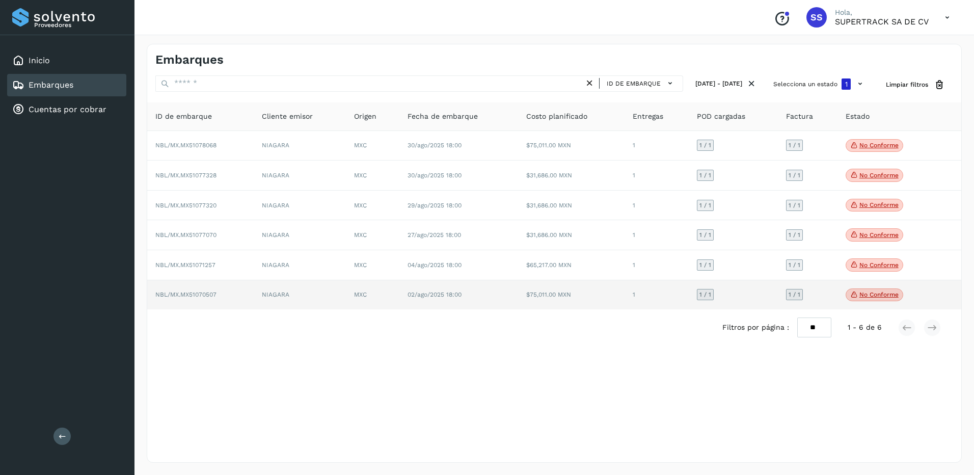
click at [876, 287] on td "No conforme Verifica el estado de la factura o entregas asociadas a este embarq…" at bounding box center [888, 295] width 101 height 30
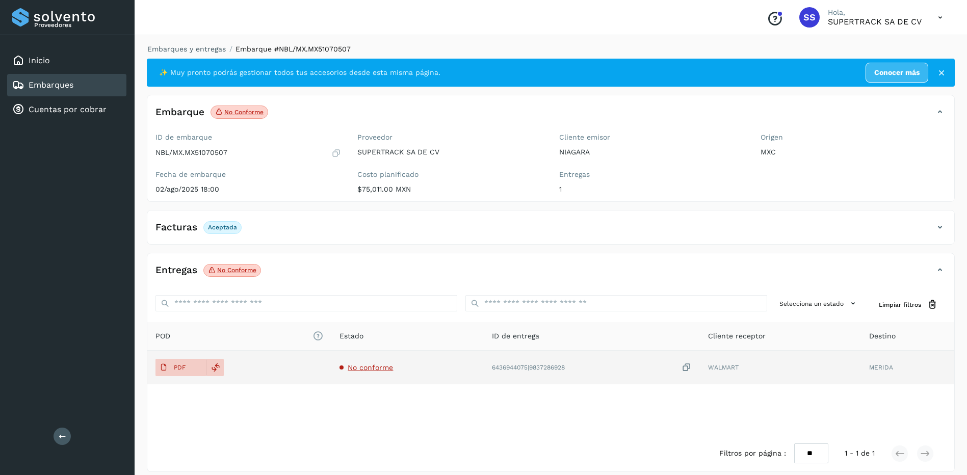
click at [362, 367] on span "No conforme" at bounding box center [370, 367] width 45 height 8
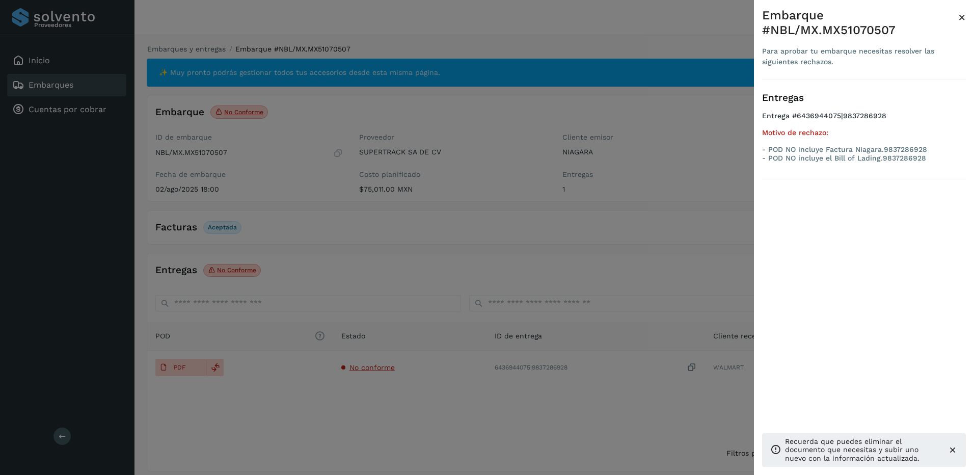
click at [362, 368] on div at bounding box center [487, 237] width 974 height 475
